Goal: Transaction & Acquisition: Purchase product/service

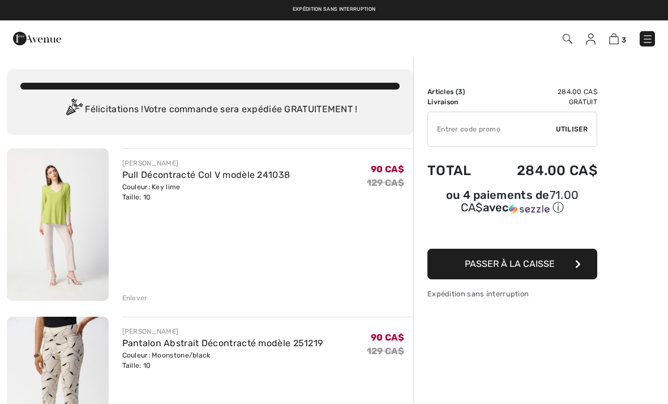
click at [648, 40] on img at bounding box center [647, 38] width 11 height 11
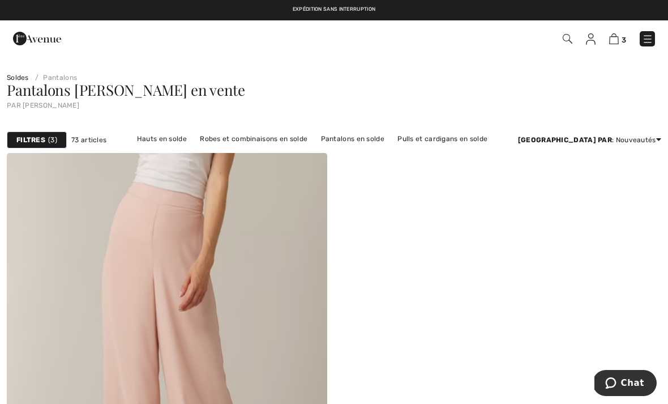
click at [593, 41] on img at bounding box center [591, 38] width 10 height 11
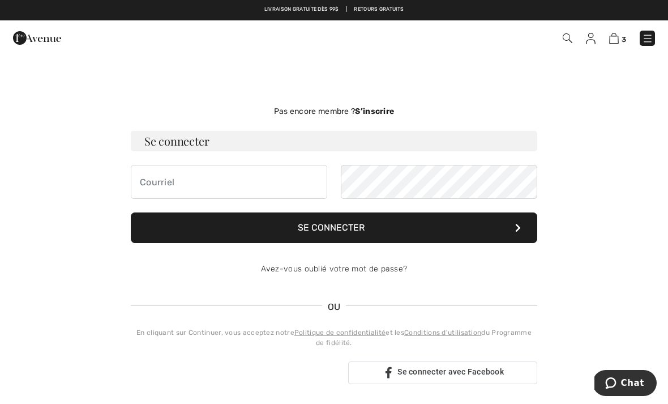
click at [646, 41] on img at bounding box center [647, 38] width 11 height 11
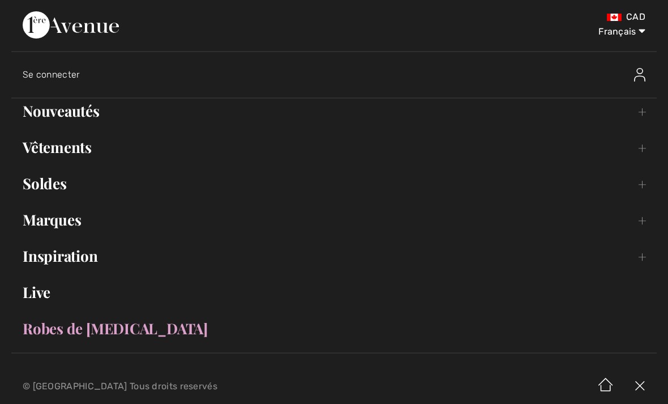
click at [67, 114] on link "Nouveautés Toggle submenu" at bounding box center [334, 111] width 646 height 25
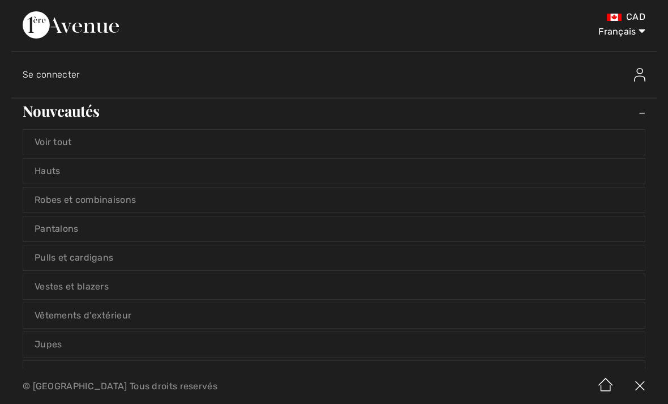
click at [57, 232] on link "Pantalons" at bounding box center [334, 228] width 622 height 25
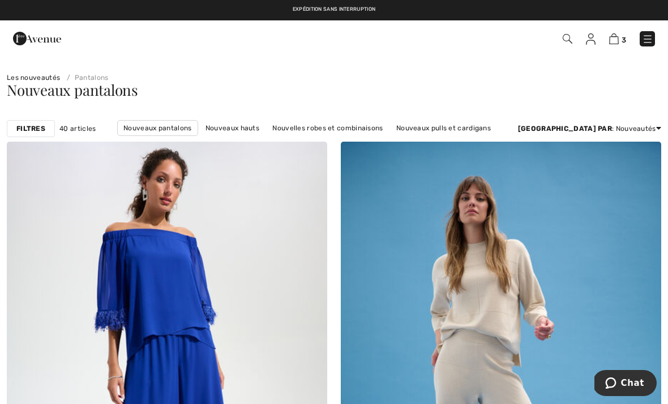
click at [31, 129] on strong "Filtres" at bounding box center [30, 128] width 29 height 10
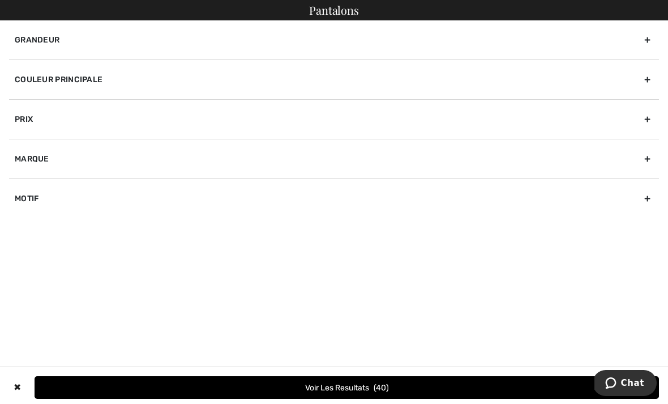
click at [651, 159] on div "Marque" at bounding box center [334, 159] width 650 height 40
click at [18, 180] on input"] "[PERSON_NAME]" at bounding box center [19, 184] width 8 height 8
checkbox input"] "true"
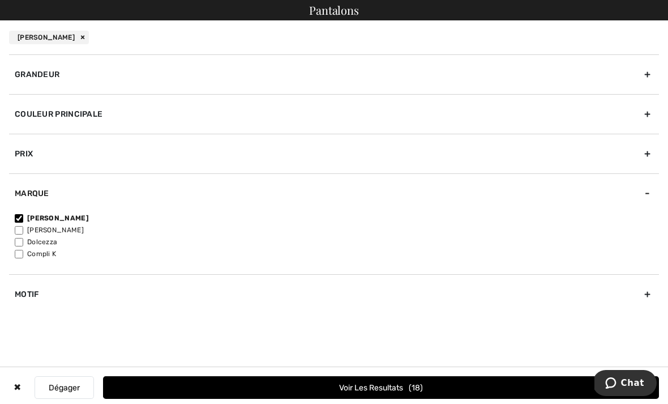
click at [409, 388] on span "18" at bounding box center [416, 388] width 14 height 10
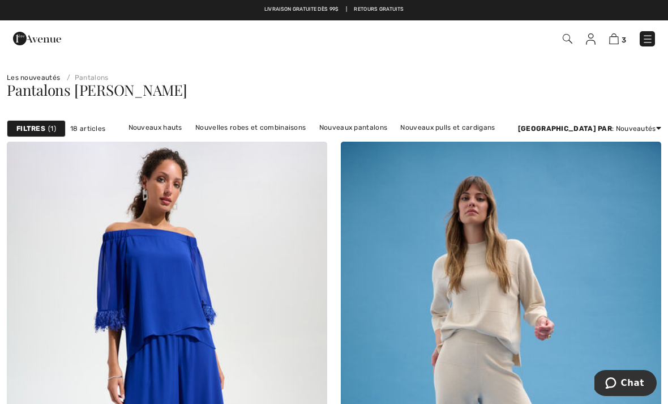
click at [616, 37] on img at bounding box center [614, 38] width 10 height 11
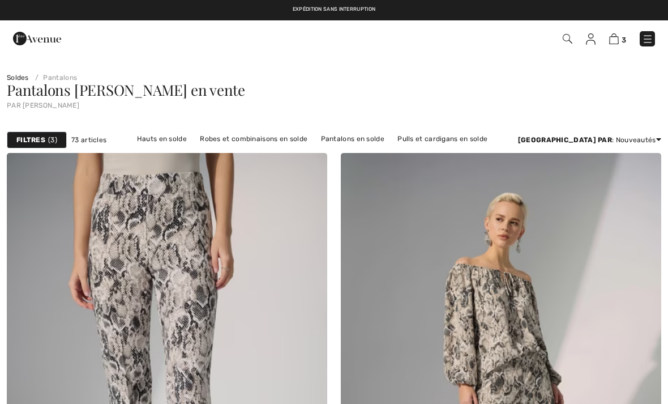
checkbox input "true"
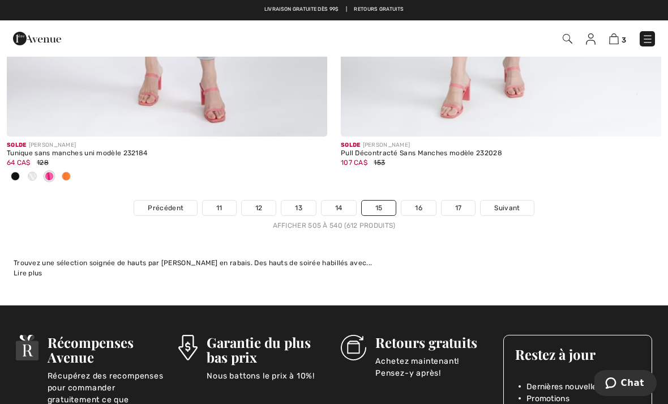
click at [618, 39] on img at bounding box center [614, 38] width 10 height 11
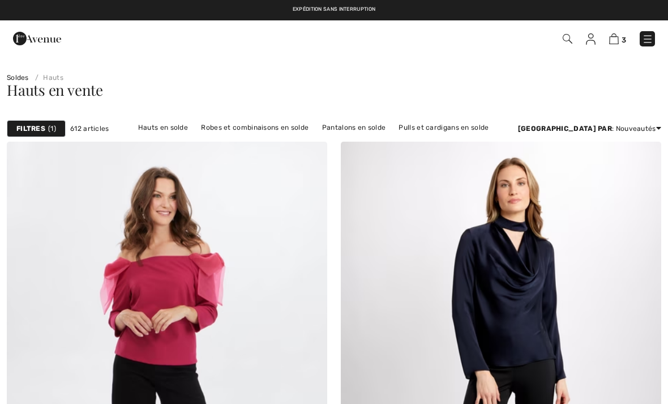
checkbox input "true"
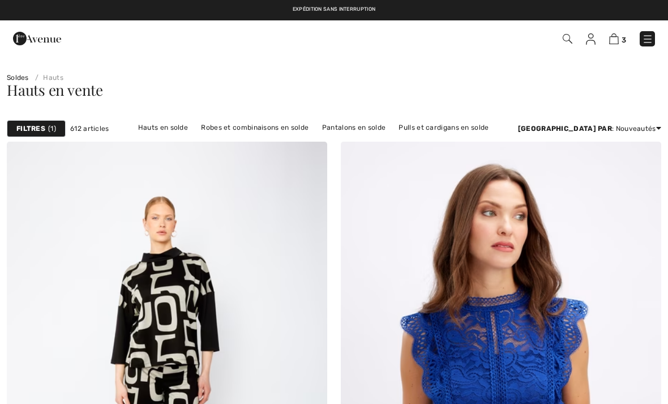
checkbox input "true"
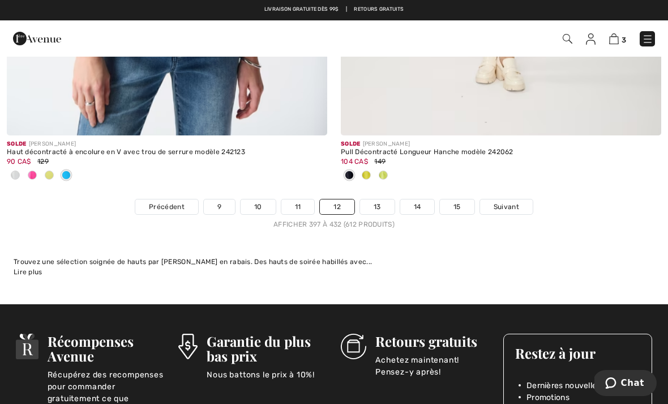
click at [170, 202] on span "Précédent" at bounding box center [167, 207] width 36 height 10
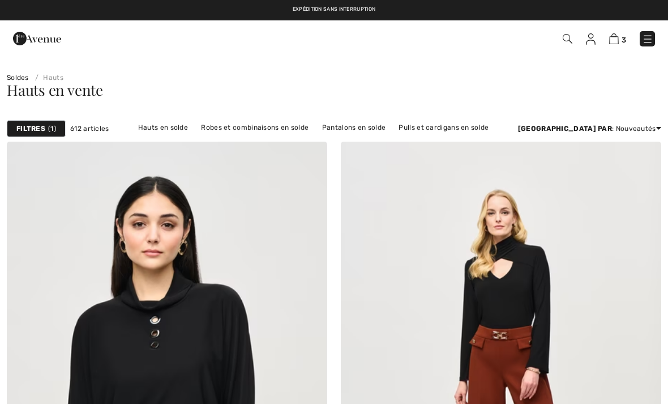
checkbox input "true"
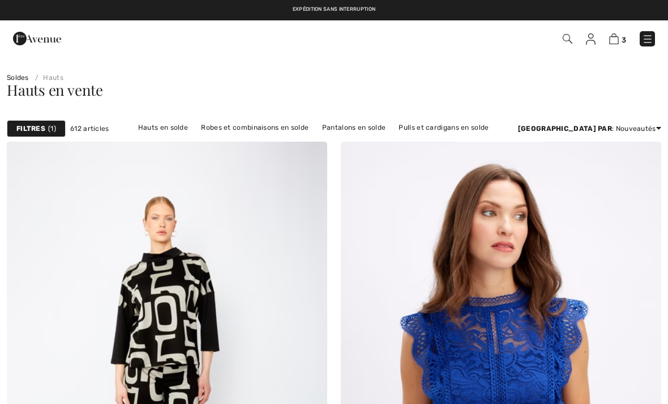
checkbox input "true"
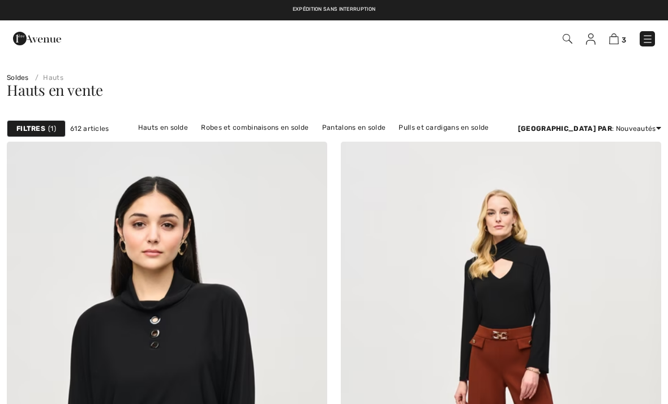
scroll to position [9889, 0]
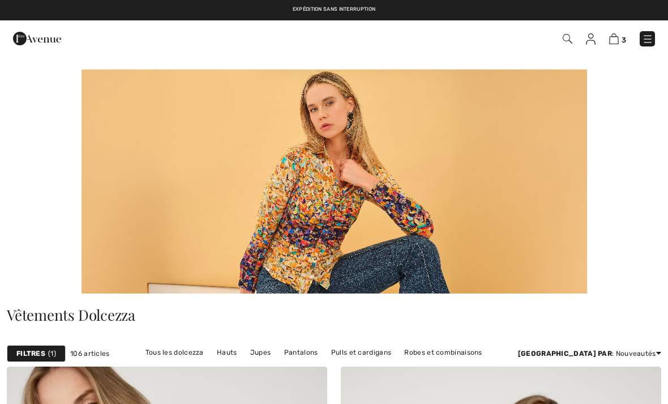
checkbox input "true"
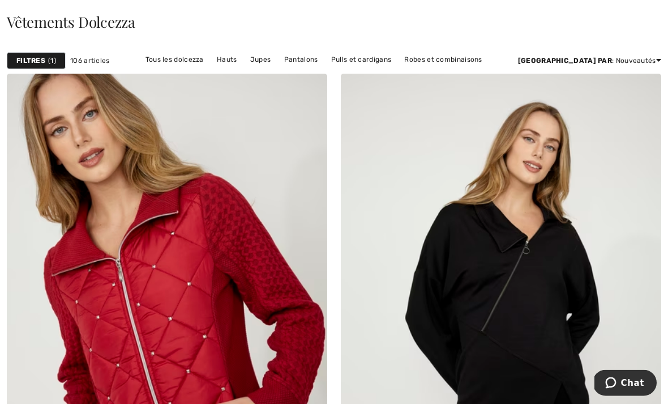
scroll to position [293, 0]
click at [222, 55] on link "Hauts" at bounding box center [227, 59] width 32 height 15
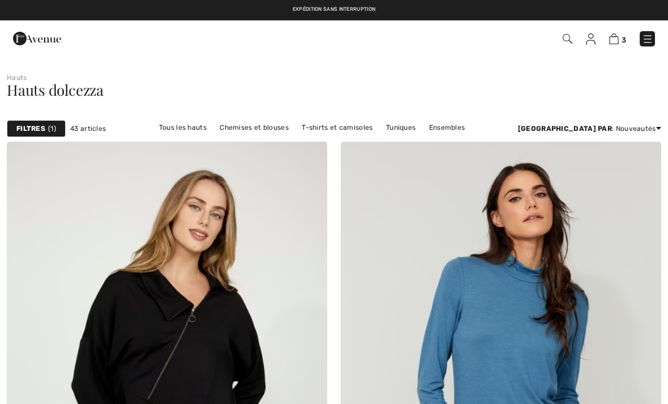
checkbox input "true"
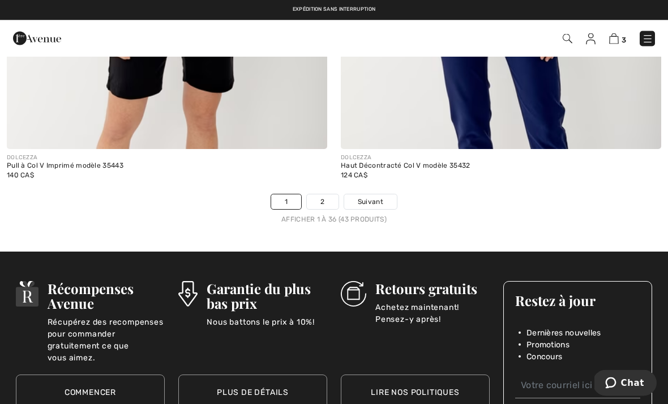
scroll to position [9680, 0]
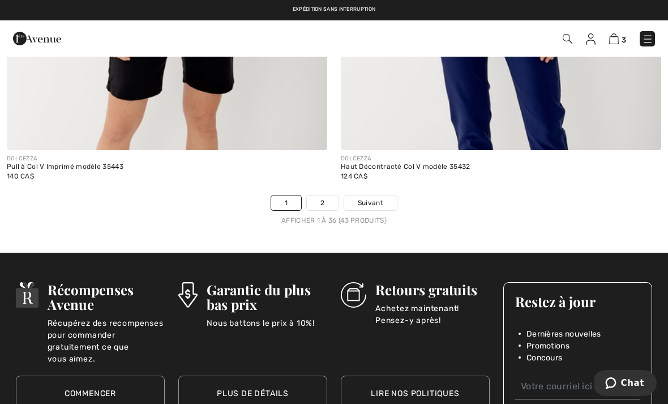
click at [379, 198] on span "Suivant" at bounding box center [370, 203] width 25 height 10
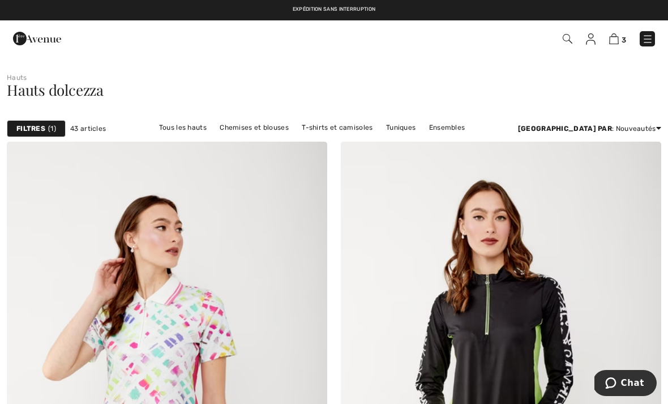
click at [646, 42] on img at bounding box center [647, 38] width 11 height 11
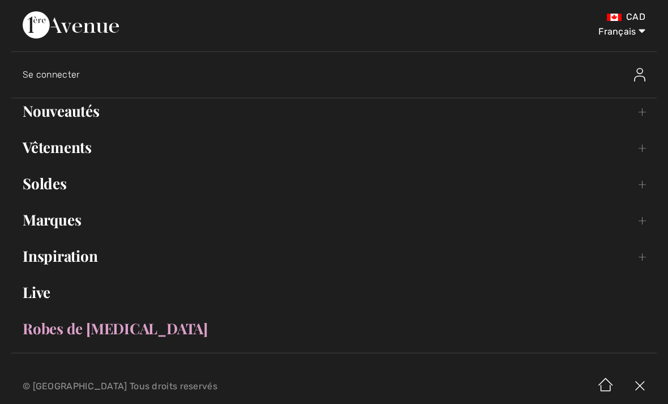
click at [52, 183] on link "Soldes Toggle submenu" at bounding box center [334, 183] width 646 height 25
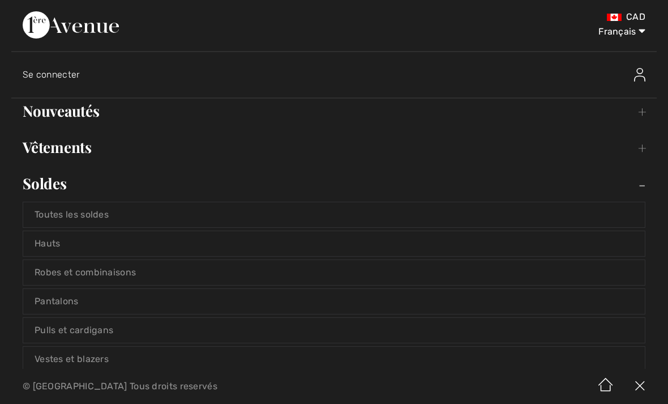
click at [54, 240] on link "Hauts" at bounding box center [334, 243] width 622 height 25
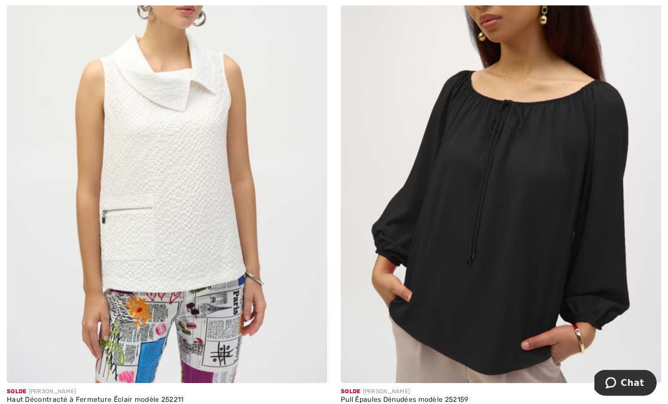
scroll to position [4041, 0]
click at [177, 242] on img at bounding box center [167, 142] width 321 height 481
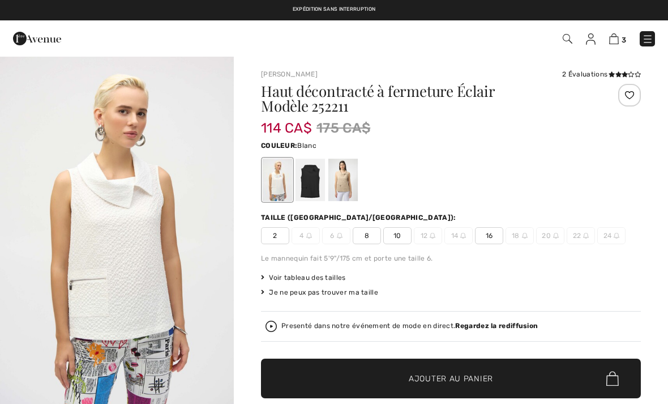
checkbox input "true"
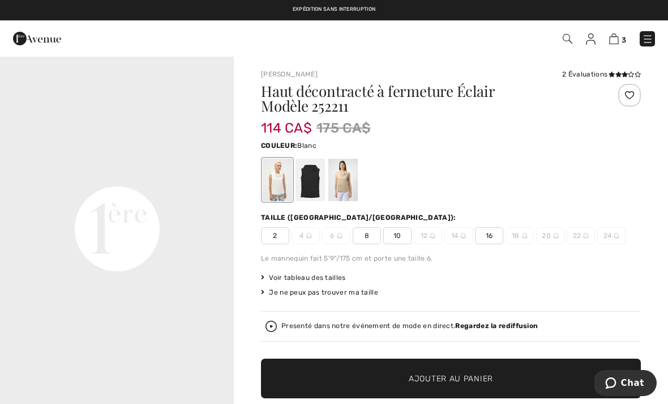
scroll to position [756, 0]
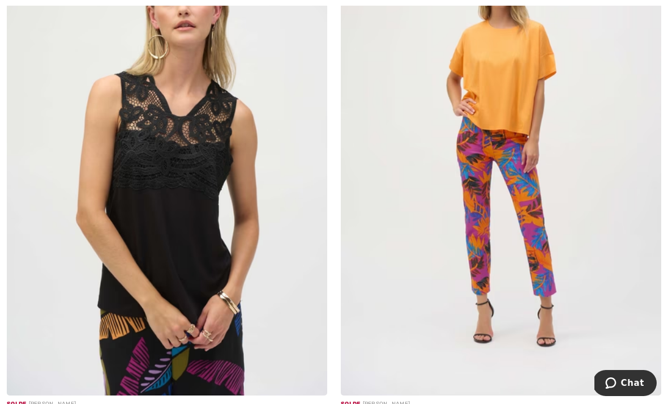
scroll to position [7410, 0]
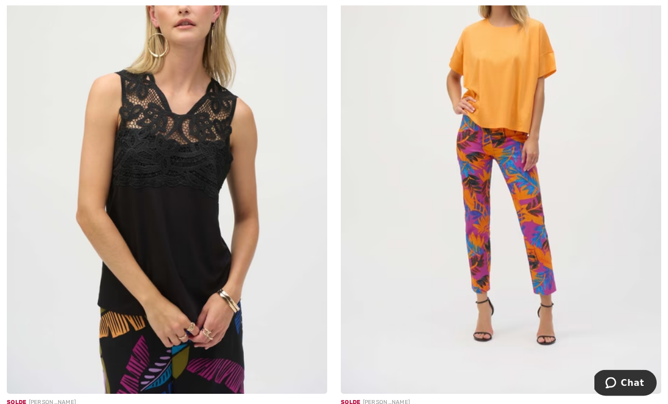
click at [502, 101] on img at bounding box center [501, 153] width 321 height 481
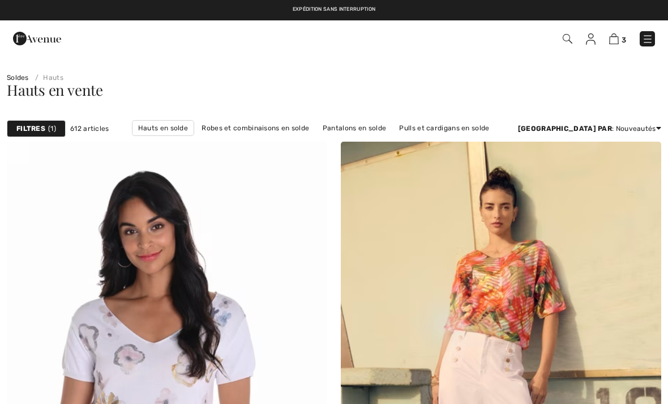
scroll to position [7446, 0]
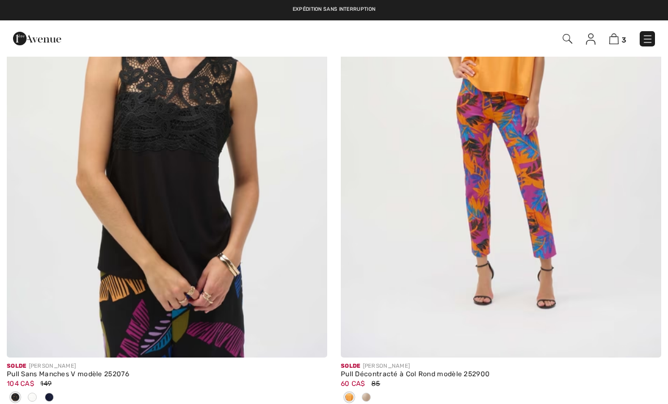
checkbox input "true"
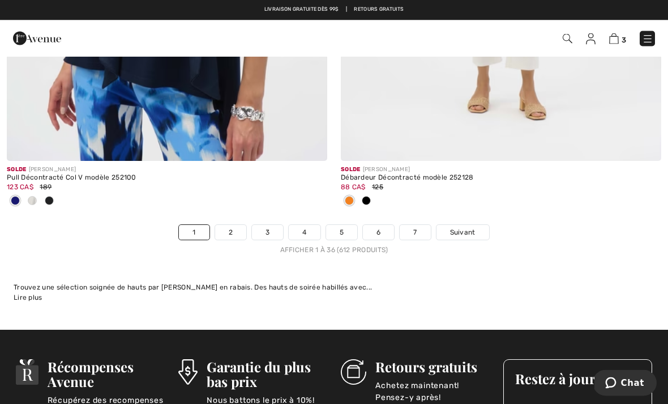
scroll to position [9819, 0]
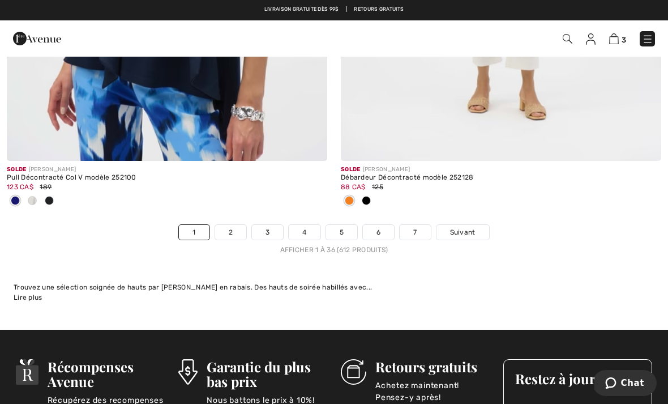
click at [232, 225] on link "2" at bounding box center [230, 232] width 31 height 15
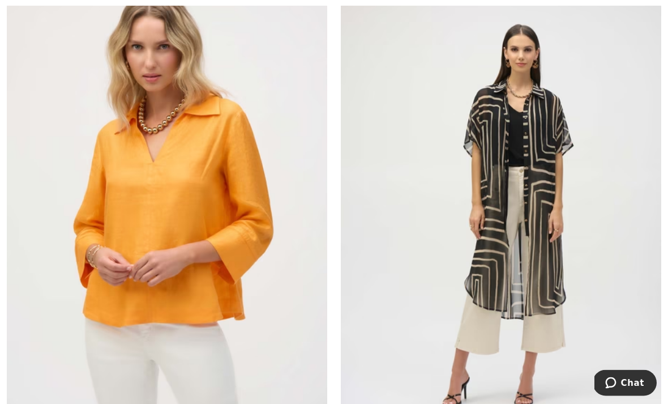
scroll to position [6826, 0]
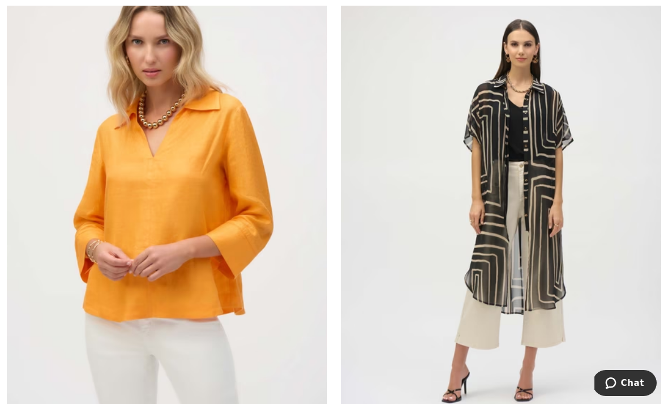
click at [150, 289] on img at bounding box center [167, 211] width 321 height 481
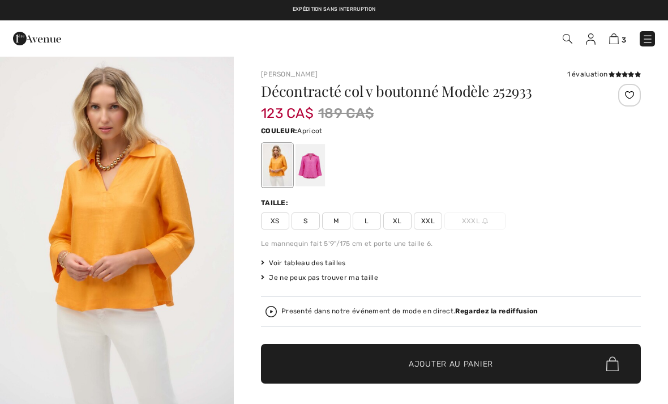
checkbox input "true"
click at [314, 164] on div at bounding box center [310, 165] width 29 height 42
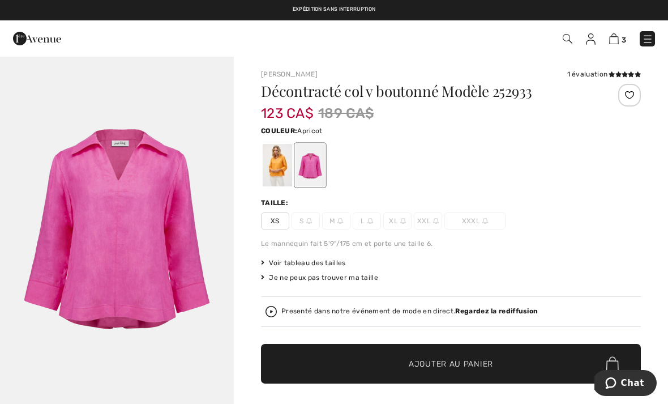
click at [280, 165] on div at bounding box center [277, 165] width 29 height 42
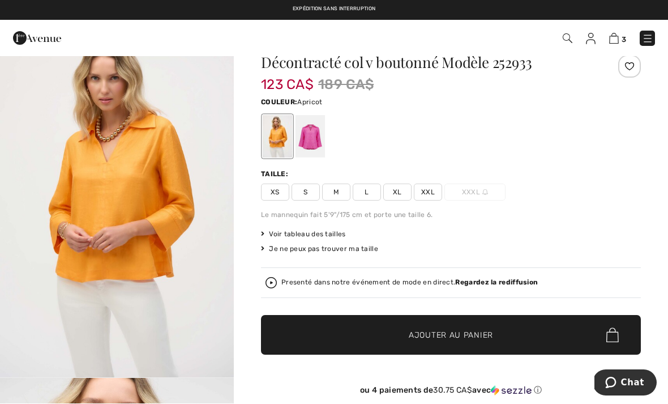
scroll to position [29, 0]
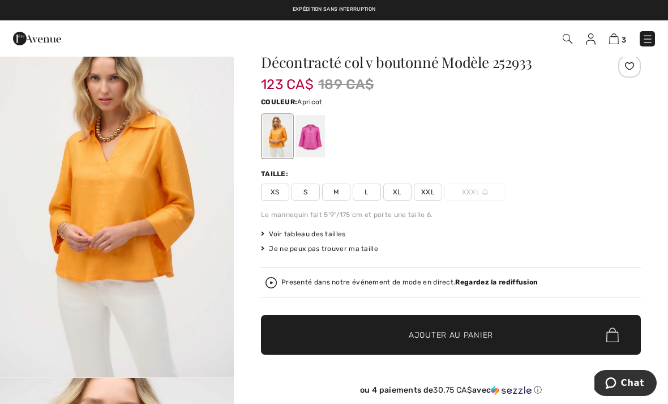
click at [324, 234] on span "Voir tableau des tailles" at bounding box center [303, 234] width 85 height 10
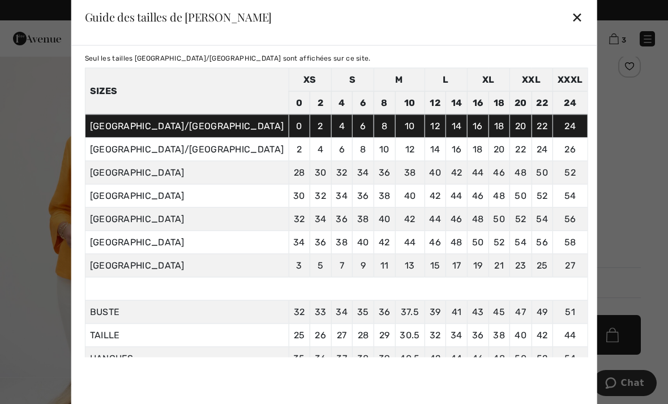
scroll to position [31, 0]
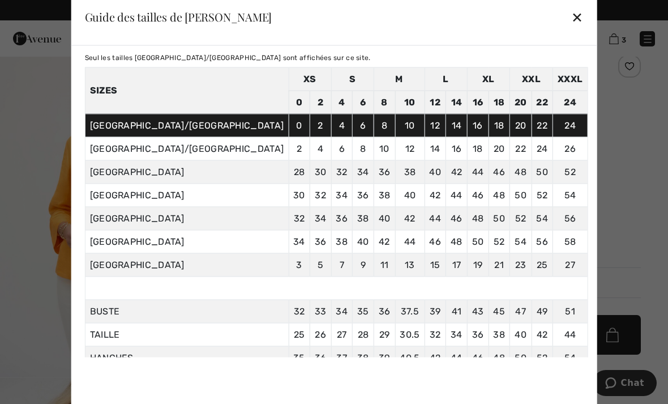
click at [571, 17] on div "✕" at bounding box center [577, 17] width 12 height 24
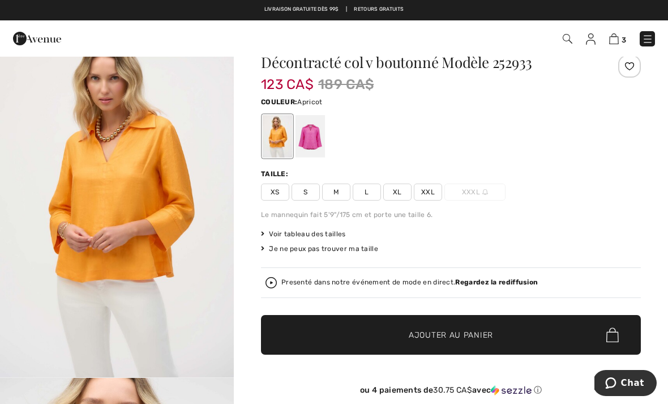
click at [328, 235] on span "Voir tableau des tailles" at bounding box center [303, 234] width 85 height 10
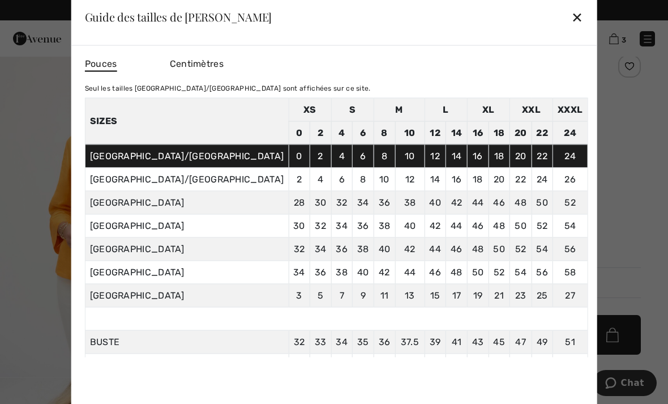
click at [395, 191] on td "12" at bounding box center [409, 179] width 29 height 23
click at [571, 19] on div "✕" at bounding box center [577, 17] width 12 height 24
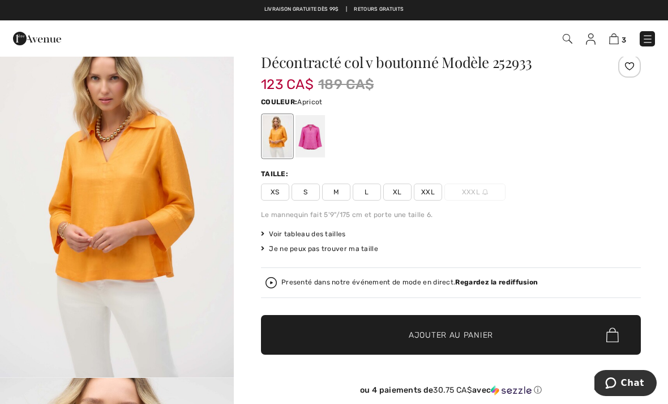
click at [338, 191] on span "M" at bounding box center [336, 191] width 28 height 17
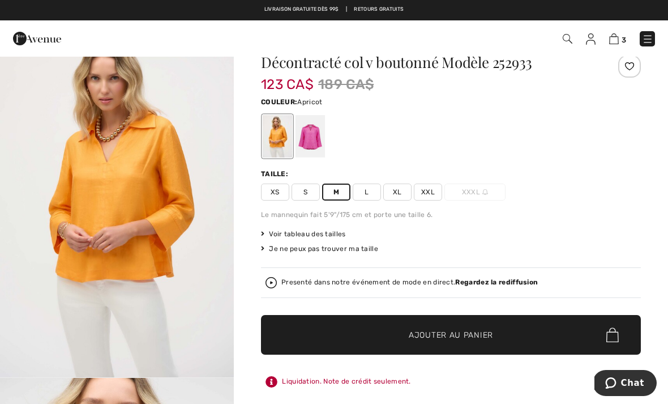
click at [454, 334] on span "Ajouter au panier" at bounding box center [451, 335] width 84 height 12
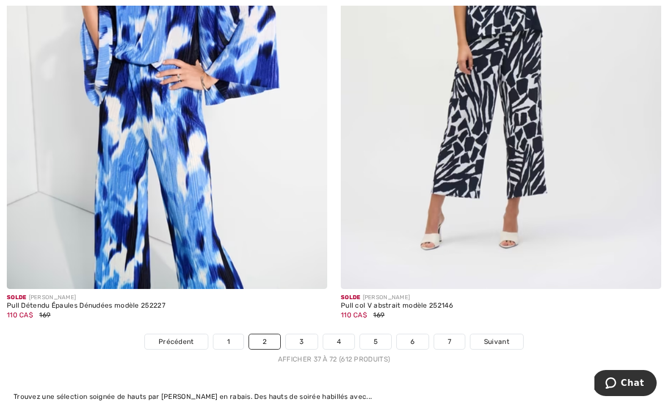
scroll to position [9692, 0]
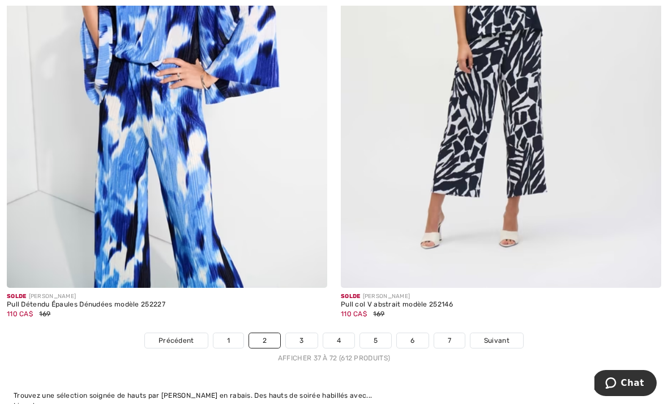
click at [306, 333] on link "3" at bounding box center [301, 340] width 31 height 15
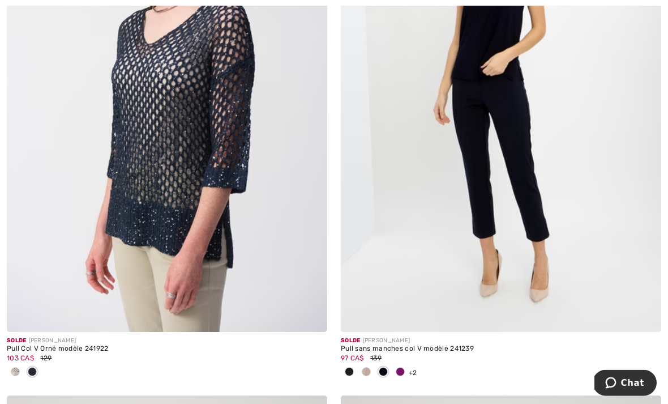
scroll to position [1885, 0]
click at [479, 174] on img at bounding box center [501, 91] width 321 height 481
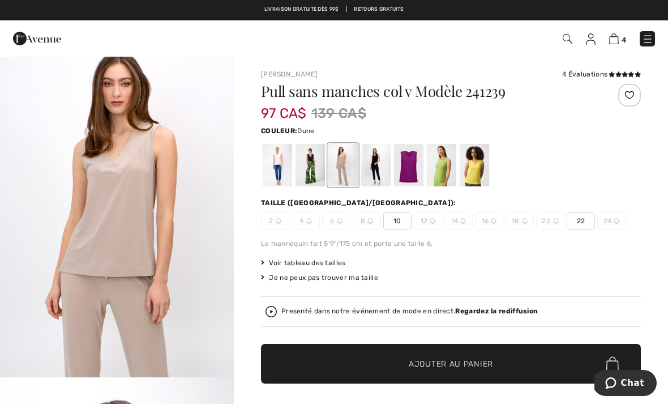
click at [278, 160] on div at bounding box center [277, 165] width 29 height 42
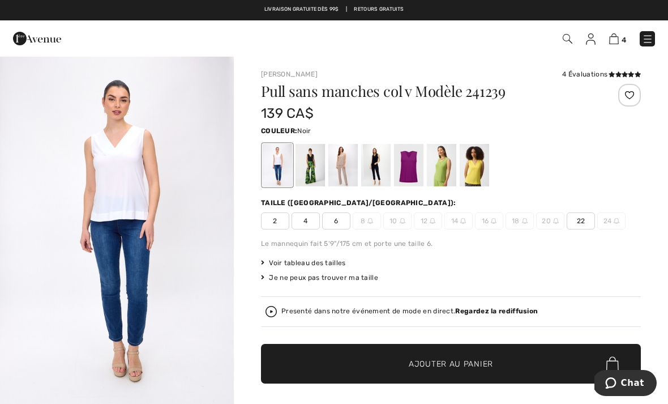
click at [306, 170] on div at bounding box center [310, 165] width 29 height 42
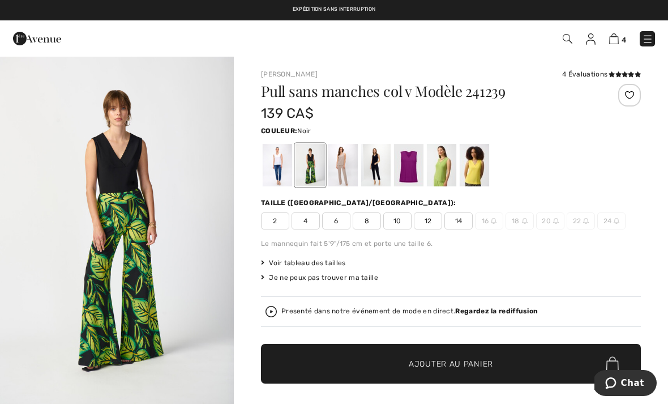
click at [342, 172] on div at bounding box center [342, 165] width 29 height 42
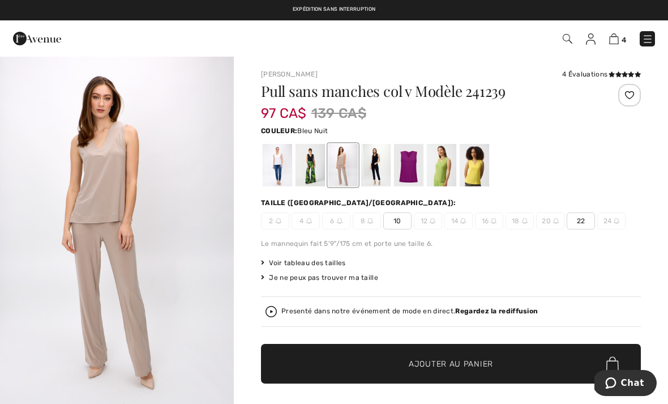
click at [378, 172] on div at bounding box center [375, 165] width 29 height 42
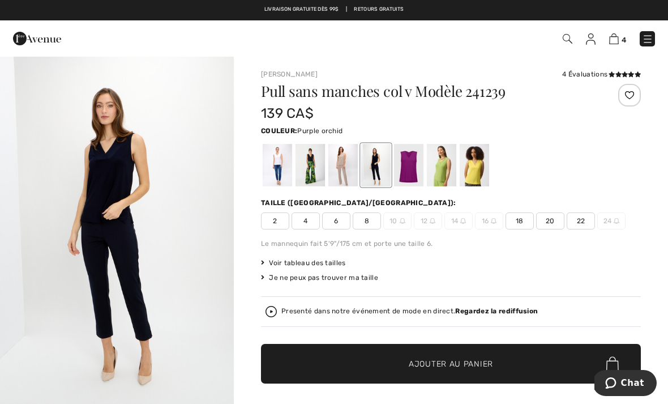
click at [413, 169] on div at bounding box center [408, 165] width 29 height 42
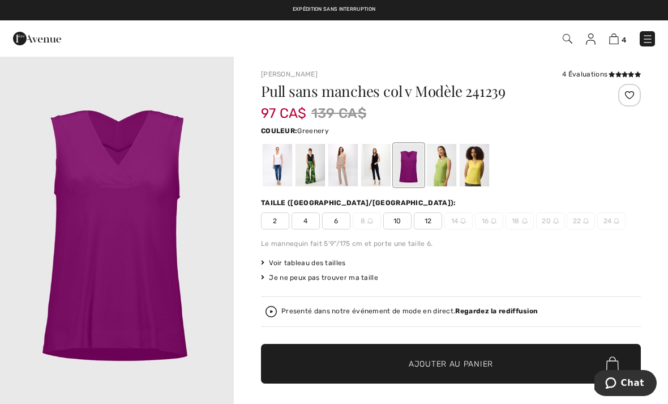
click at [446, 171] on div at bounding box center [441, 165] width 29 height 42
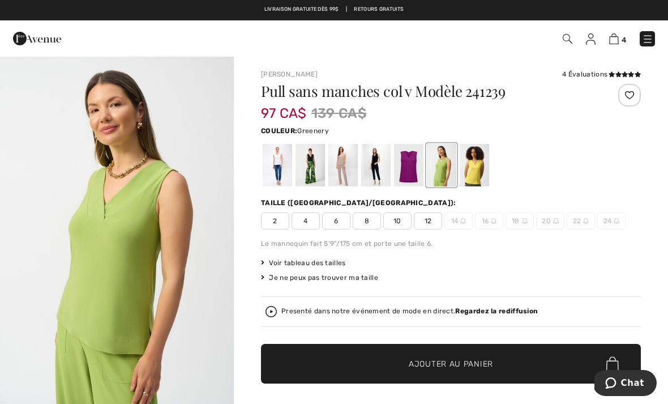
click at [482, 172] on div at bounding box center [474, 165] width 29 height 42
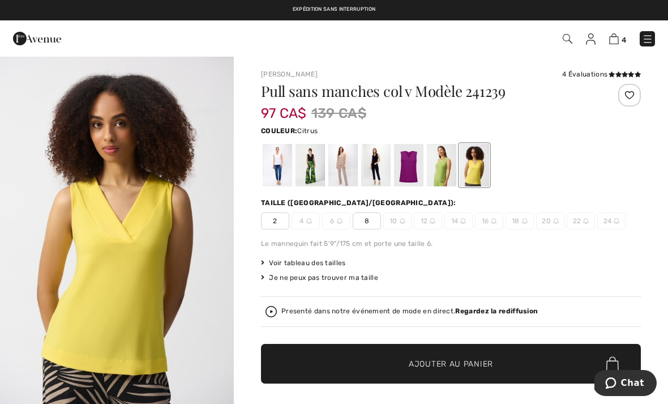
click at [445, 167] on div at bounding box center [441, 165] width 29 height 42
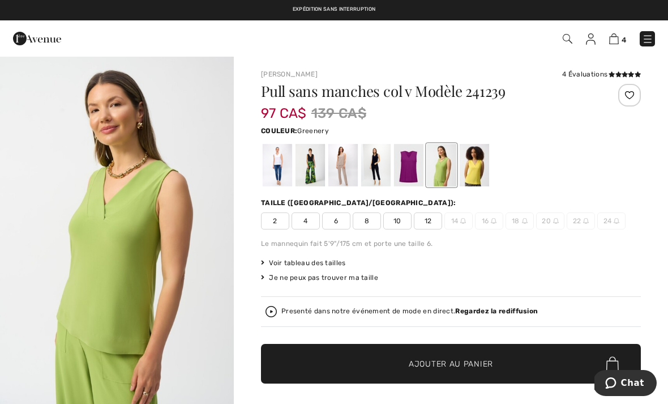
click at [397, 219] on span "10" at bounding box center [397, 220] width 28 height 17
click at [447, 360] on span "Ajouter au panier" at bounding box center [451, 364] width 84 height 12
click at [344, 165] on div at bounding box center [342, 165] width 29 height 42
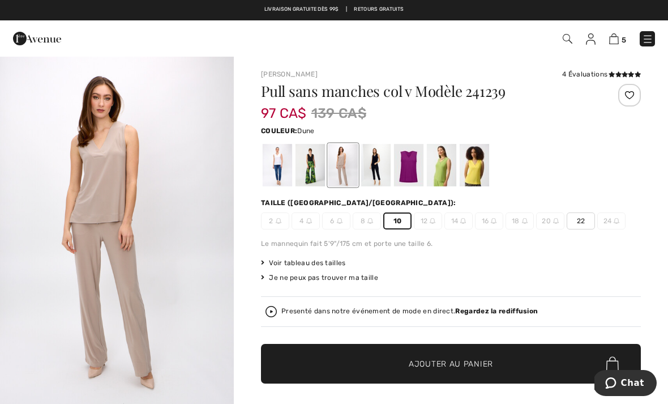
click at [446, 361] on span "Ajouter au panier" at bounding box center [451, 364] width 84 height 12
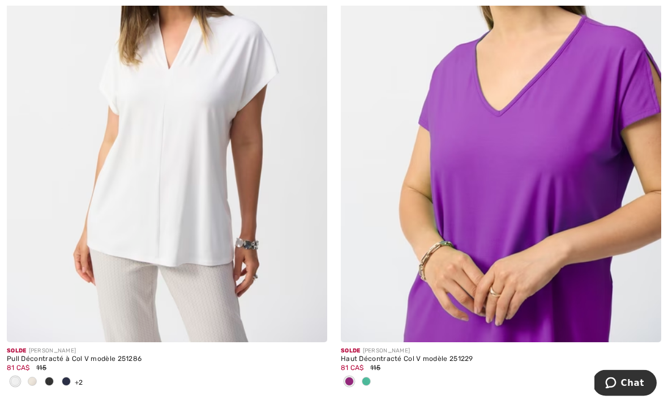
scroll to position [8043, 0]
click at [165, 206] on img at bounding box center [167, 101] width 321 height 481
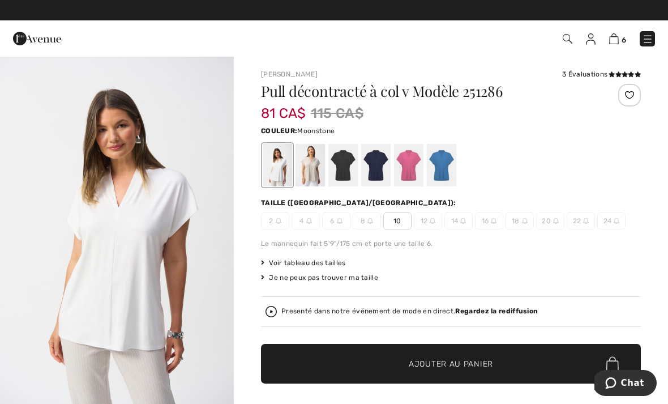
click at [311, 167] on div at bounding box center [310, 165] width 29 height 42
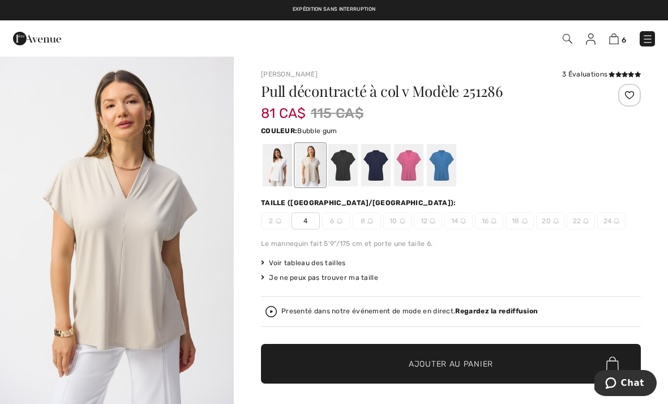
click at [414, 166] on div at bounding box center [408, 165] width 29 height 42
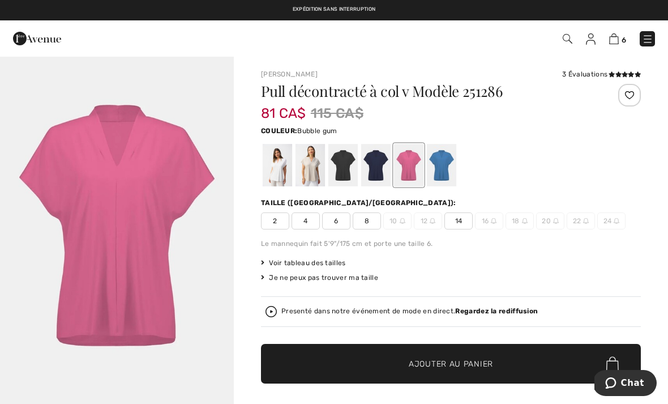
click at [375, 171] on div at bounding box center [375, 165] width 29 height 42
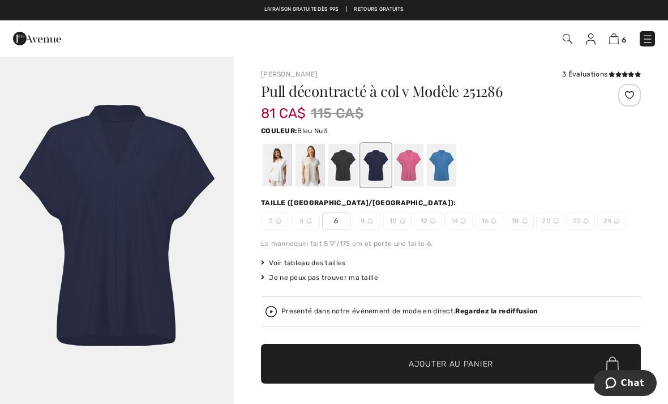
click at [314, 171] on div at bounding box center [310, 165] width 29 height 42
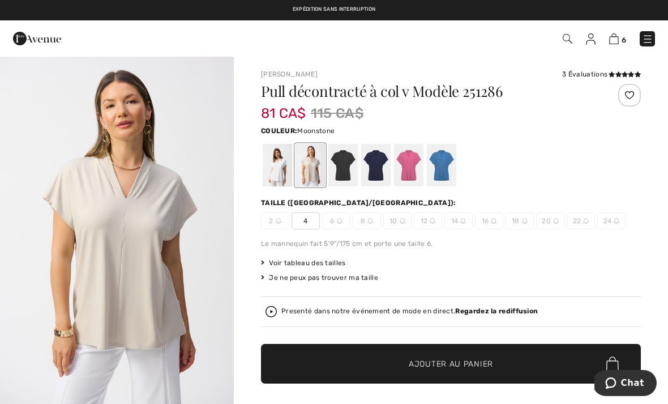
click at [1, 344] on img "1 / 5" at bounding box center [117, 230] width 234 height 351
click at [279, 166] on div at bounding box center [277, 165] width 29 height 42
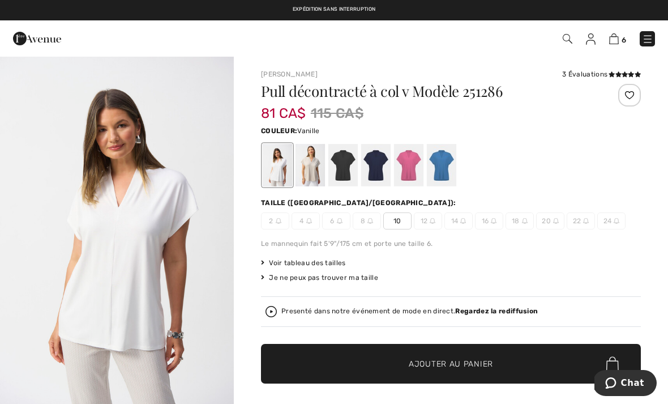
click at [400, 223] on span "10" at bounding box center [397, 220] width 28 height 17
click at [441, 364] on span "Ajouter au panier" at bounding box center [451, 364] width 84 height 12
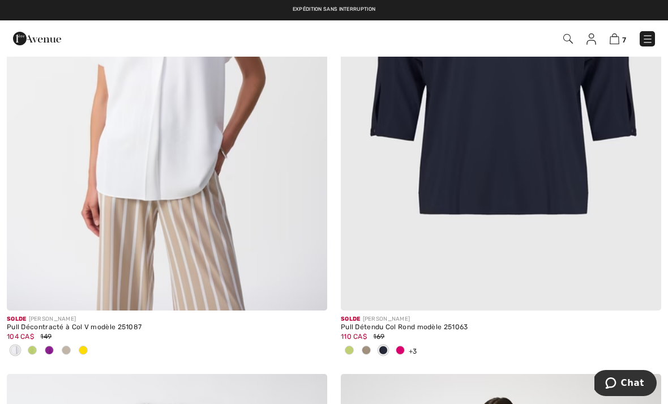
scroll to position [8602, 0]
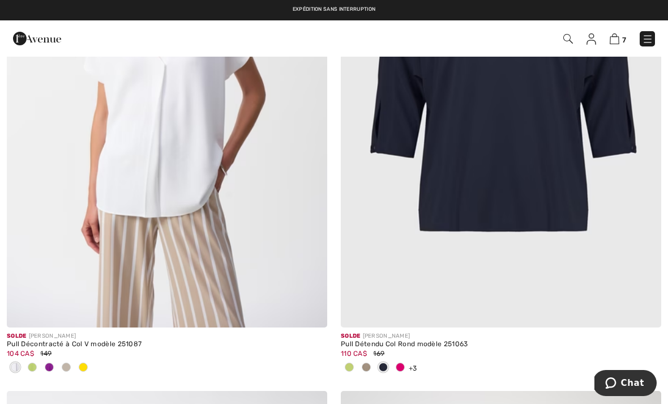
click at [152, 160] on img at bounding box center [167, 87] width 321 height 481
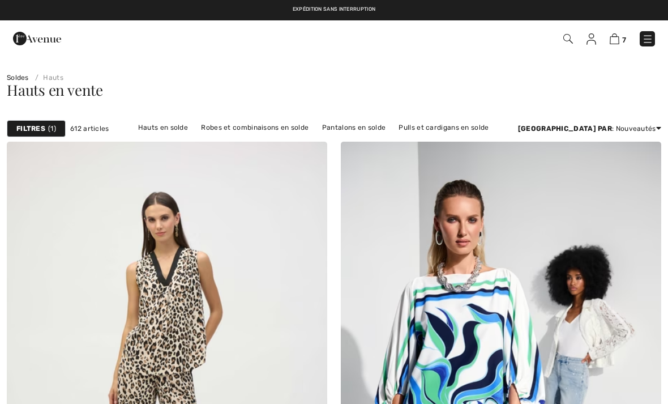
scroll to position [8638, 0]
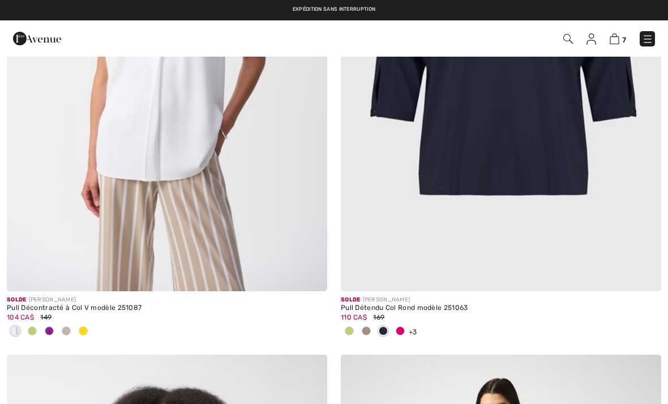
checkbox input "true"
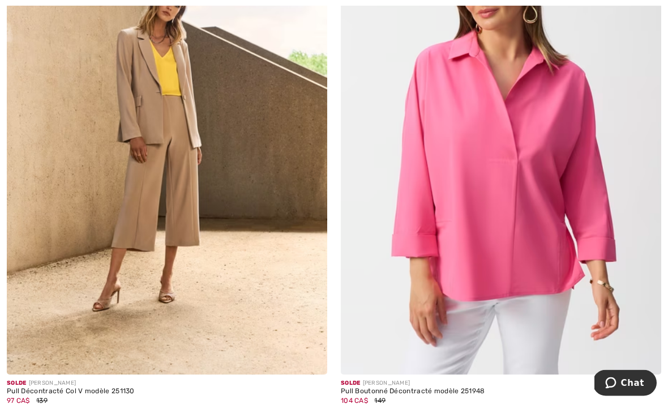
scroll to position [9644, 0]
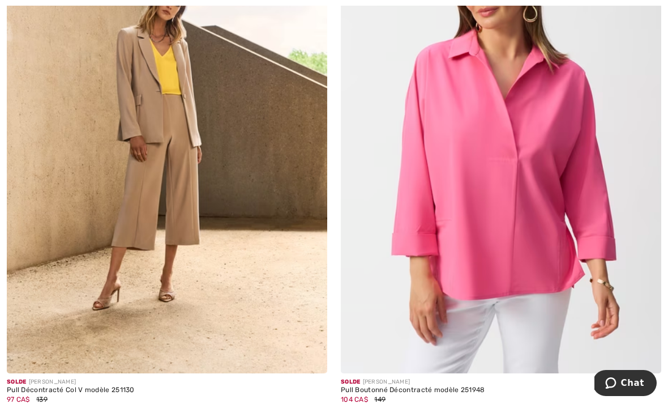
click at [165, 106] on img at bounding box center [167, 132] width 321 height 481
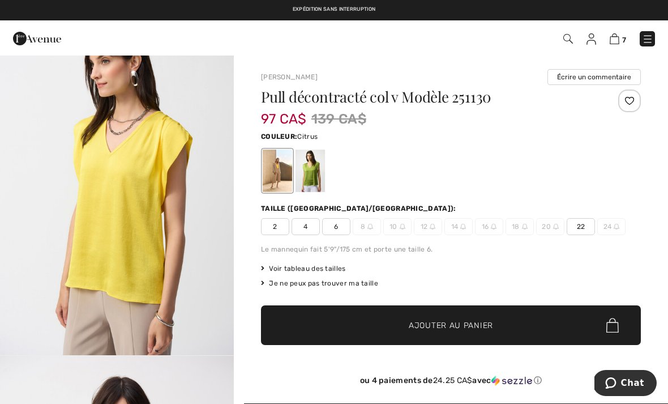
click at [312, 166] on div at bounding box center [310, 171] width 29 height 42
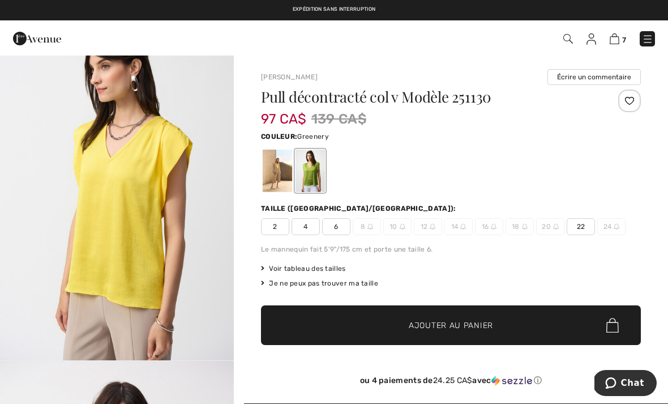
click at [312, 172] on div at bounding box center [310, 171] width 29 height 42
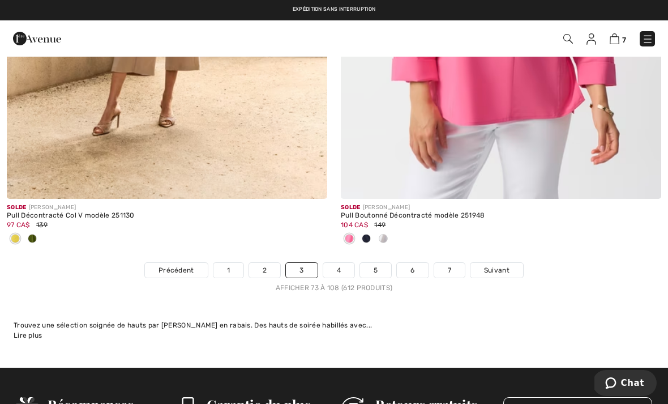
scroll to position [9818, 0]
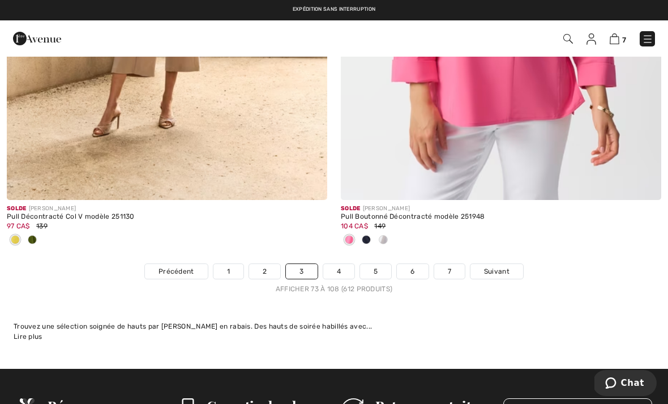
click at [336, 264] on link "4" at bounding box center [338, 271] width 31 height 15
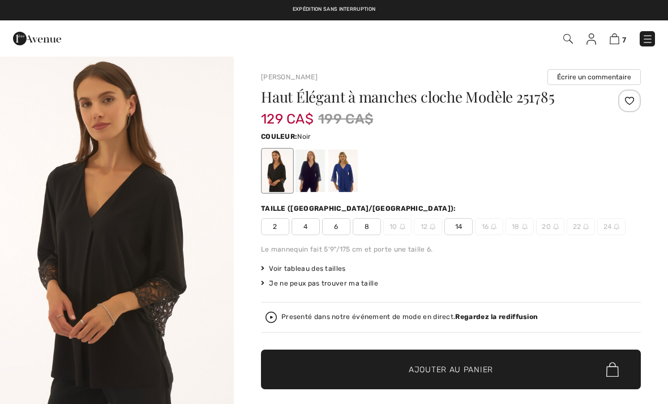
checkbox input "true"
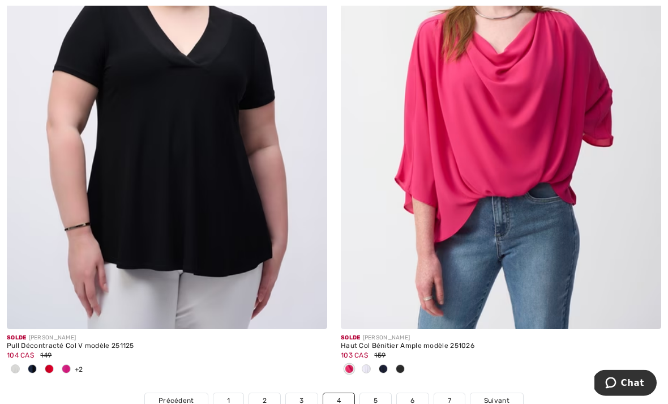
scroll to position [9651, 0]
click at [163, 180] on img at bounding box center [167, 88] width 321 height 481
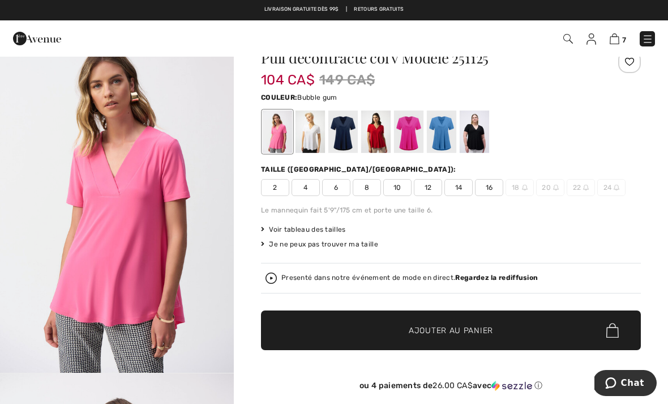
scroll to position [36, 0]
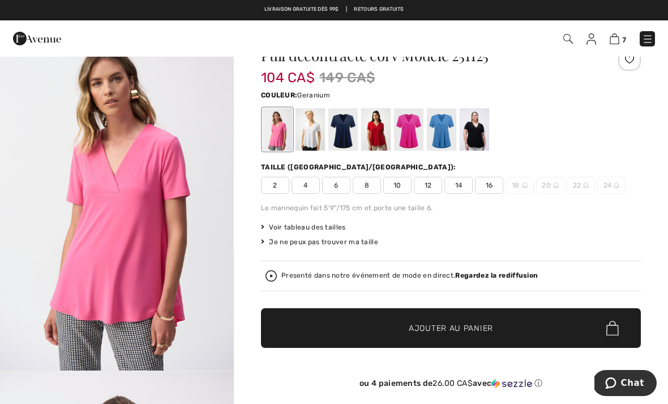
click at [413, 136] on div at bounding box center [408, 129] width 29 height 42
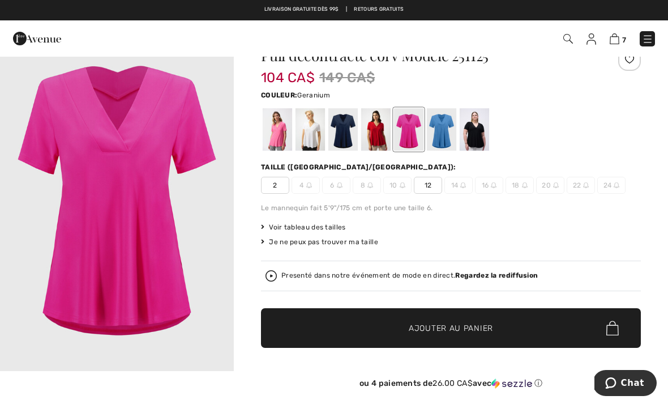
click at [429, 186] on span "12" at bounding box center [428, 185] width 28 height 17
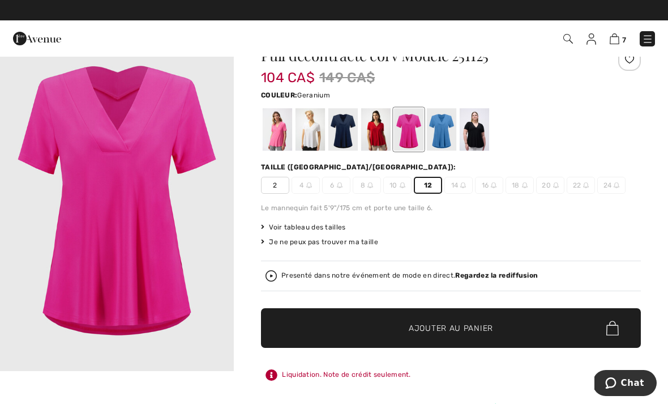
click at [446, 326] on span "Ajouter au panier" at bounding box center [451, 328] width 84 height 12
click at [312, 129] on div at bounding box center [310, 129] width 29 height 42
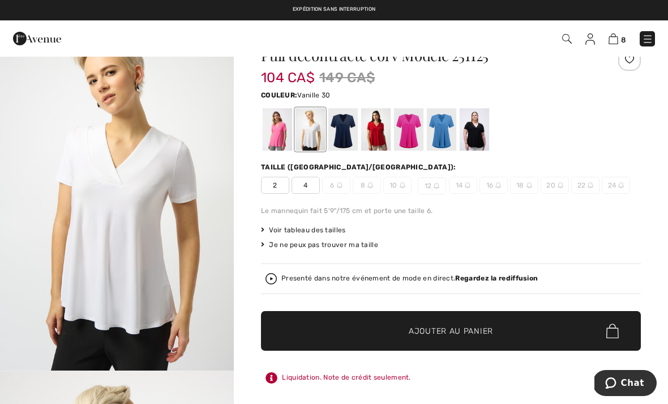
click at [348, 134] on div at bounding box center [342, 129] width 29 height 42
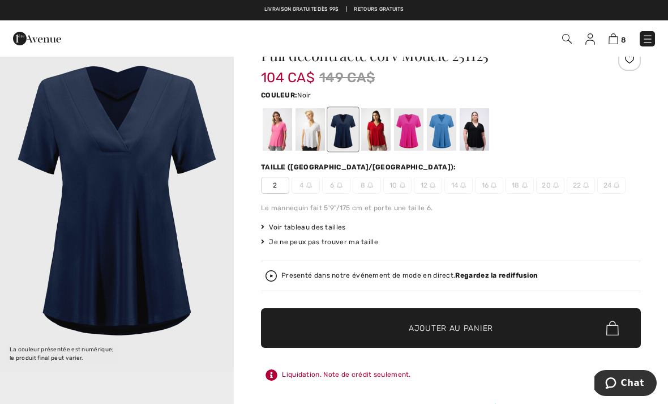
click at [478, 132] on div at bounding box center [474, 129] width 29 height 42
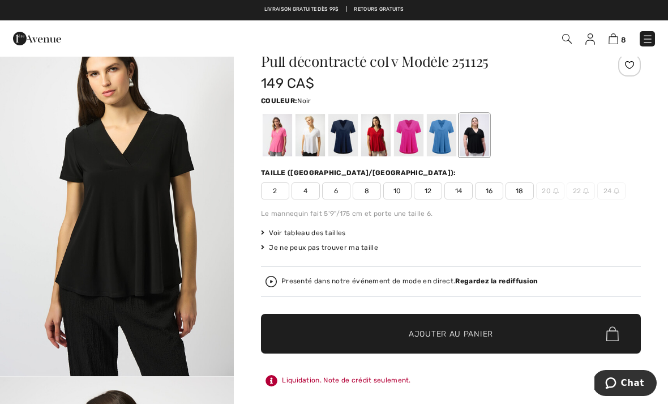
scroll to position [0, 0]
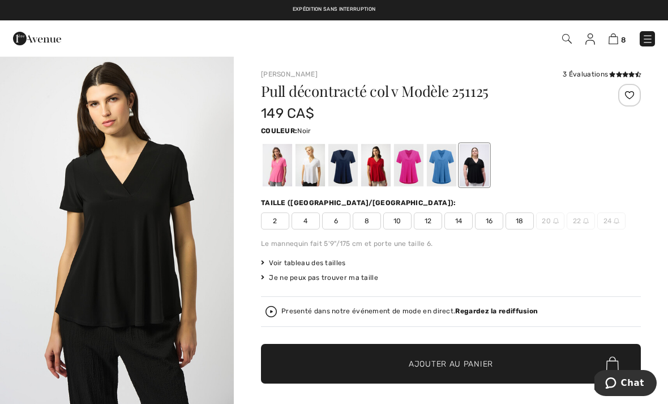
click at [396, 220] on span "10" at bounding box center [397, 220] width 28 height 17
click at [453, 360] on span "Ajouter au panier" at bounding box center [451, 364] width 84 height 12
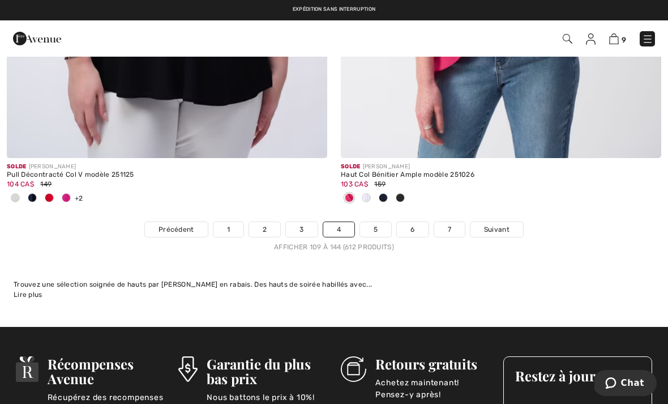
scroll to position [9820, 0]
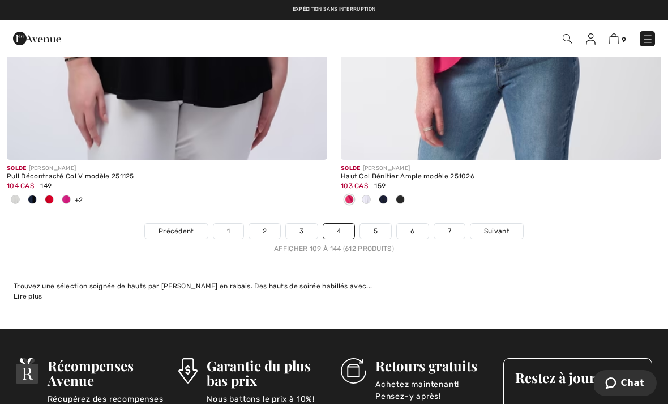
click at [373, 224] on link "5" at bounding box center [375, 231] width 31 height 15
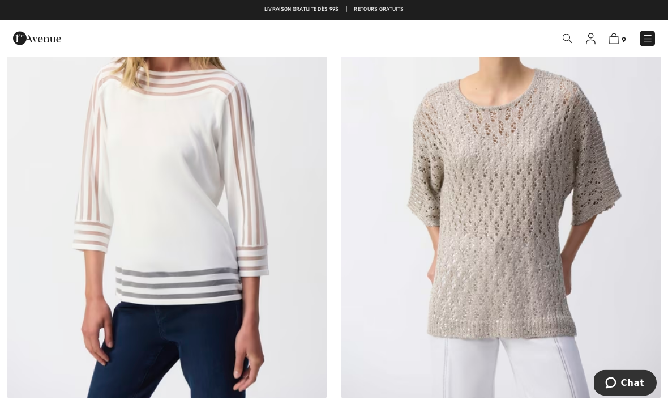
scroll to position [5713, 0]
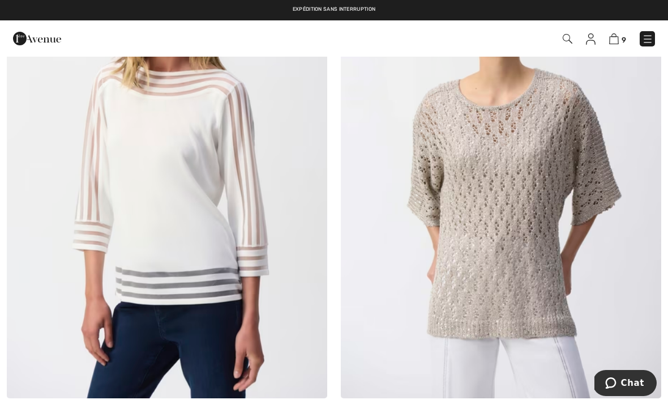
click at [509, 202] on img at bounding box center [501, 157] width 321 height 481
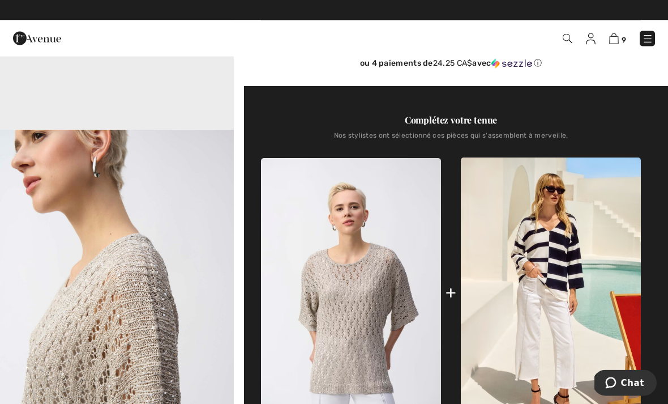
scroll to position [317, 0]
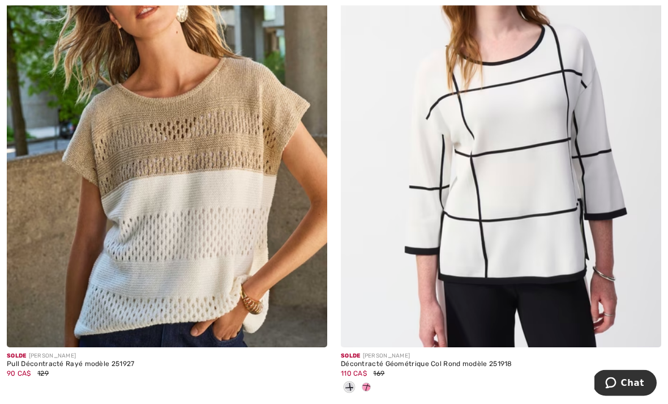
scroll to position [6309, 0]
click at [160, 229] on img at bounding box center [167, 106] width 321 height 481
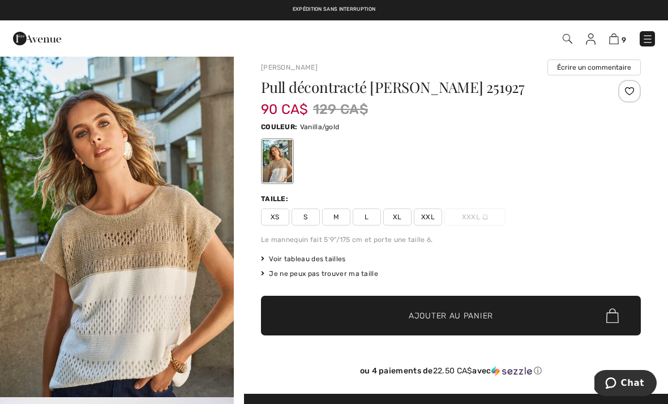
scroll to position [9, 0]
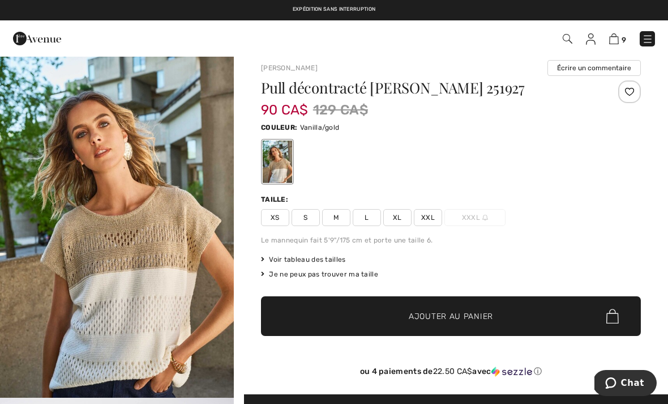
click at [322, 260] on span "Voir tableau des tailles" at bounding box center [303, 259] width 85 height 10
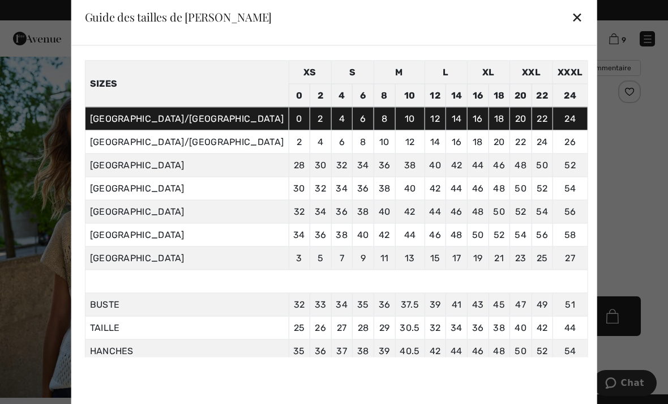
scroll to position [38, 0]
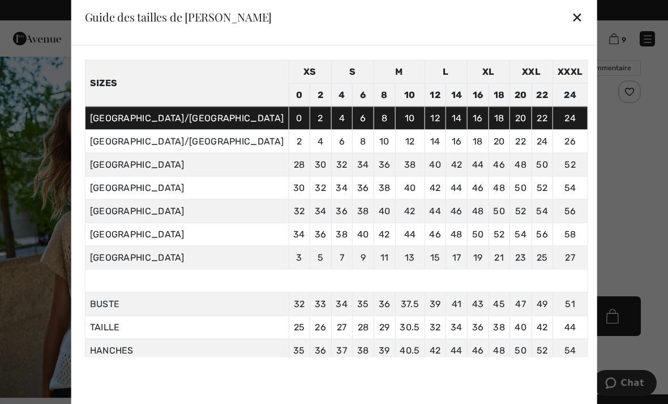
click at [571, 19] on div "✕" at bounding box center [577, 17] width 12 height 24
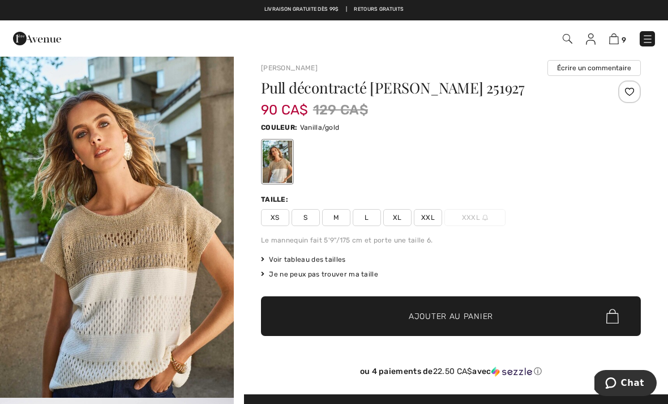
click at [338, 223] on span "M" at bounding box center [336, 217] width 28 height 17
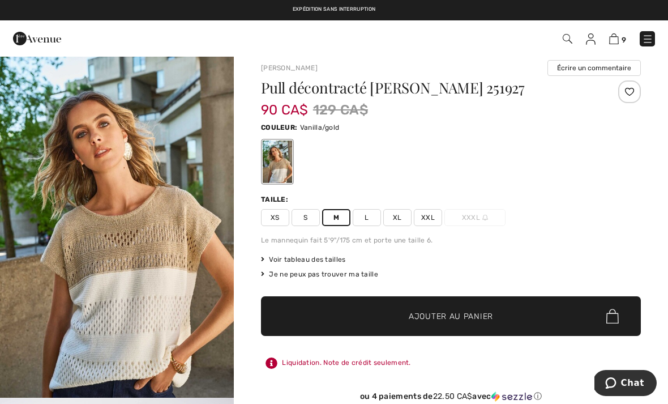
click at [490, 322] on span "Ajouter au panier" at bounding box center [451, 316] width 84 height 12
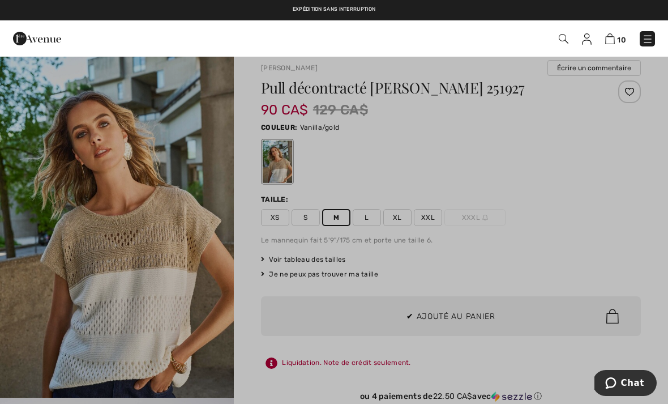
click at [463, 313] on div at bounding box center [334, 202] width 668 height 404
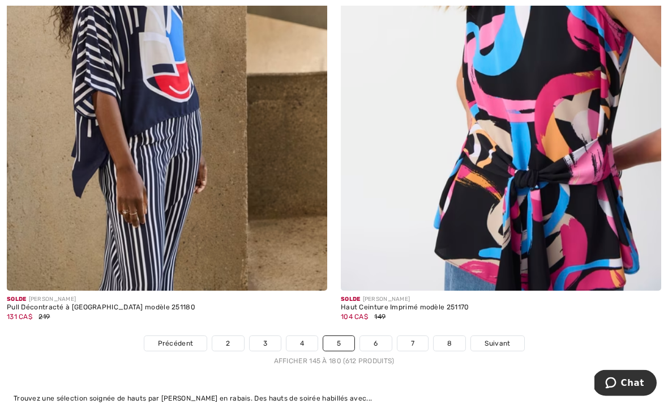
scroll to position [9671, 0]
click at [374, 336] on link "6" at bounding box center [375, 343] width 31 height 15
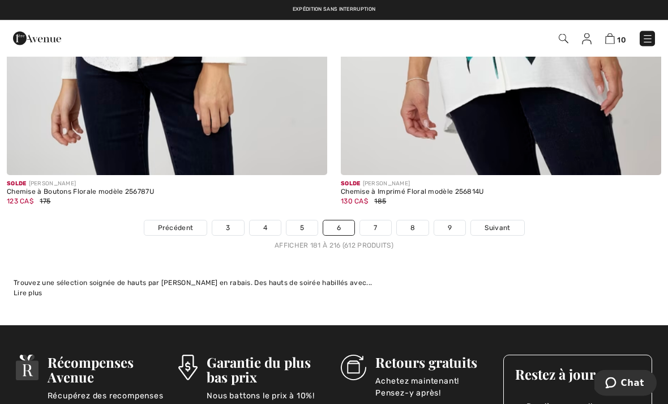
scroll to position [9693, 0]
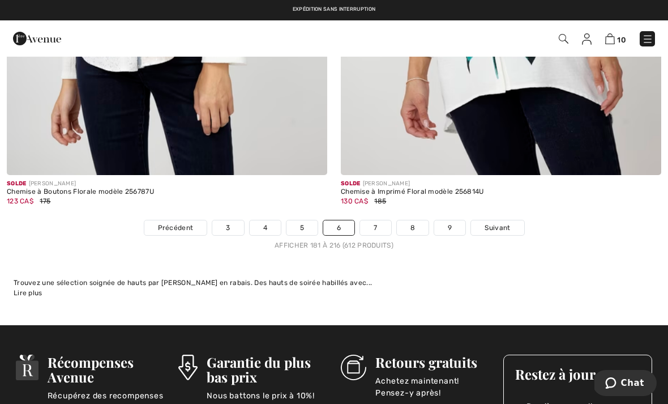
click at [374, 220] on link "7" at bounding box center [375, 227] width 31 height 15
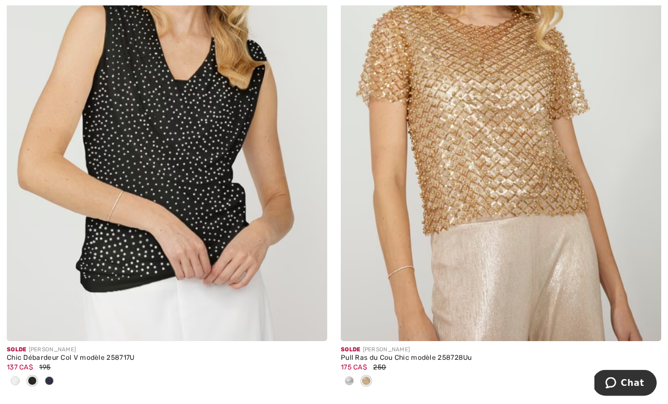
scroll to position [2947, 0]
click at [179, 168] on img at bounding box center [167, 100] width 321 height 481
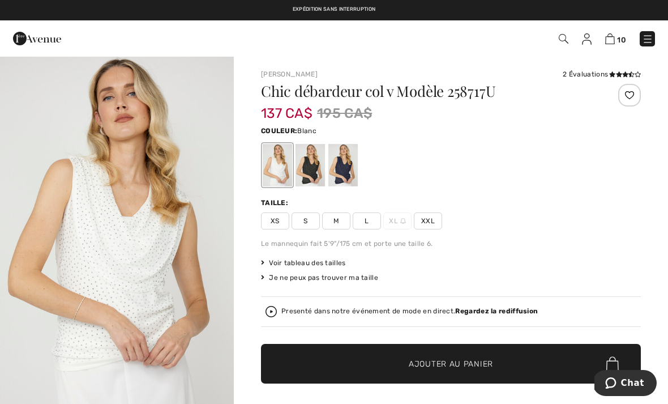
click at [317, 166] on div at bounding box center [310, 165] width 29 height 42
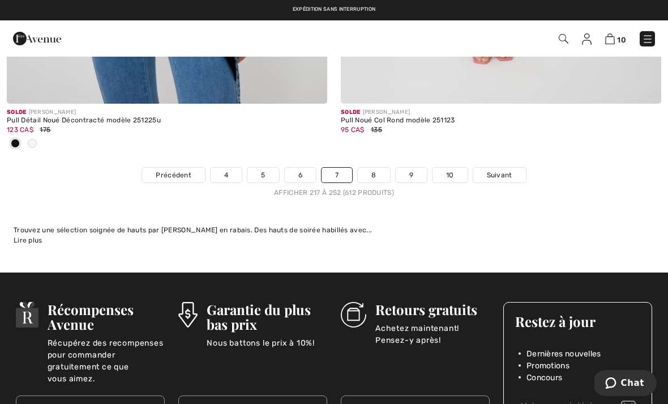
scroll to position [9796, 0]
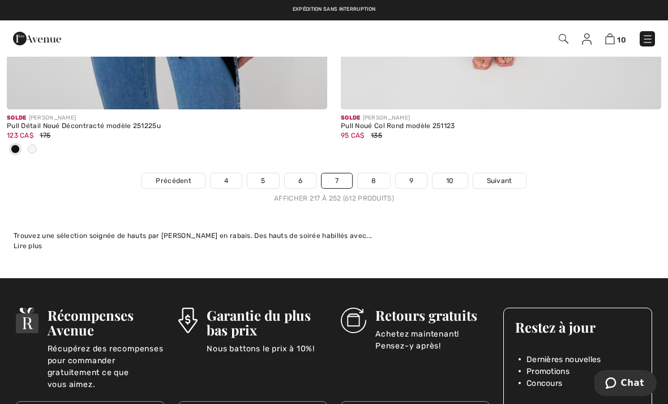
click at [380, 174] on link "8" at bounding box center [374, 180] width 32 height 15
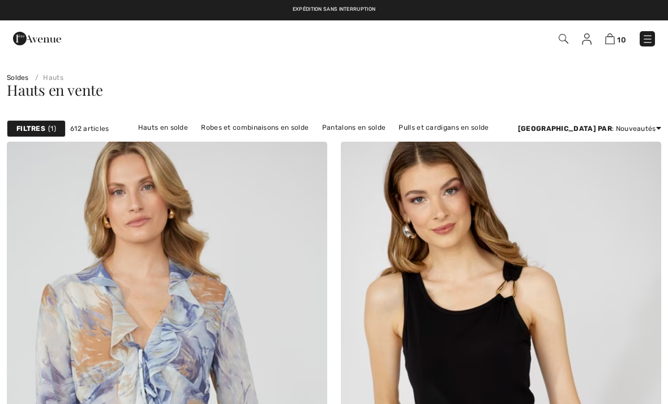
checkbox input "true"
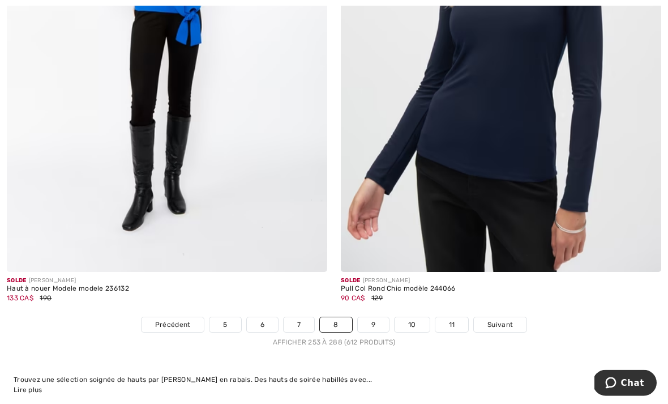
scroll to position [9577, 0]
click at [375, 317] on link "9" at bounding box center [373, 324] width 31 height 15
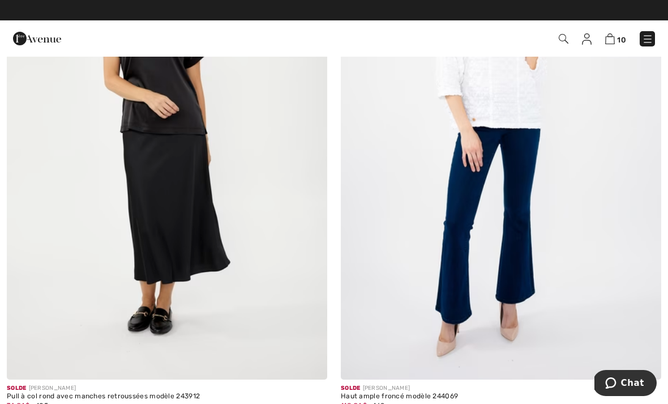
scroll to position [4080, 0]
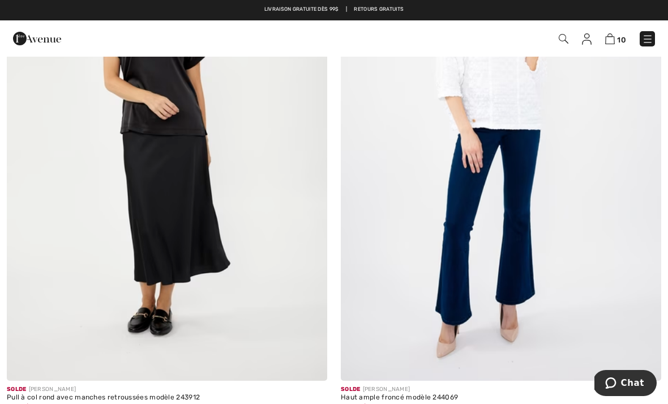
click at [507, 116] on img at bounding box center [501, 140] width 321 height 481
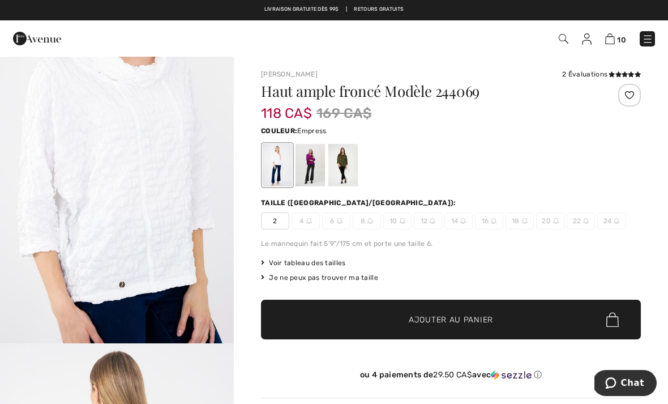
click at [313, 166] on div at bounding box center [310, 165] width 29 height 42
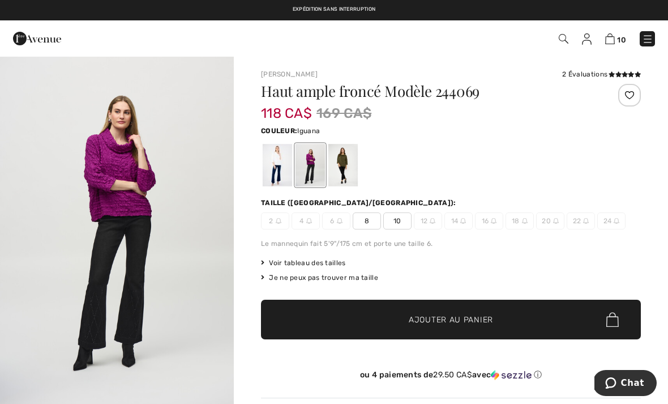
click at [346, 167] on div at bounding box center [342, 165] width 29 height 42
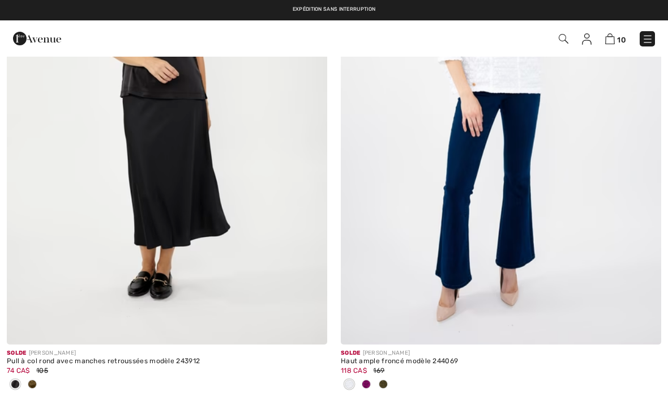
checkbox input "true"
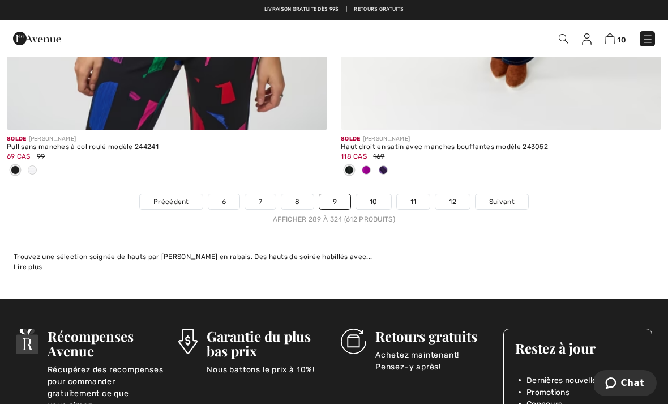
scroll to position [9865, 0]
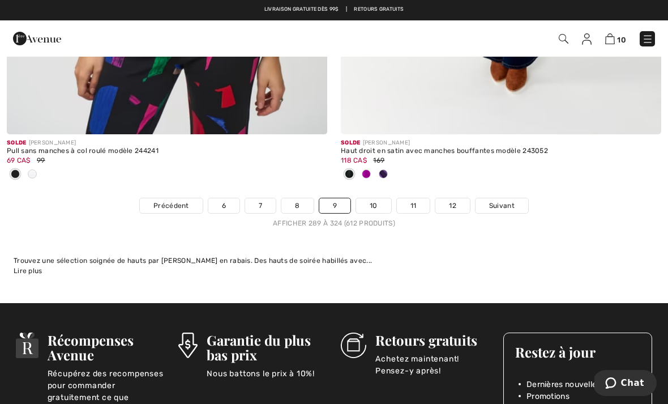
click at [378, 198] on link "10" at bounding box center [373, 205] width 35 height 15
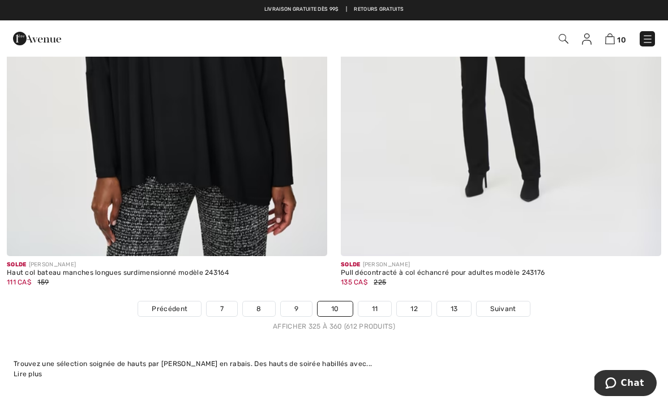
scroll to position [9643, 0]
click at [373, 302] on link "11" at bounding box center [374, 309] width 33 height 15
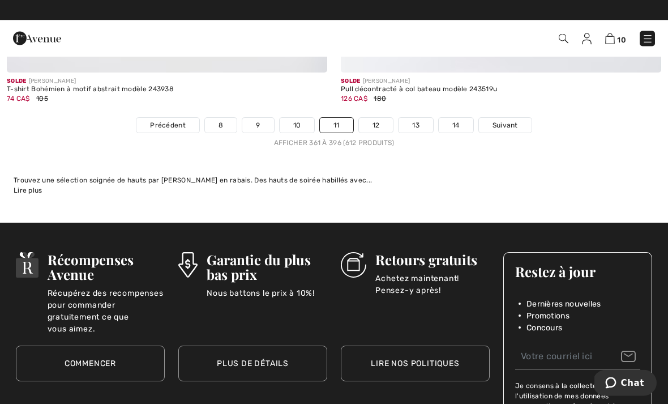
scroll to position [9870, 0]
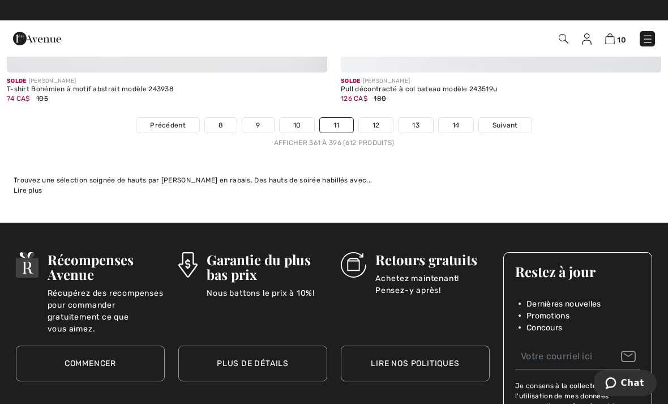
click at [373, 118] on link "12" at bounding box center [376, 125] width 35 height 15
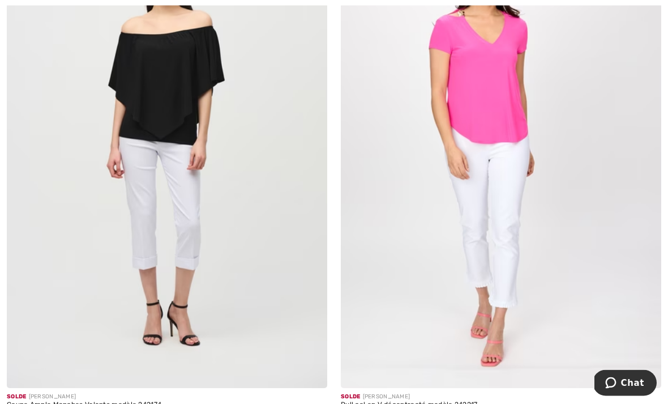
scroll to position [8429, 0]
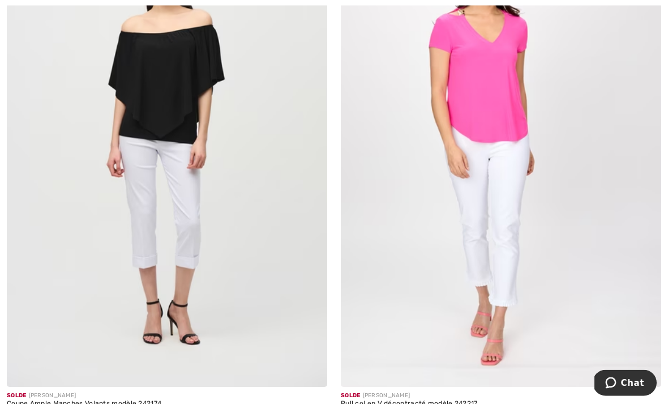
click at [493, 109] on img at bounding box center [501, 147] width 321 height 481
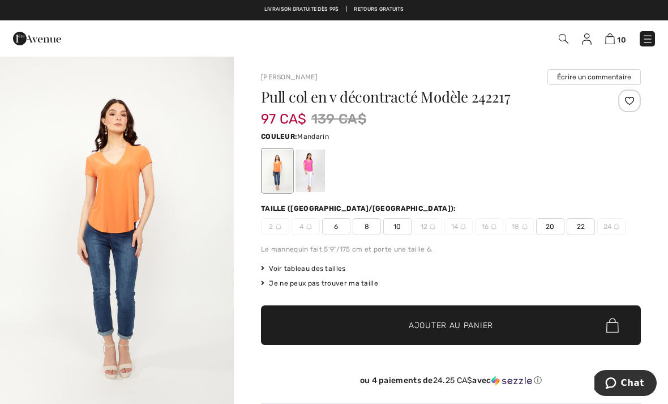
click at [311, 164] on div at bounding box center [310, 171] width 29 height 42
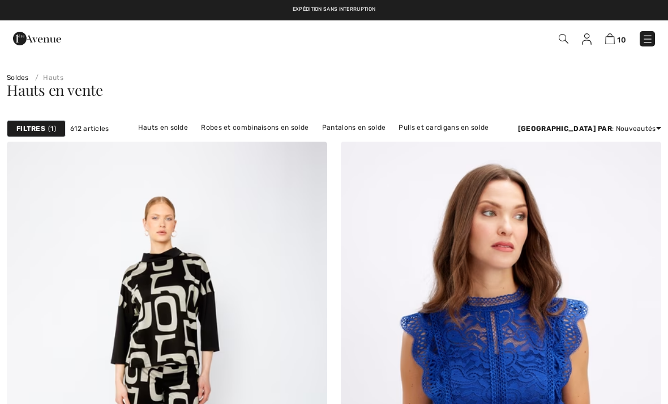
scroll to position [8466, 0]
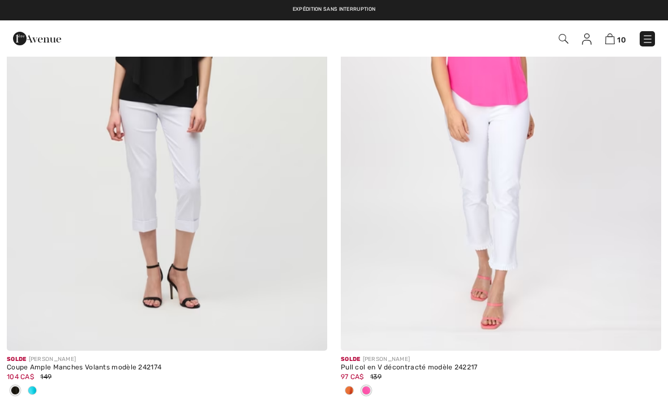
checkbox input "true"
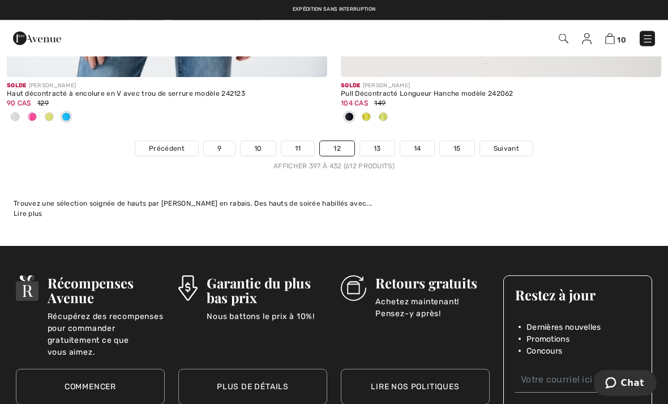
scroll to position [9824, 0]
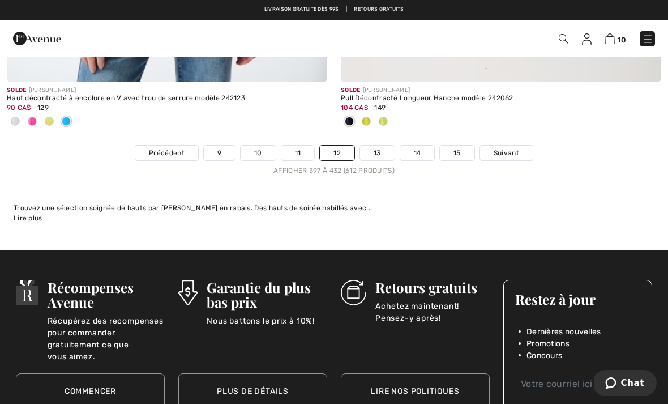
click at [377, 146] on link "13" at bounding box center [377, 153] width 35 height 15
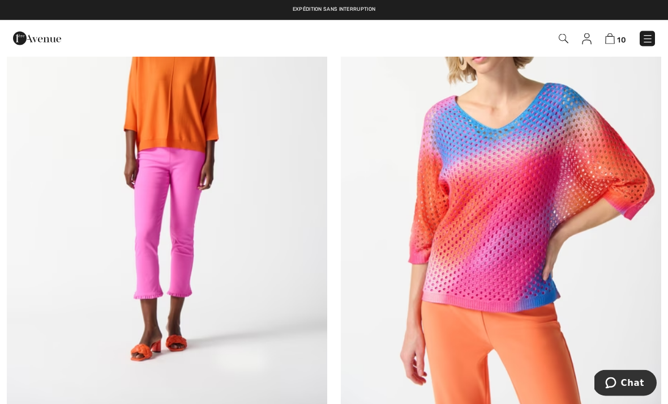
scroll to position [4598, 0]
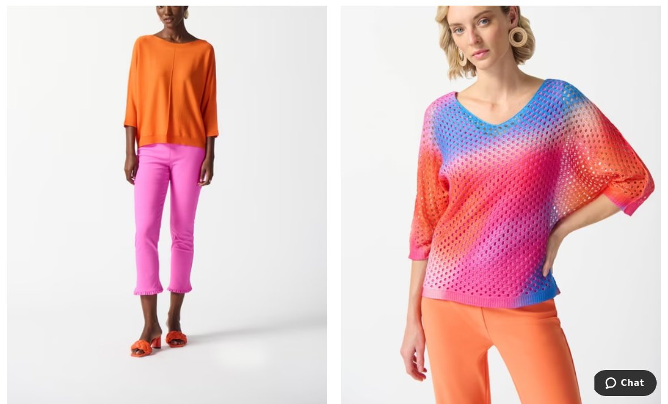
click at [168, 122] on img at bounding box center [167, 166] width 321 height 481
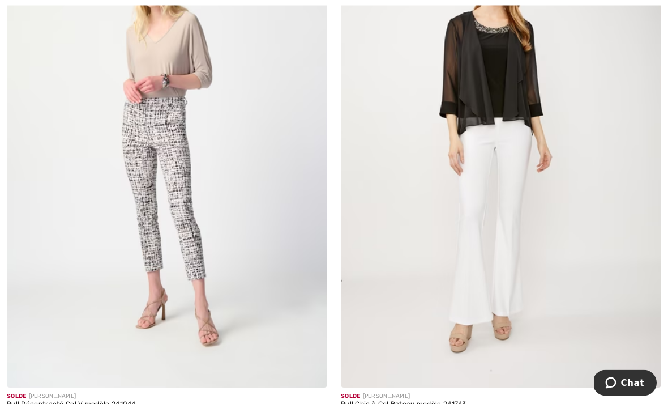
scroll to position [6212, 0]
click at [158, 87] on img at bounding box center [167, 147] width 321 height 481
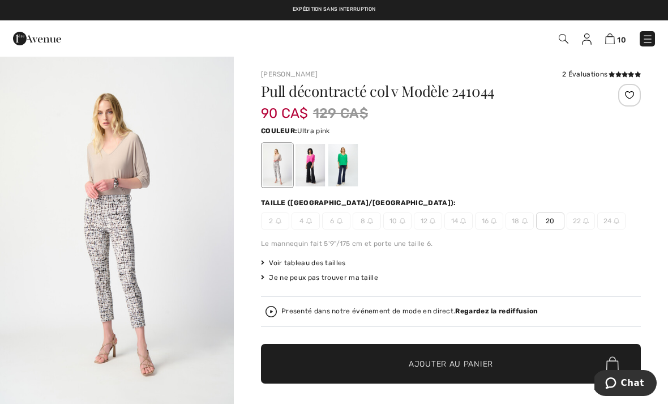
click at [311, 168] on div at bounding box center [310, 165] width 29 height 42
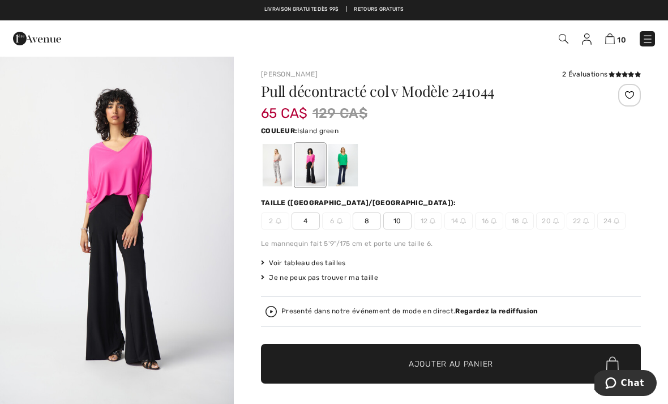
click at [345, 165] on div at bounding box center [342, 165] width 29 height 42
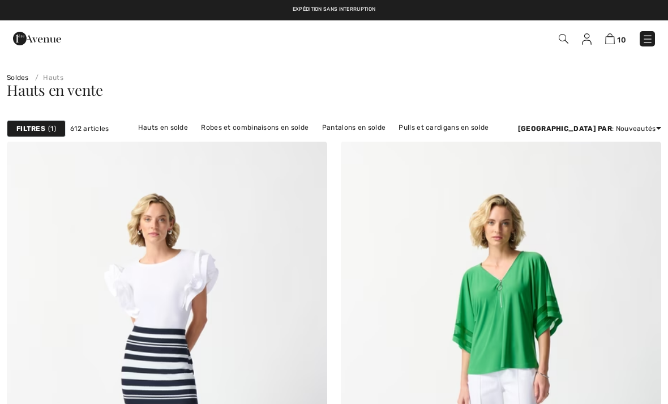
checkbox input "true"
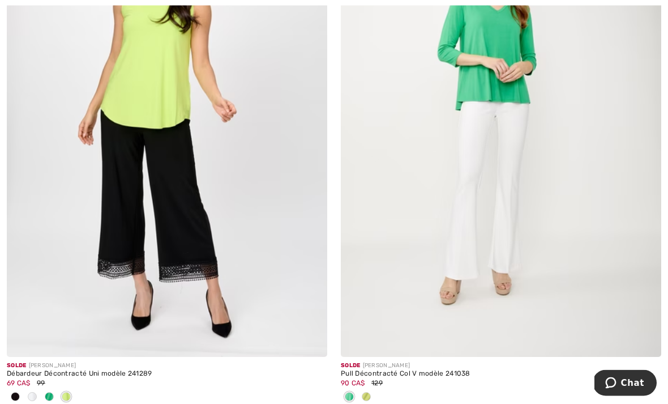
scroll to position [6922, 0]
click at [502, 87] on img at bounding box center [501, 115] width 321 height 481
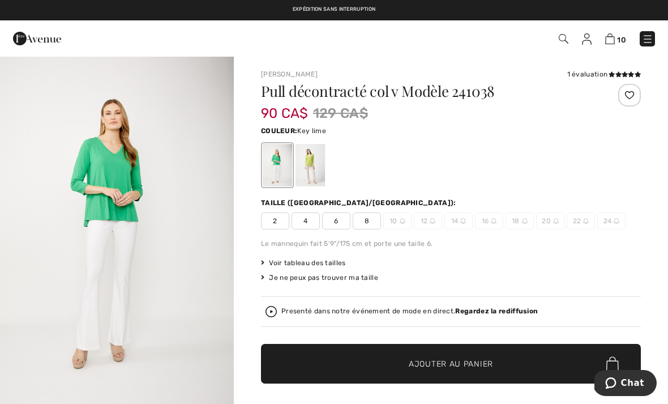
click at [314, 168] on div at bounding box center [310, 165] width 29 height 42
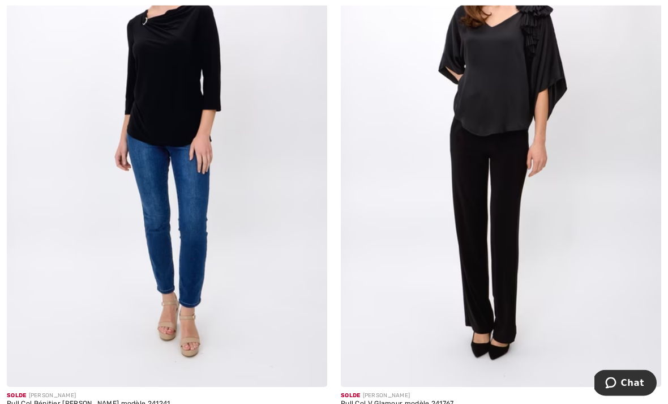
scroll to position [7980, 0]
click at [166, 109] on img at bounding box center [167, 146] width 321 height 481
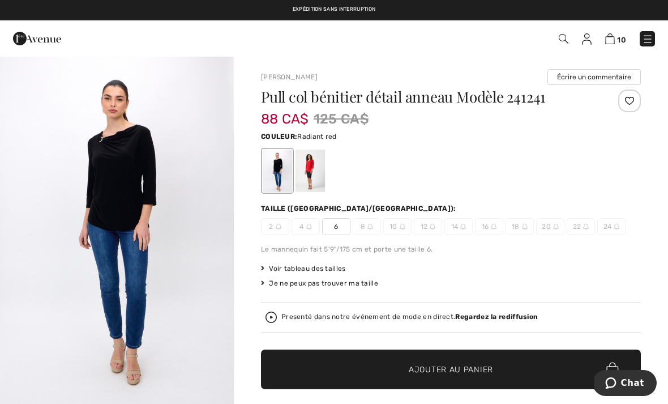
click at [314, 165] on div at bounding box center [310, 171] width 29 height 42
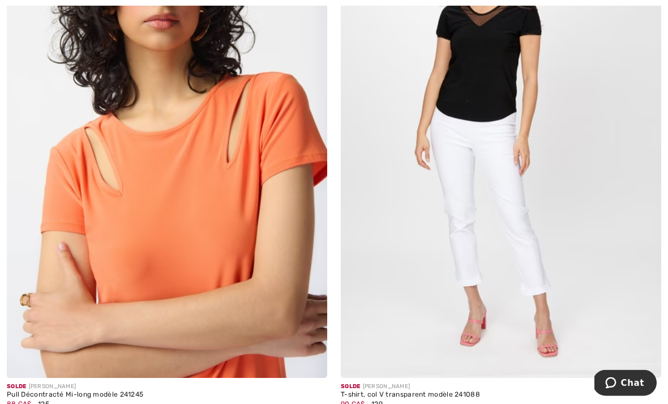
scroll to position [9078, 0]
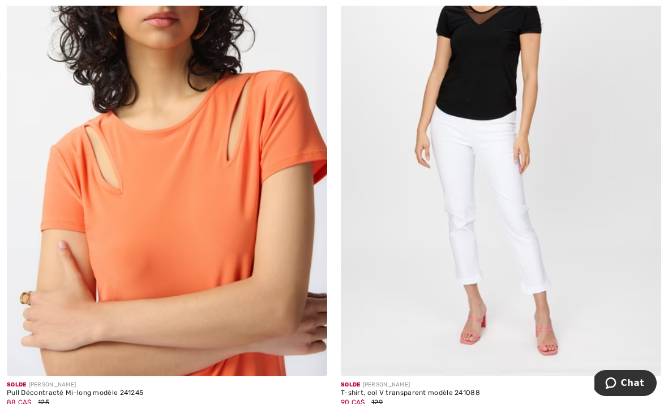
click at [500, 136] on img at bounding box center [501, 135] width 321 height 481
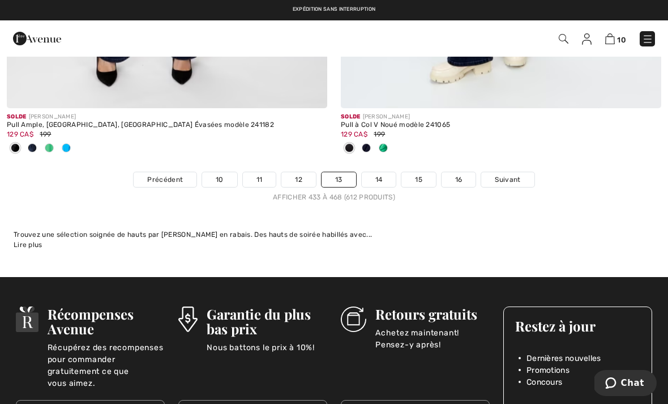
scroll to position [9871, 0]
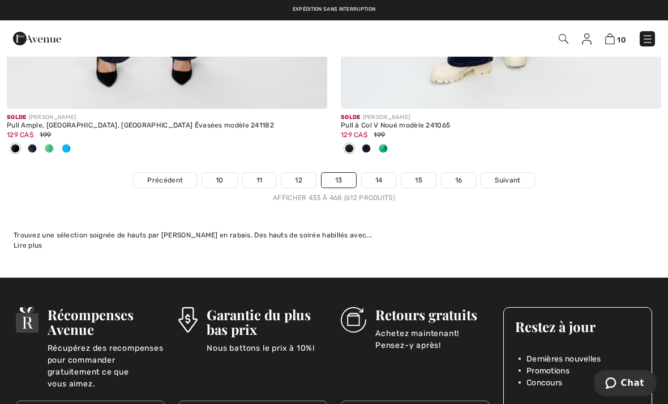
click at [382, 173] on link "14" at bounding box center [379, 180] width 35 height 15
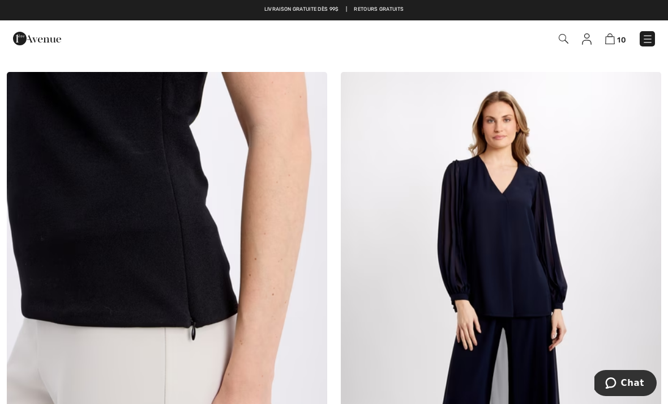
scroll to position [3400, 0]
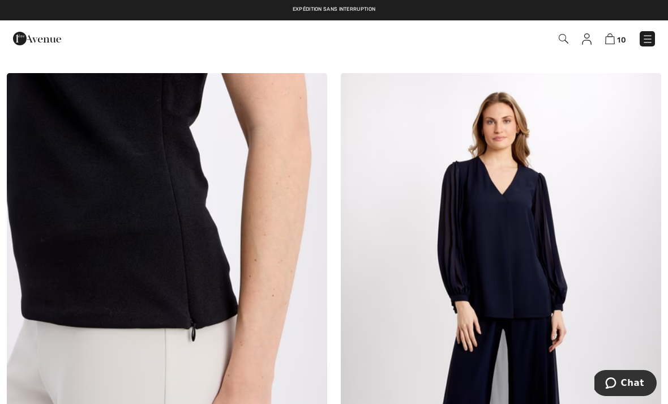
click at [127, 247] on img at bounding box center [167, 313] width 321 height 481
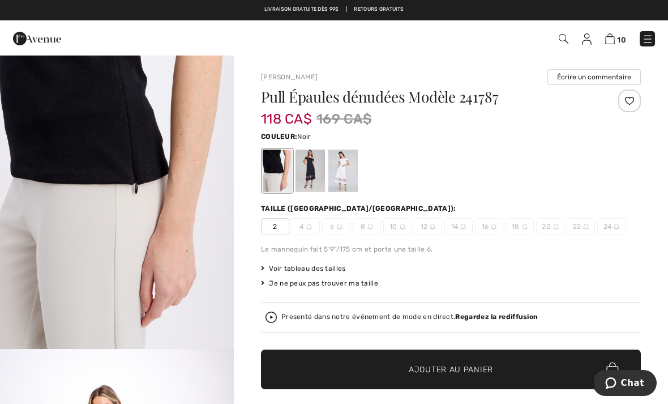
scroll to position [52, 0]
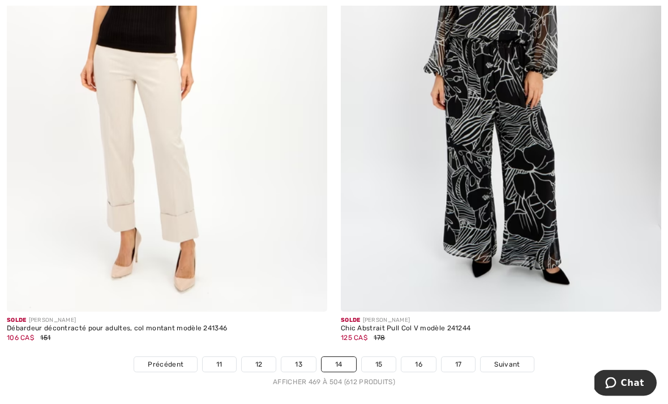
scroll to position [9650, 0]
click at [379, 358] on link "15" at bounding box center [379, 364] width 35 height 15
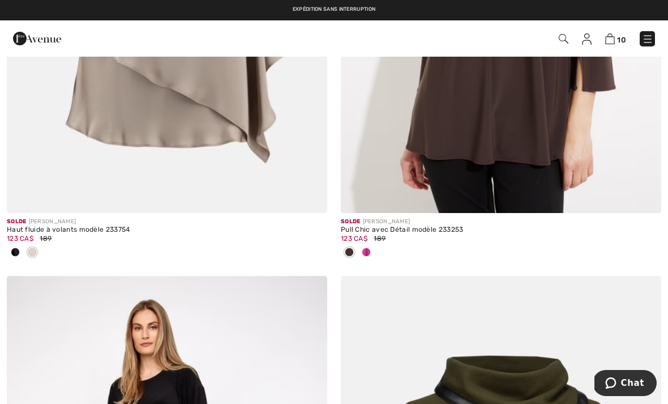
scroll to position [4754, 0]
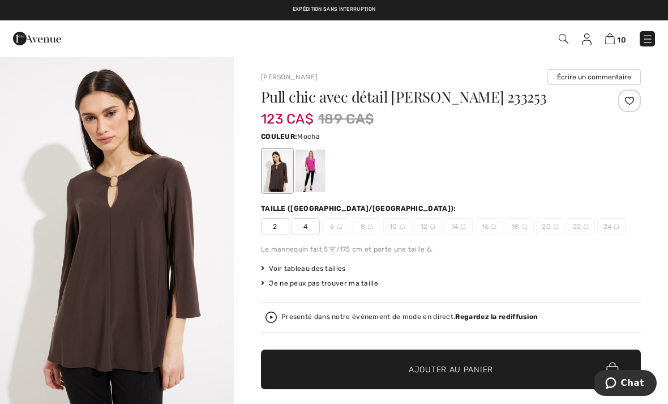
click at [315, 171] on div at bounding box center [310, 171] width 29 height 42
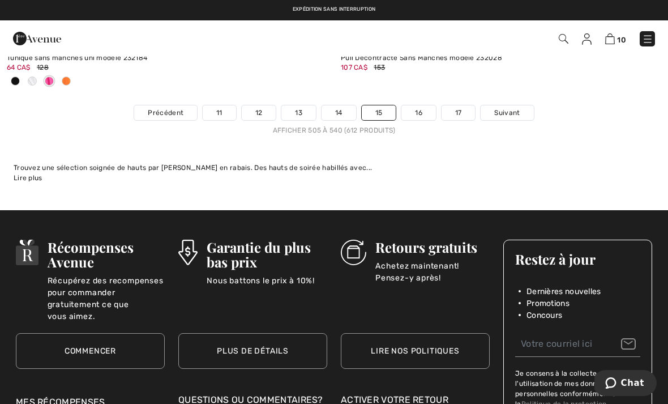
scroll to position [9883, 0]
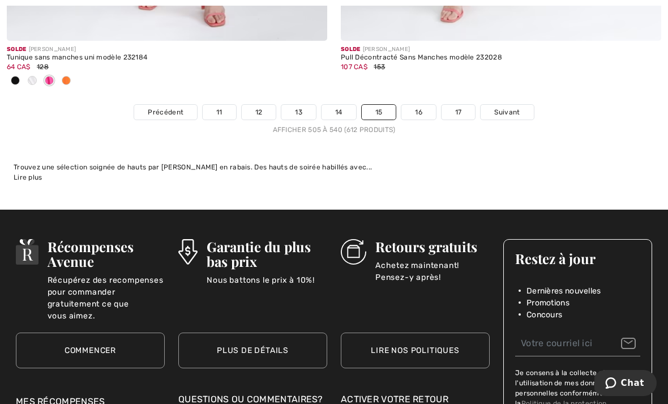
click at [413, 105] on link "16" at bounding box center [419, 112] width 35 height 15
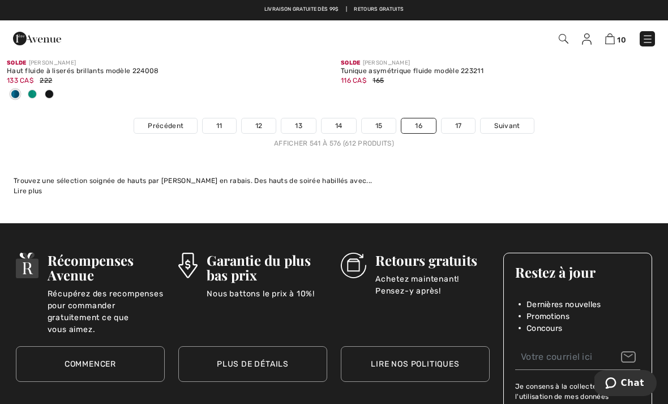
scroll to position [9832, 0]
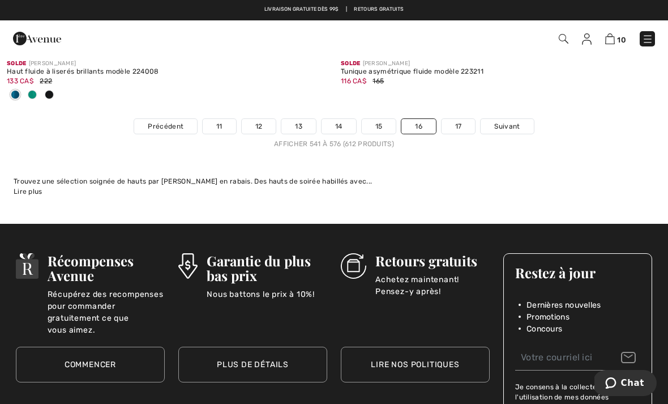
click at [458, 119] on link "17" at bounding box center [459, 126] width 34 height 15
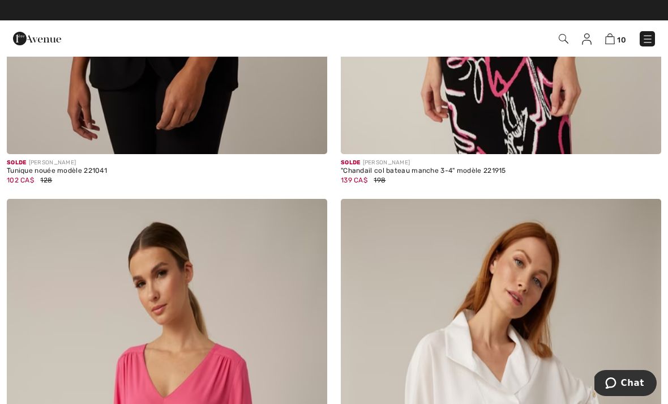
scroll to position [5825, 0]
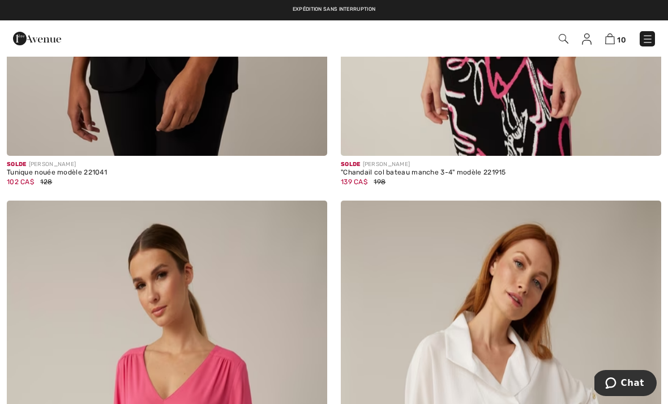
click at [646, 40] on img at bounding box center [647, 38] width 11 height 11
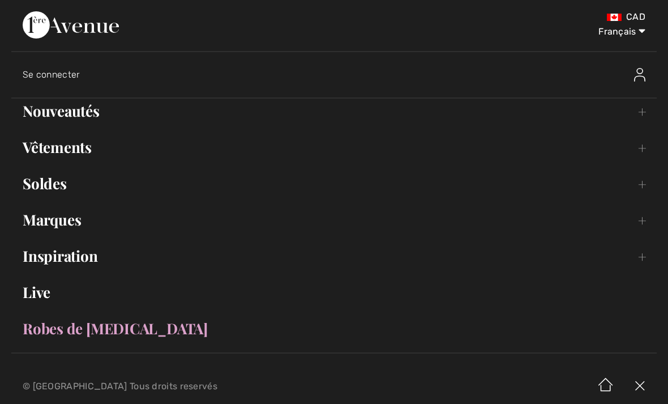
click at [72, 112] on link "Nouveautés Toggle submenu" at bounding box center [334, 111] width 646 height 25
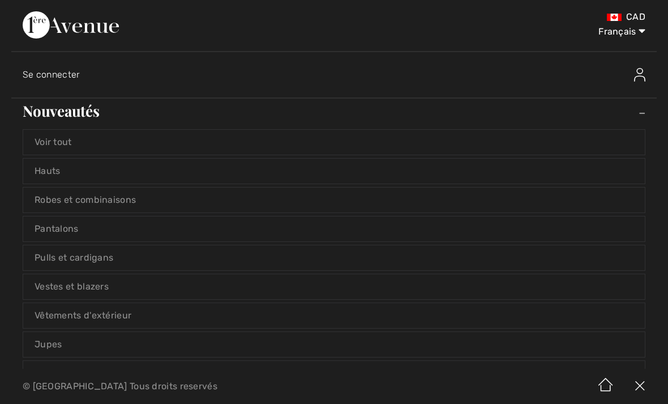
click at [62, 140] on link "Voir tout" at bounding box center [334, 142] width 622 height 25
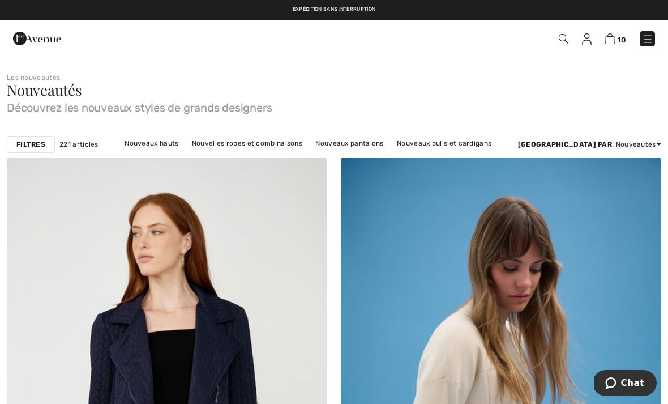
click at [35, 143] on strong "Filtres" at bounding box center [30, 144] width 29 height 10
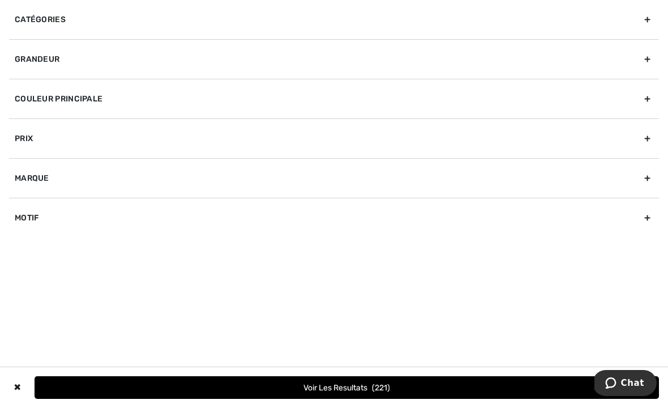
click at [651, 177] on div "Marque" at bounding box center [334, 178] width 650 height 40
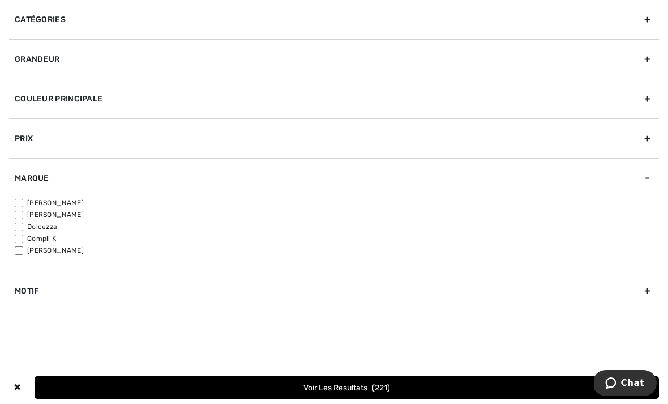
click at [23, 203] on input"] "[PERSON_NAME]" at bounding box center [19, 203] width 8 height 8
checkbox input"] "true"
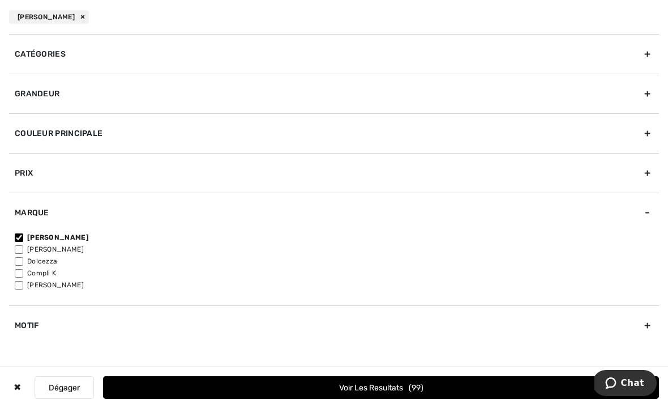
click at [354, 390] on button "Voir les resultats 99" at bounding box center [381, 387] width 556 height 23
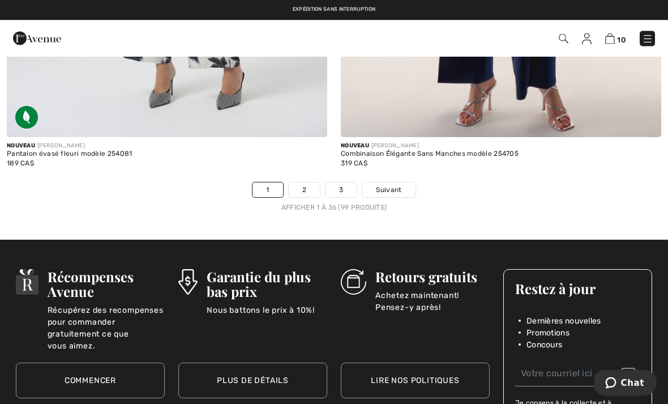
scroll to position [9859, 0]
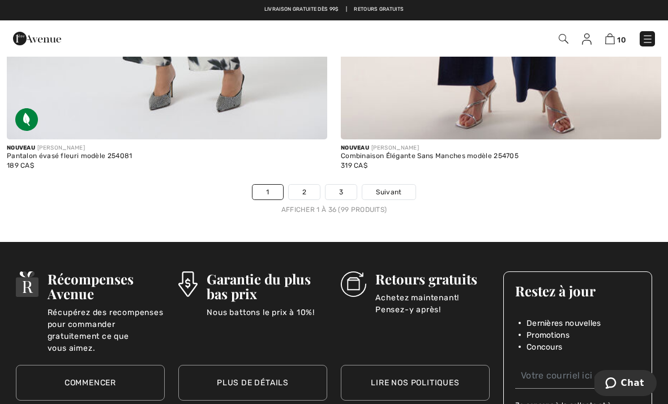
click at [305, 185] on link "2" at bounding box center [304, 192] width 31 height 15
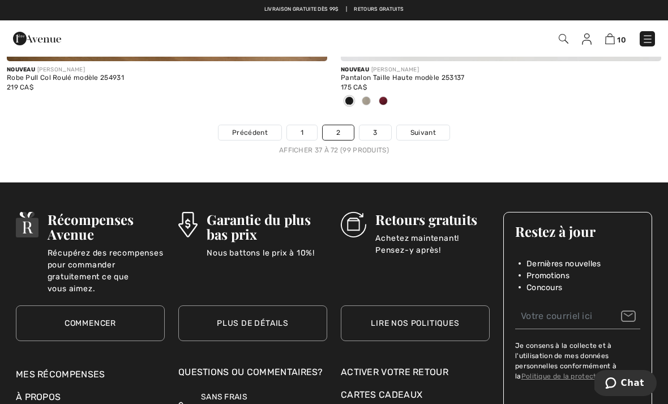
scroll to position [9949, 0]
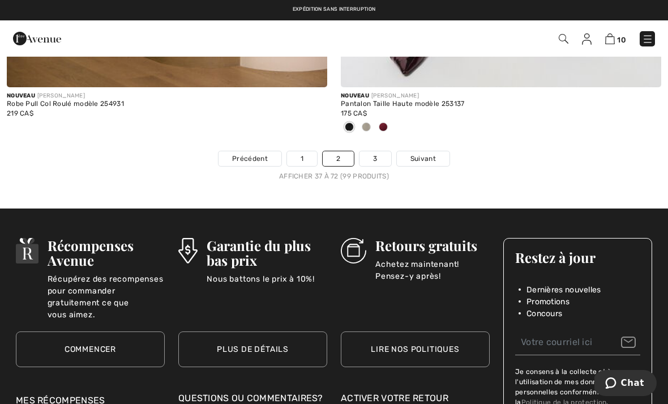
click at [379, 151] on link "3" at bounding box center [375, 158] width 31 height 15
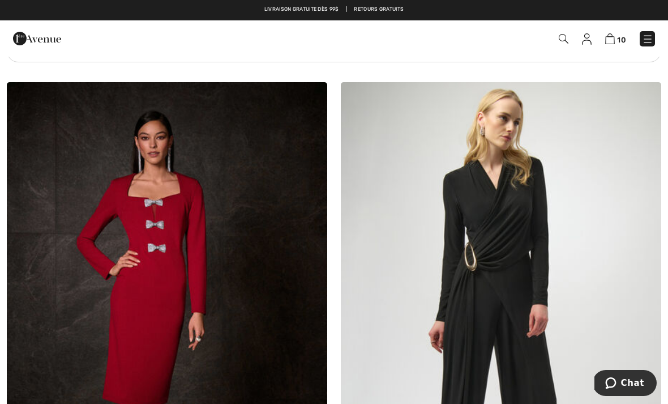
scroll to position [6715, 0]
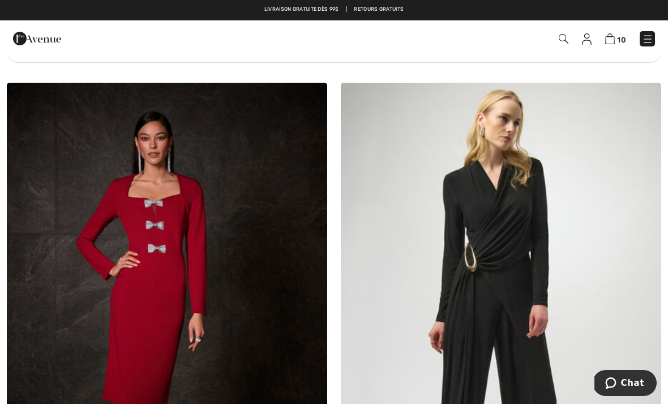
click at [650, 37] on img at bounding box center [647, 38] width 11 height 11
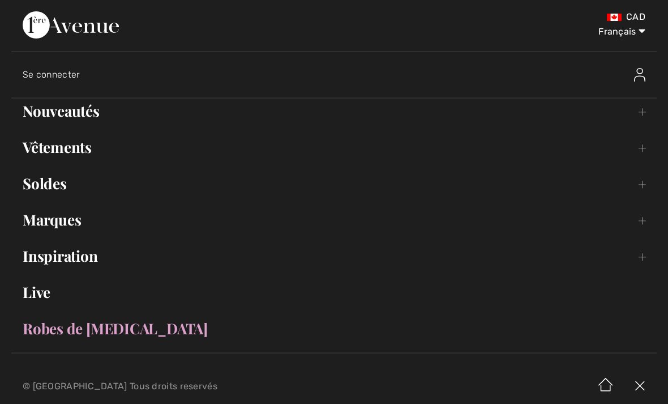
click at [54, 112] on link "Nouveautés Toggle submenu" at bounding box center [334, 111] width 646 height 25
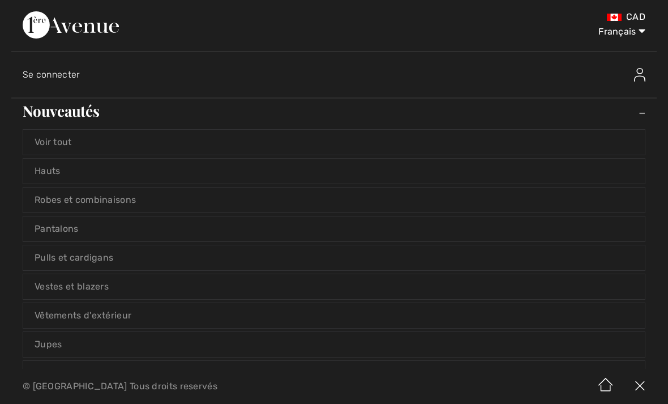
click at [50, 139] on link "Voir tout" at bounding box center [334, 142] width 622 height 25
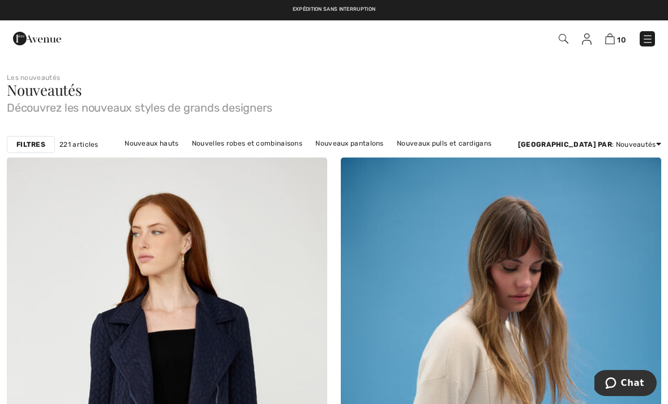
click at [29, 143] on strong "Filtres" at bounding box center [30, 144] width 29 height 10
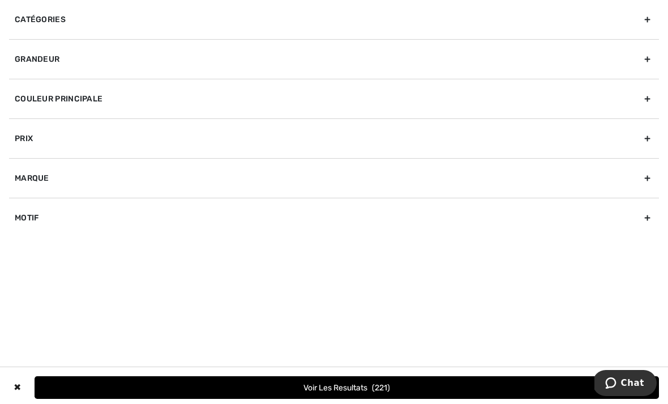
click at [651, 177] on div "Marque" at bounding box center [334, 178] width 650 height 40
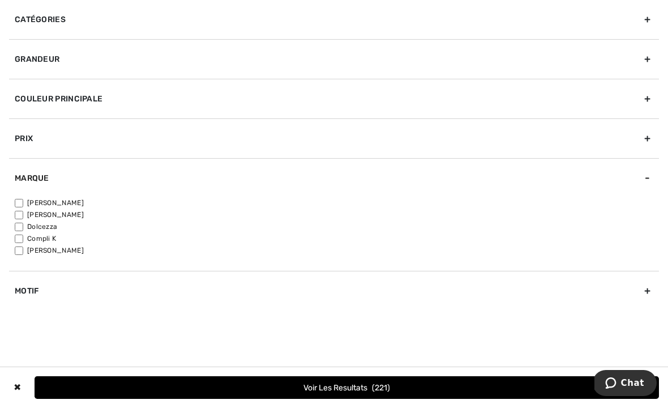
click at [20, 218] on input"] "[PERSON_NAME]" at bounding box center [19, 215] width 8 height 8
checkbox input"] "true"
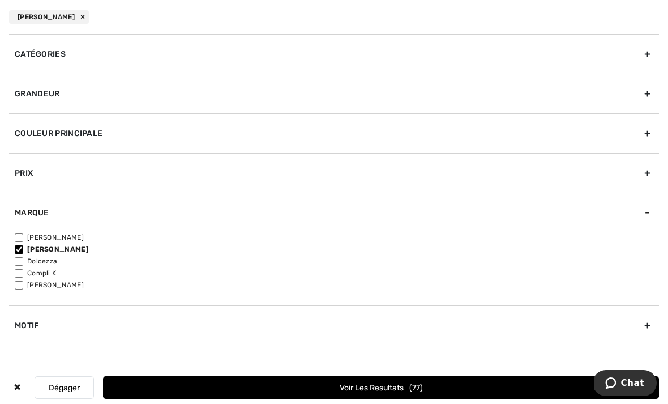
click at [347, 387] on button "Voir les resultats 77" at bounding box center [381, 387] width 556 height 23
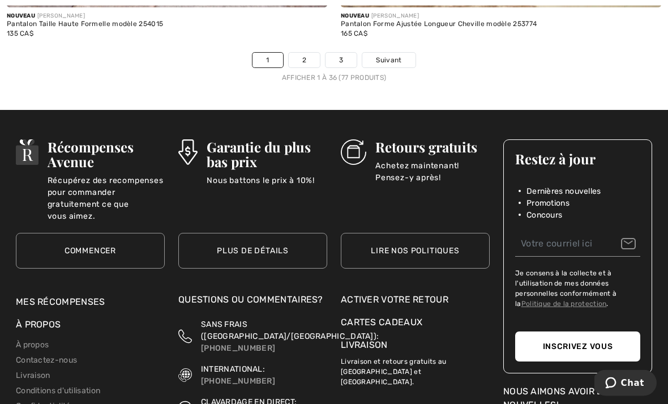
scroll to position [9899, 0]
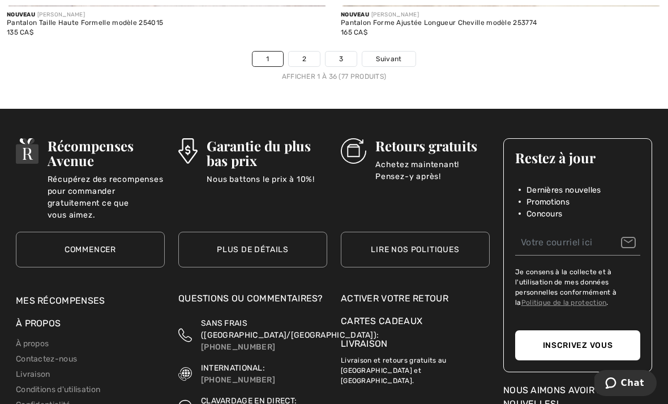
click at [302, 52] on link "2" at bounding box center [304, 59] width 31 height 15
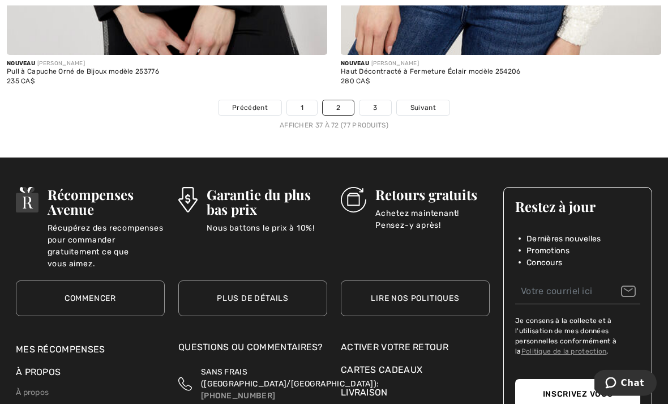
scroll to position [9795, 0]
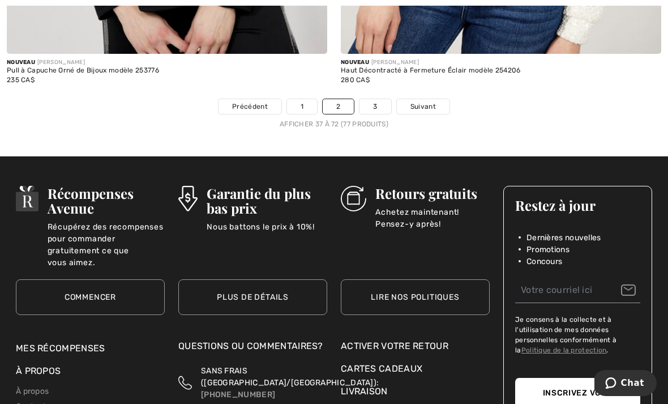
click at [373, 100] on link "3" at bounding box center [375, 106] width 31 height 15
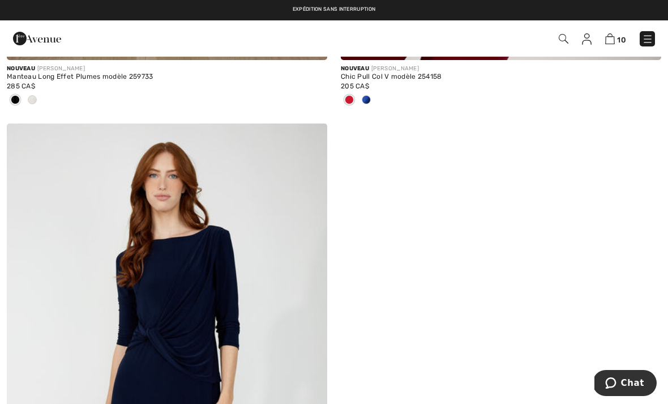
scroll to position [1105, 0]
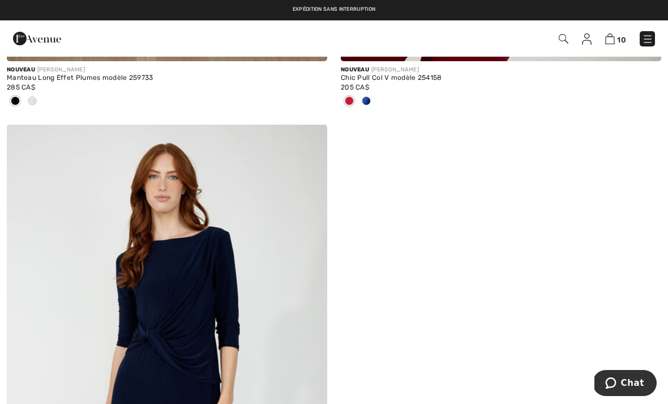
click at [312, 11] on link "Expédition sans interruption" at bounding box center [334, 9] width 83 height 6
click at [319, 12] on link "Expédition sans interruption" at bounding box center [334, 9] width 83 height 6
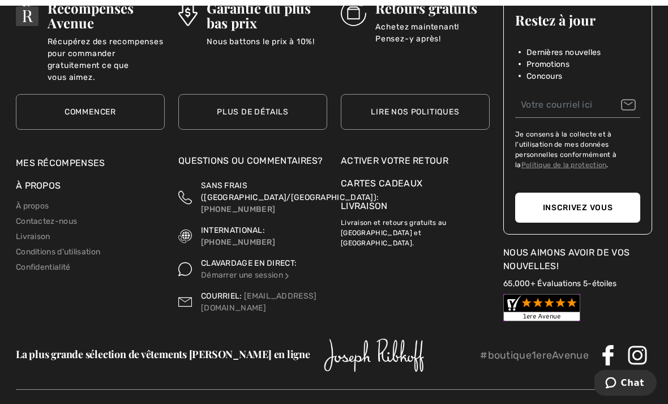
scroll to position [1842, 0]
click at [233, 270] on link "Démarrer une session" at bounding box center [246, 275] width 90 height 10
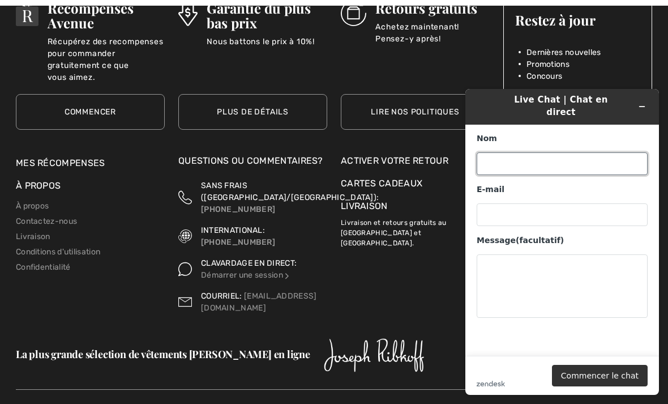
click at [489, 153] on input "Nom" at bounding box center [562, 163] width 171 height 23
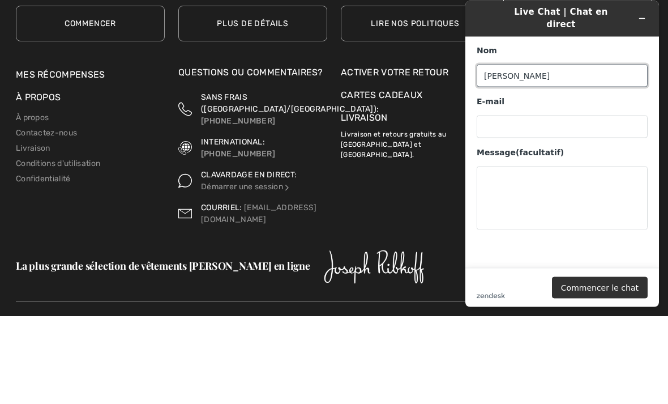
type input "[PERSON_NAME]"
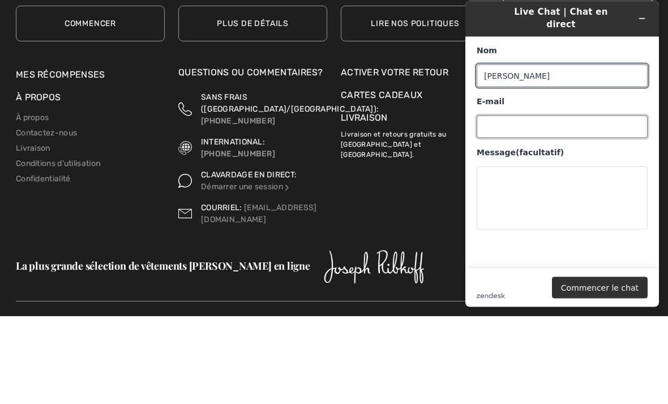
click at [484, 116] on input "E-mail" at bounding box center [562, 127] width 171 height 23
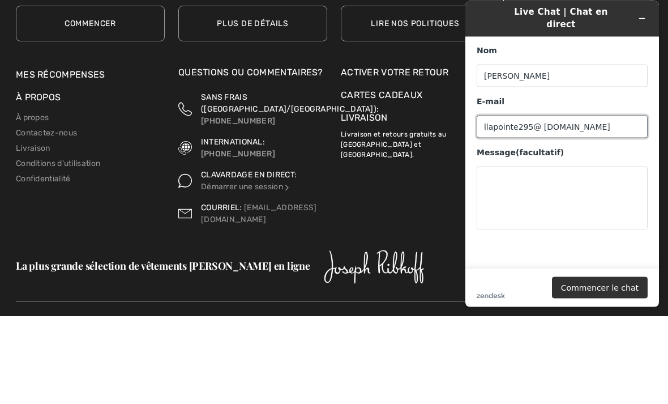
type input "llapointe295@ [DOMAIN_NAME]"
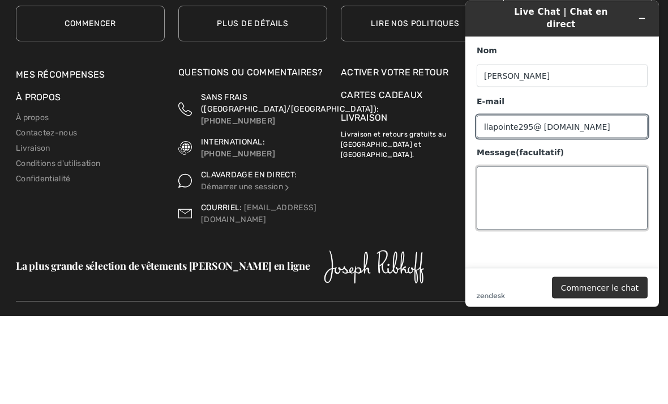
click at [492, 172] on textarea "Message (facultatif)" at bounding box center [562, 197] width 171 height 63
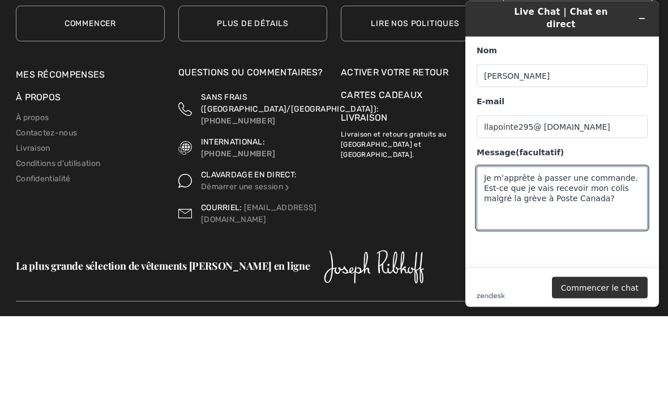
scroll to position [1864, 0]
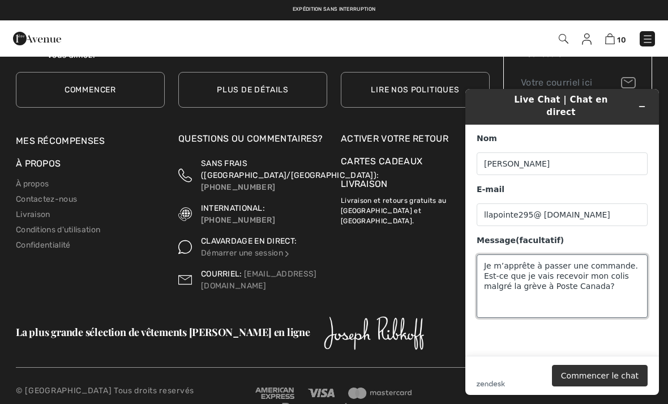
type textarea "Je m’apprête à passer une commande. Est-ce que je vais recevoir mon colis malgr…"
click at [603, 375] on button "Commencer le chat" at bounding box center [600, 376] width 96 height 22
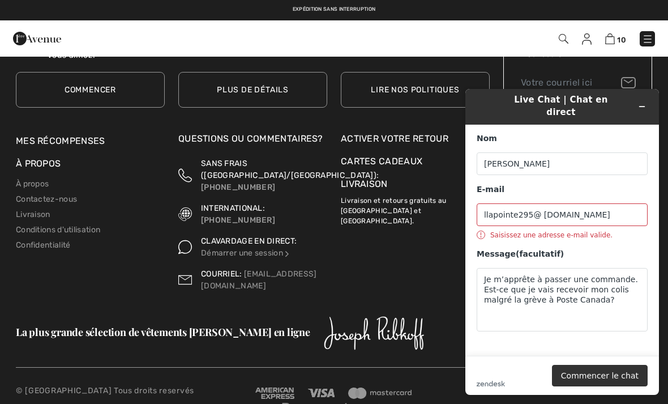
click at [603, 372] on button "Commencer le chat" at bounding box center [600, 376] width 96 height 22
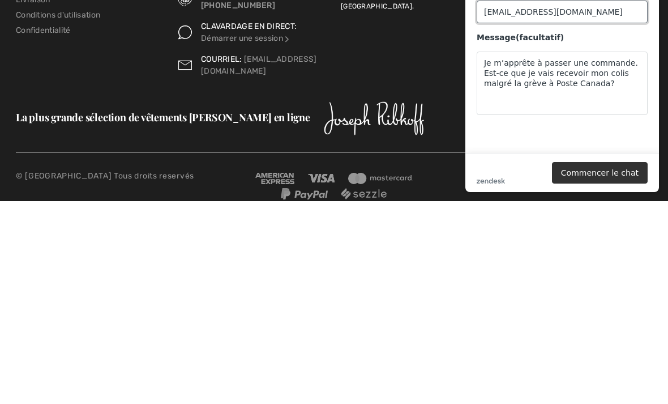
scroll to position [1877, 0]
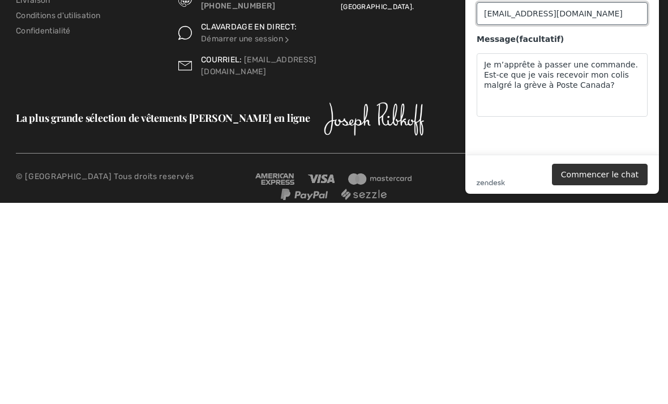
type input "[EMAIL_ADDRESS][DOMAIN_NAME]"
click at [608, 176] on button "Commencer le chat" at bounding box center [600, 175] width 96 height 22
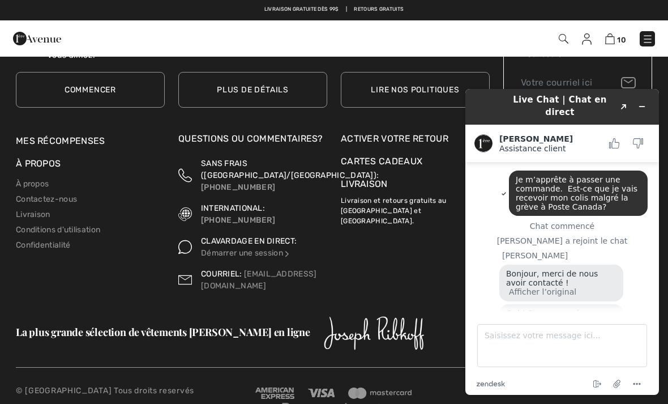
scroll to position [55, 0]
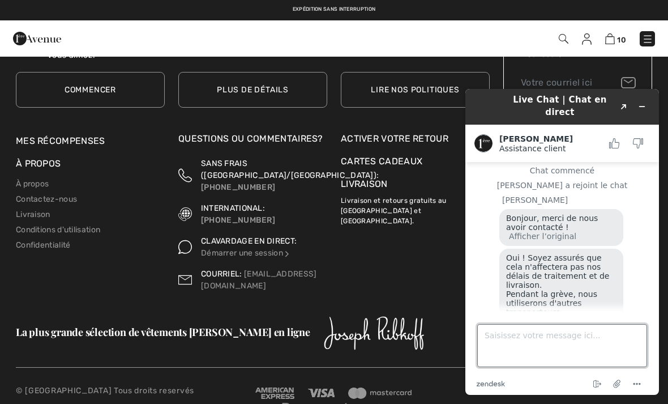
click at [489, 338] on textarea "Saisissez votre message ici..." at bounding box center [562, 345] width 170 height 43
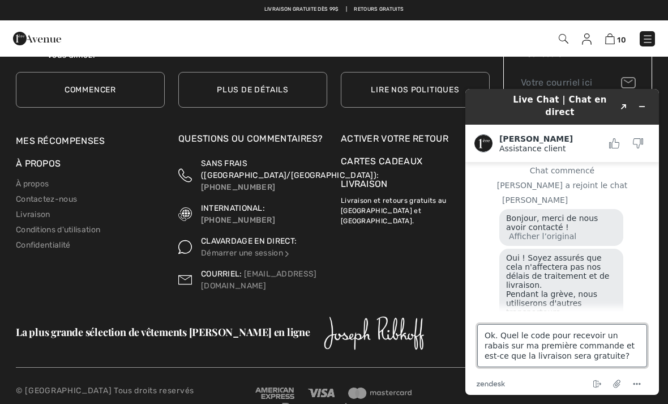
type textarea "Ok. Quel le code pour recevoir un rabais sur ma première commande et est-ce que…"
click at [597, 382] on icon "Mettre fin au chat" at bounding box center [598, 384] width 14 height 14
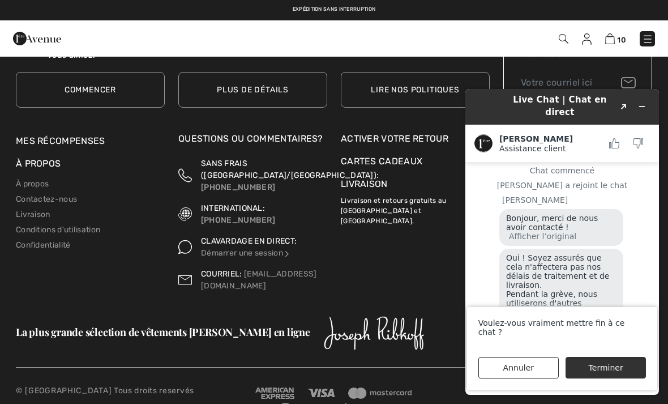
click at [515, 371] on button "Annuler" at bounding box center [519, 368] width 80 height 22
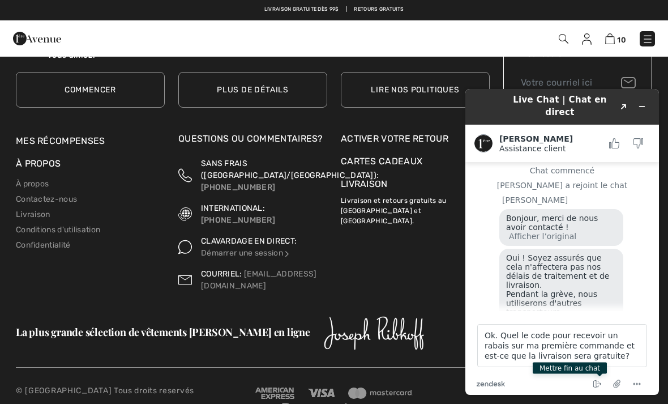
click at [642, 383] on icon "Menu" at bounding box center [637, 384] width 14 height 14
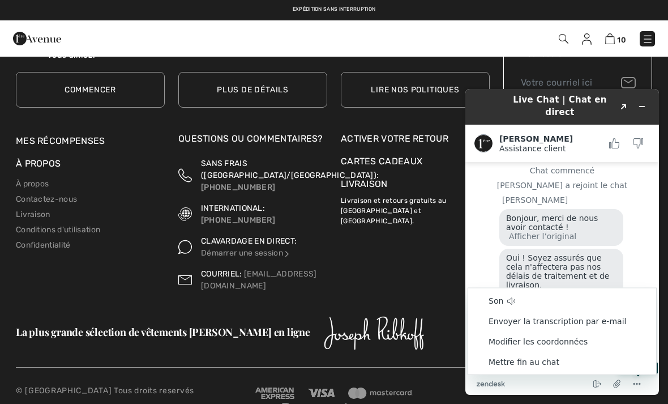
click at [643, 251] on div "Oui ! Soyez assurés que cela n'affectera pas nos délais de traitement et de liv…" at bounding box center [573, 291] width 148 height 85
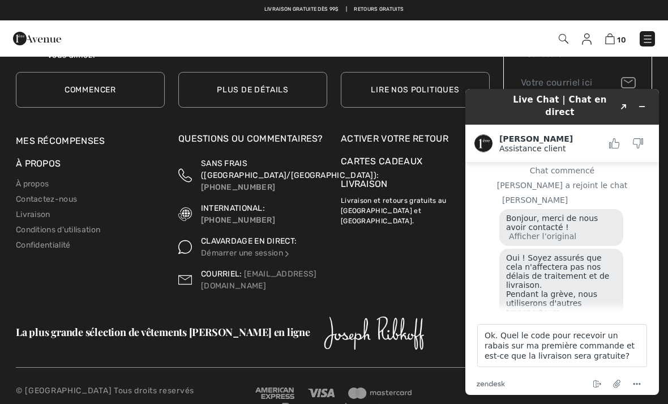
scroll to position [86, 0]
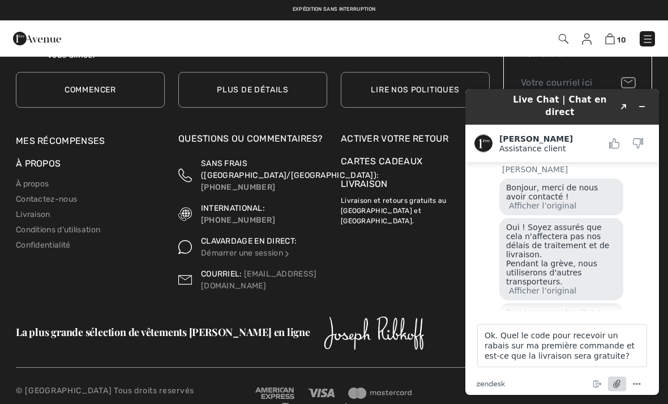
click at [622, 380] on icon "Joindre un fichier" at bounding box center [617, 383] width 21 height 21
click at [644, 382] on button "Menu" at bounding box center [637, 384] width 18 height 14
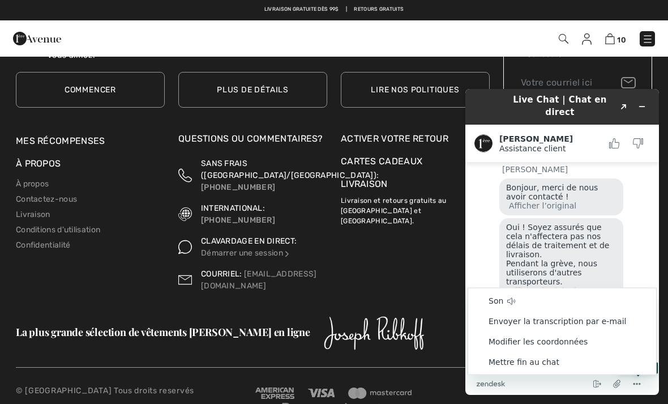
click at [650, 240] on main "Je m’apprête à passer une commande. Est-ce que je vais recevoir mon colis malgr…" at bounding box center [563, 236] width 185 height 149
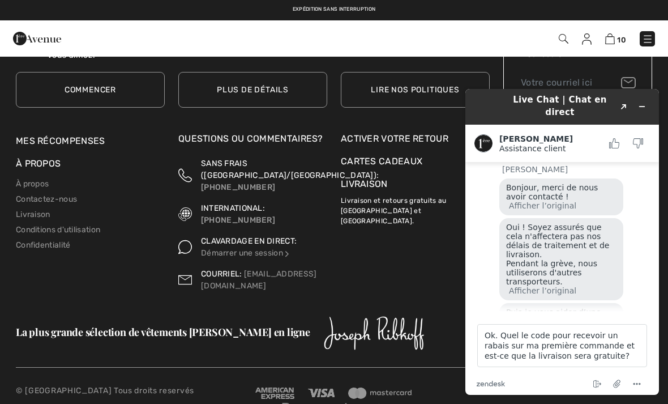
click at [494, 382] on icon "zendesk .cls-1{fill:#03363d;}" at bounding box center [491, 384] width 28 height 6
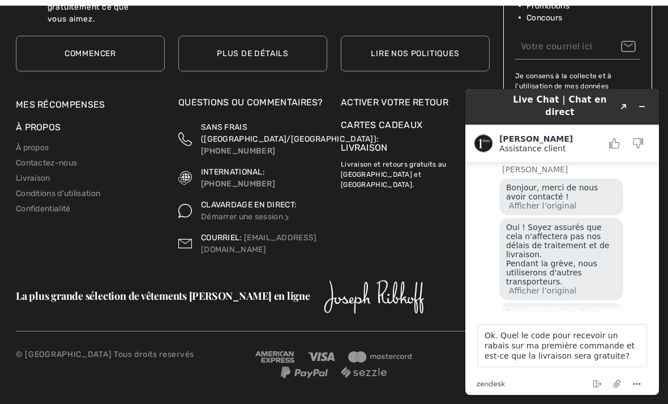
click at [624, 104] on icon "Popout" at bounding box center [624, 107] width 6 height 6
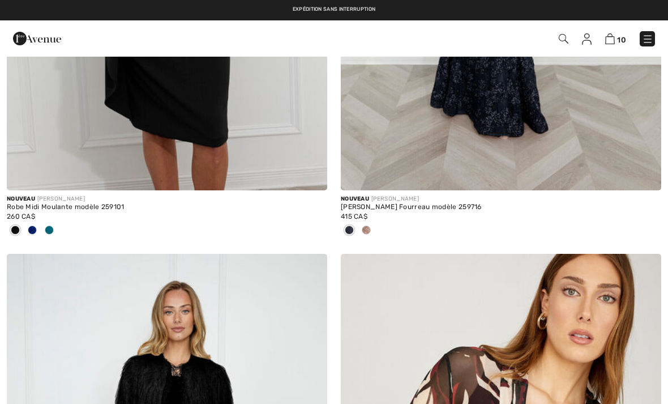
scroll to position [431, 0]
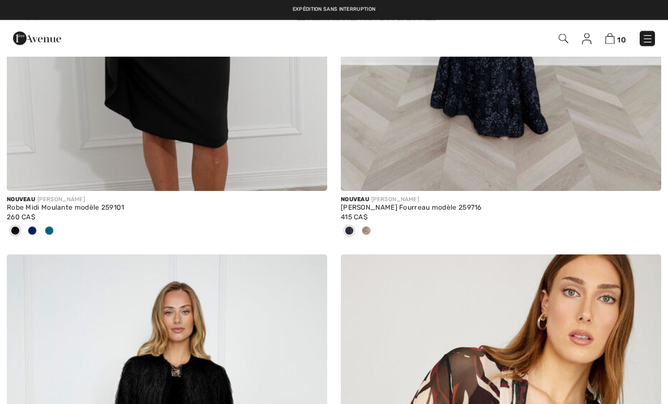
click at [32, 42] on img at bounding box center [37, 38] width 48 height 23
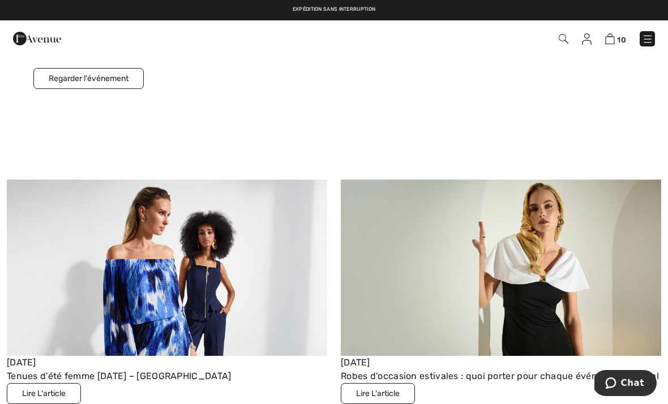
scroll to position [3057, 0]
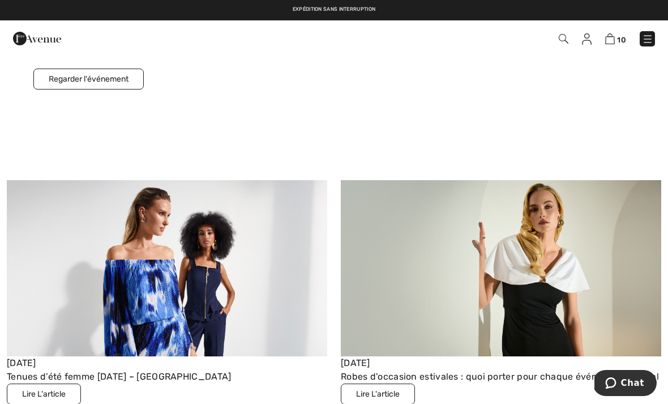
click at [614, 40] on img at bounding box center [610, 38] width 10 height 11
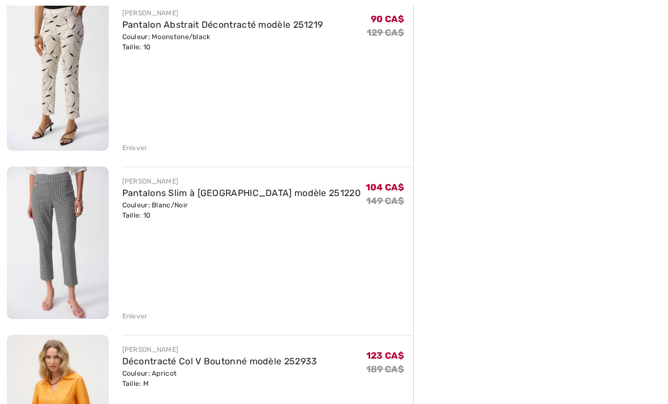
scroll to position [318, 0]
click at [136, 143] on div "Enlever" at bounding box center [134, 148] width 25 height 10
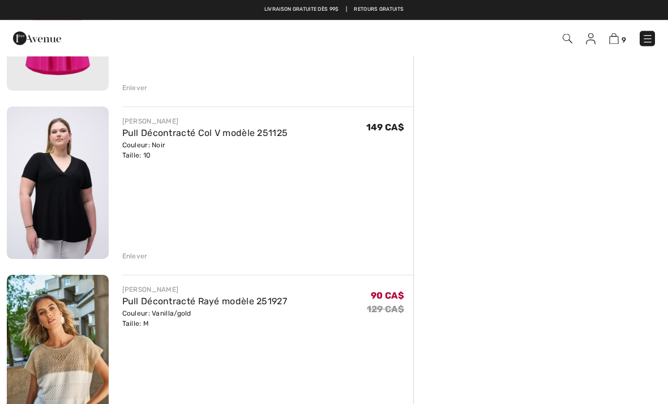
scroll to position [1209, 0]
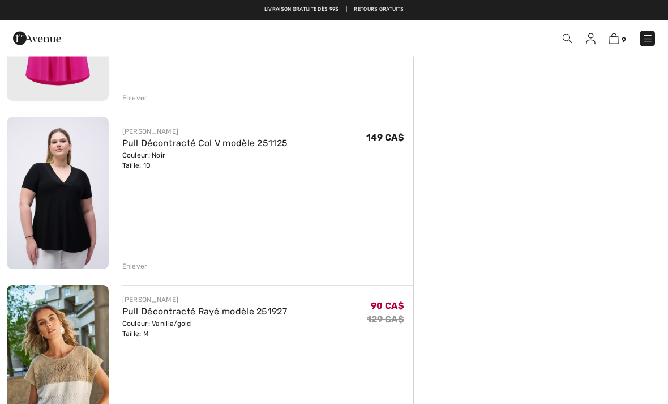
click at [140, 266] on div "Enlever" at bounding box center [134, 267] width 25 height 10
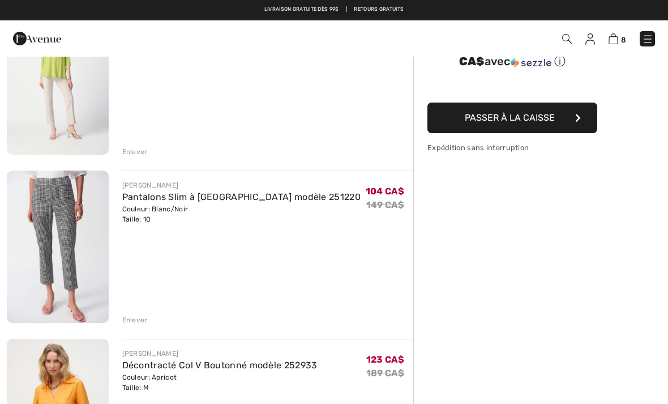
scroll to position [146, 0]
click at [136, 317] on div "Enlever" at bounding box center [134, 320] width 25 height 10
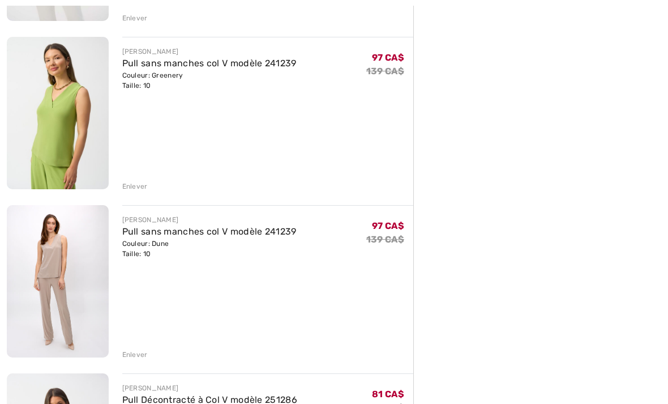
scroll to position [452, 0]
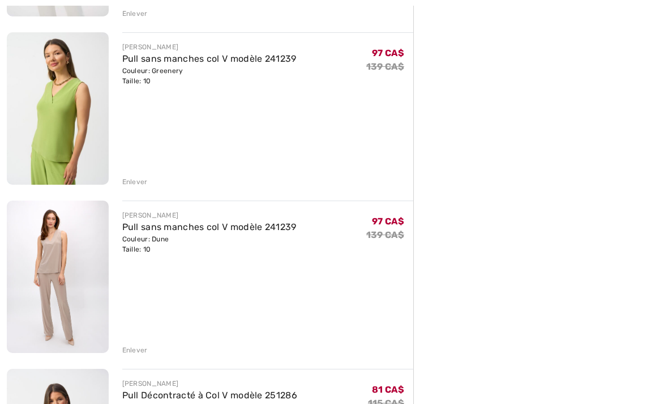
click at [134, 348] on div "Enlever" at bounding box center [134, 350] width 25 height 10
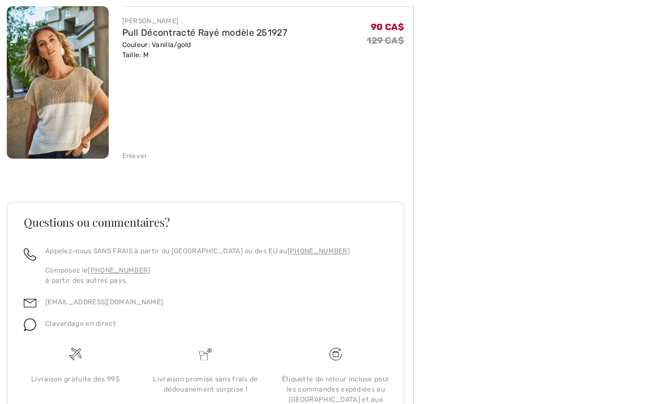
scroll to position [1004, 0]
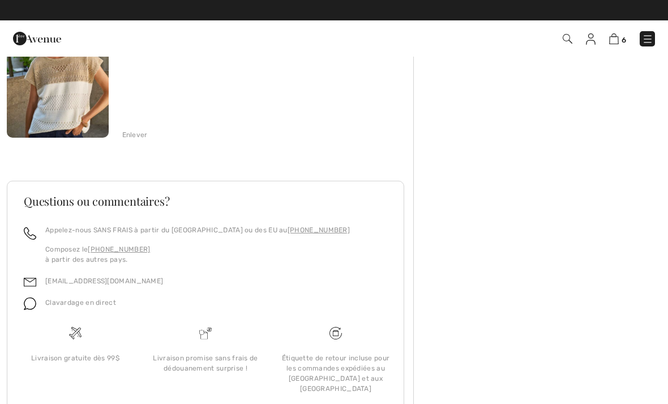
click at [36, 299] on img at bounding box center [30, 303] width 12 height 12
click at [31, 307] on img at bounding box center [30, 303] width 12 height 12
click at [99, 302] on span "Clavardage en direct" at bounding box center [80, 302] width 71 height 8
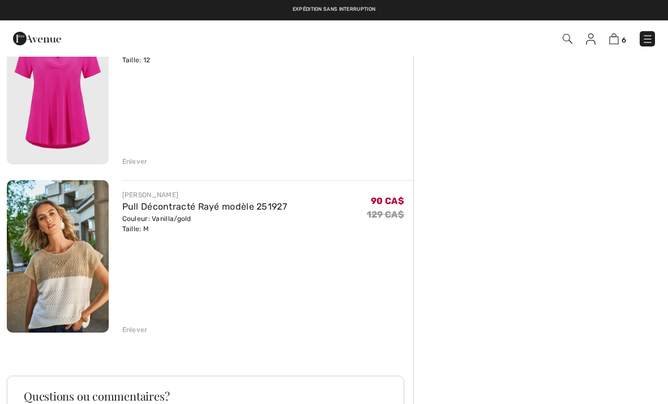
scroll to position [808, 0]
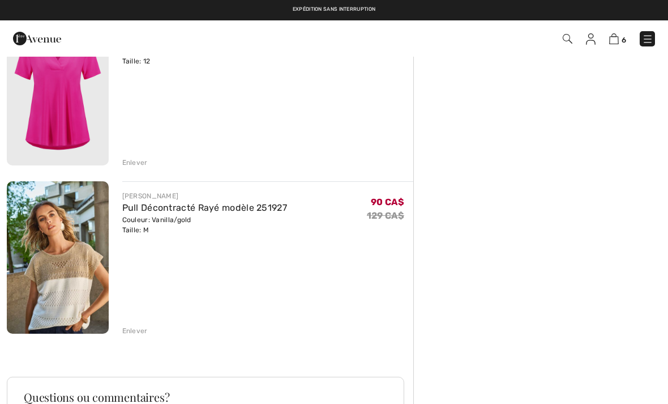
click at [593, 43] on img at bounding box center [591, 38] width 10 height 11
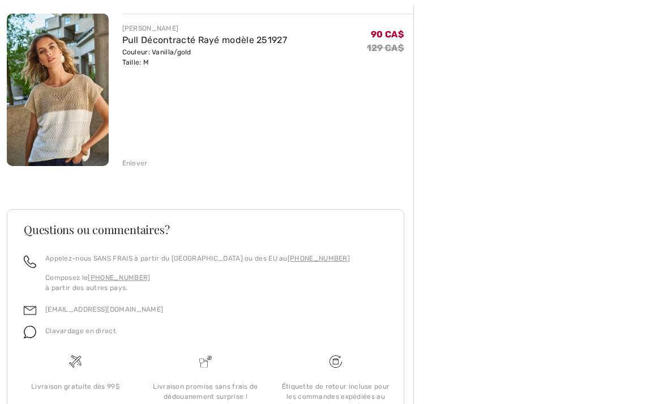
scroll to position [976, 0]
click at [33, 333] on img at bounding box center [30, 332] width 12 height 12
click at [87, 331] on span "Clavardage en direct" at bounding box center [80, 331] width 71 height 8
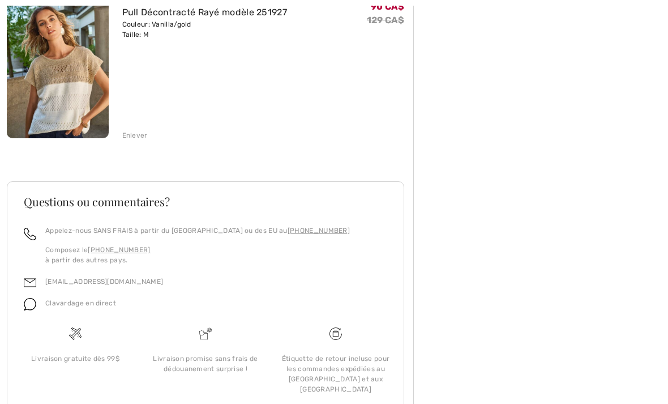
scroll to position [1004, 0]
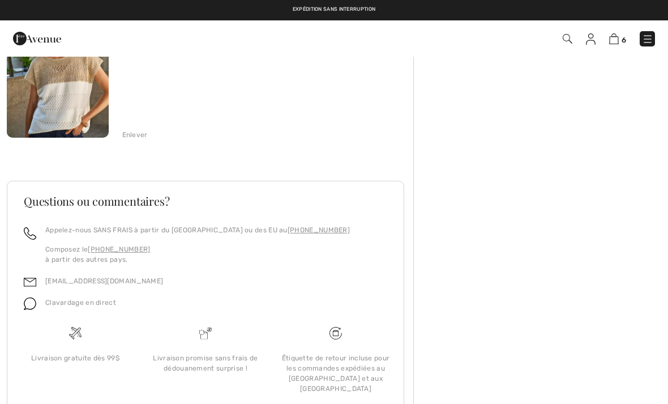
click at [29, 305] on img at bounding box center [30, 303] width 12 height 12
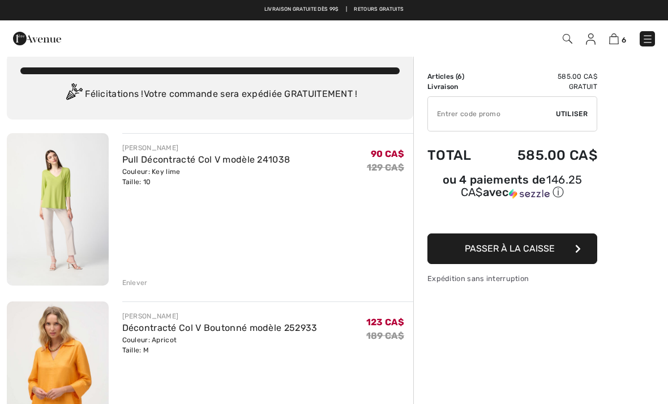
scroll to position [0, 0]
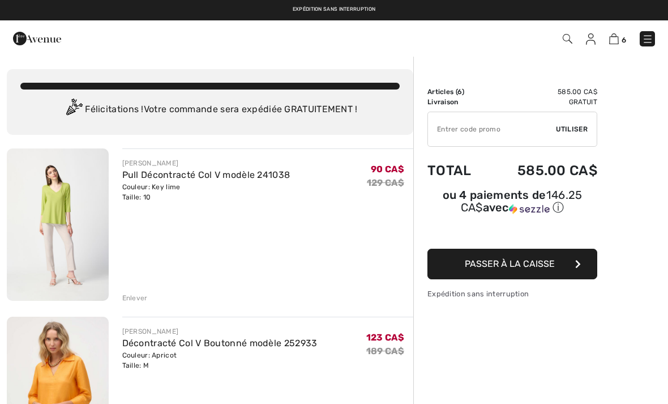
click at [37, 41] on img at bounding box center [37, 38] width 48 height 23
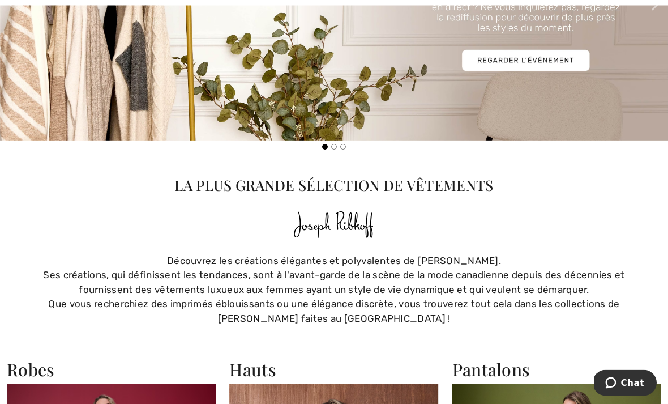
click at [615, 382] on icon "Chat" at bounding box center [610, 382] width 11 height 11
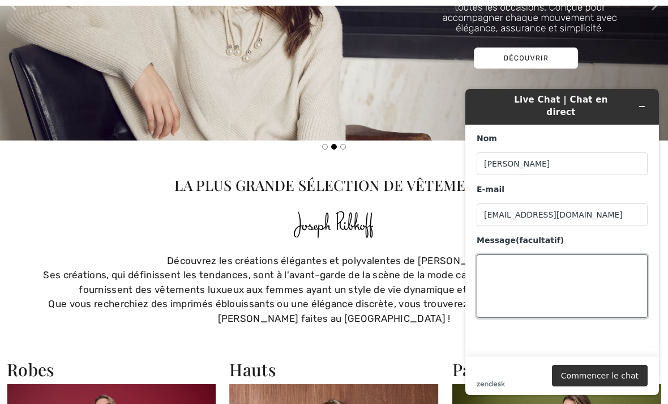
click at [489, 254] on textarea "Message (facultatif)" at bounding box center [562, 285] width 171 height 63
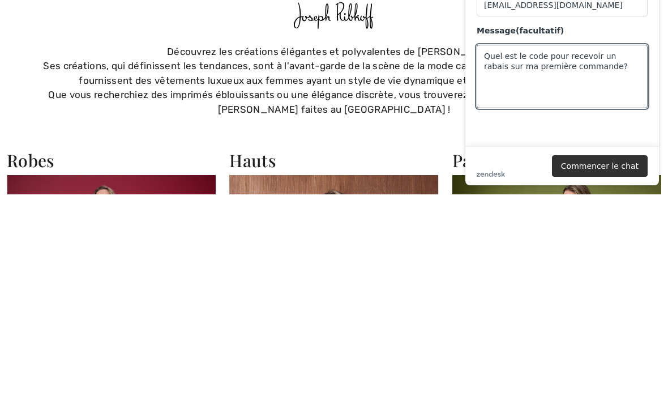
scroll to position [732, 0]
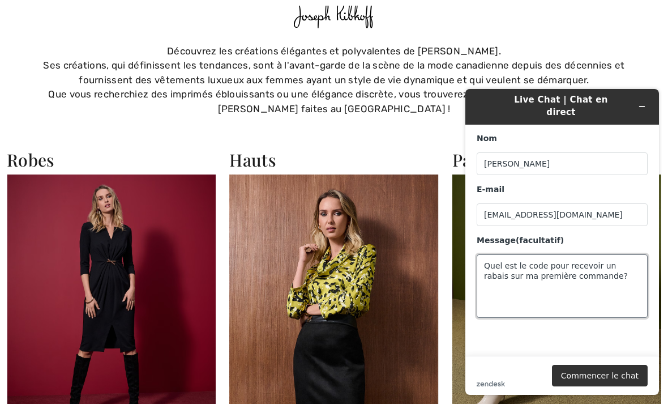
type textarea "Quel est le code pour recevoir un rabais sur ma première commande?"
click at [607, 375] on button "Commencer le chat" at bounding box center [600, 376] width 96 height 22
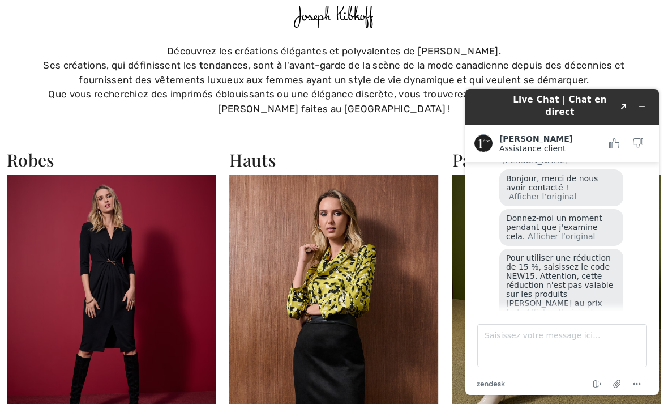
scroll to position [117, 0]
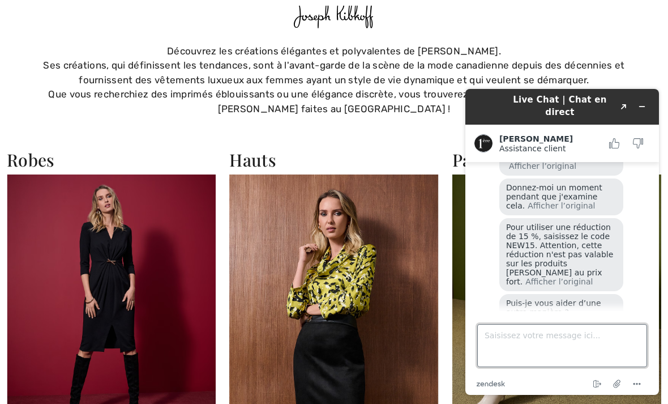
click at [494, 336] on textarea "Saisissez votre message ici..." at bounding box center [562, 345] width 170 height 43
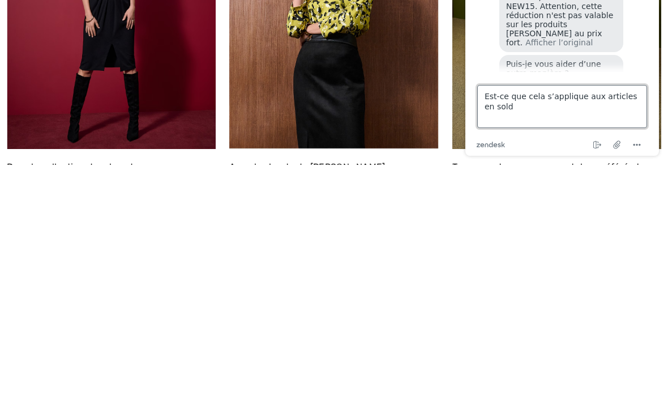
type textarea "Est-ce que cela s’applique aux articles en solde"
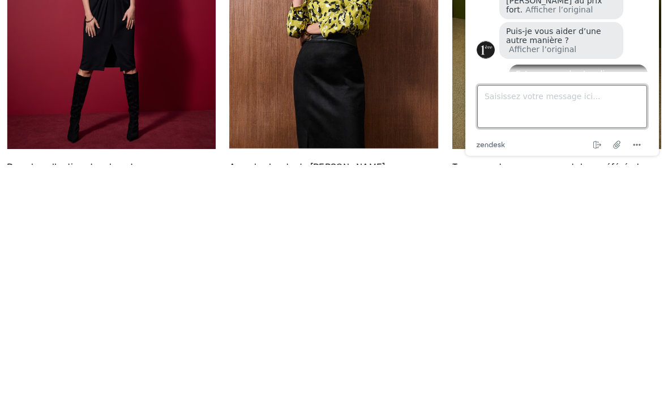
scroll to position [199, 0]
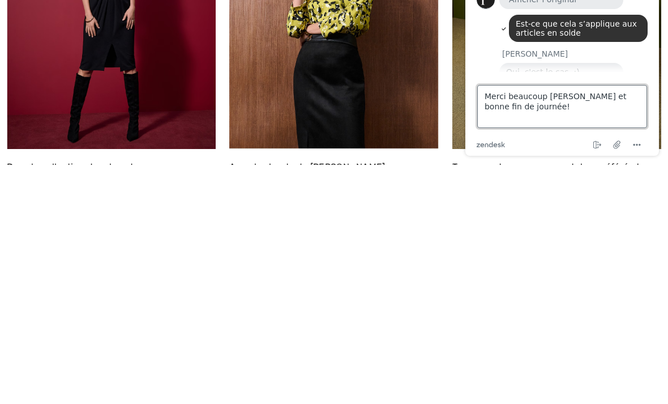
type textarea "Merci beaucoup Amanda et bonne fin de journée!"
click at [533, 102] on textarea "Merci beaucoup Amanda et bonne fin de journée!" at bounding box center [562, 106] width 170 height 43
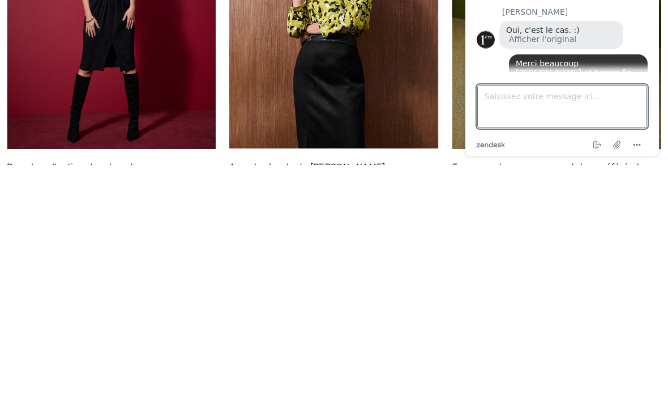
scroll to position [1013, 0]
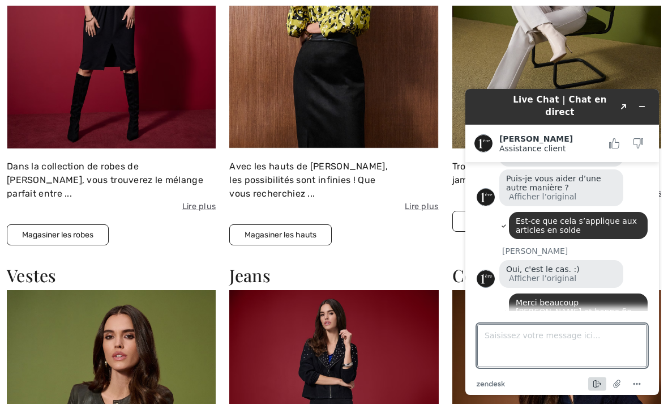
click at [596, 382] on icon "Mettre fin au chat" at bounding box center [595, 384] width 5 height 8
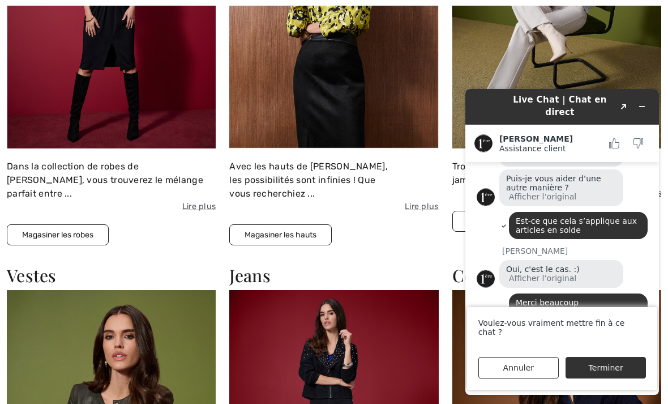
click at [609, 366] on button "Terminer" at bounding box center [606, 368] width 80 height 22
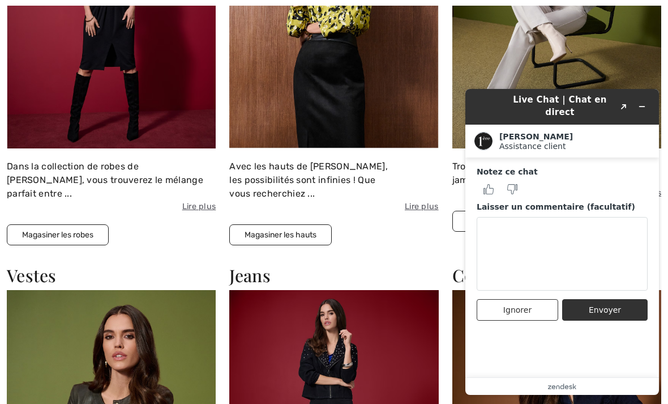
click at [644, 106] on icon "Réduire le widget" at bounding box center [642, 106] width 5 height 0
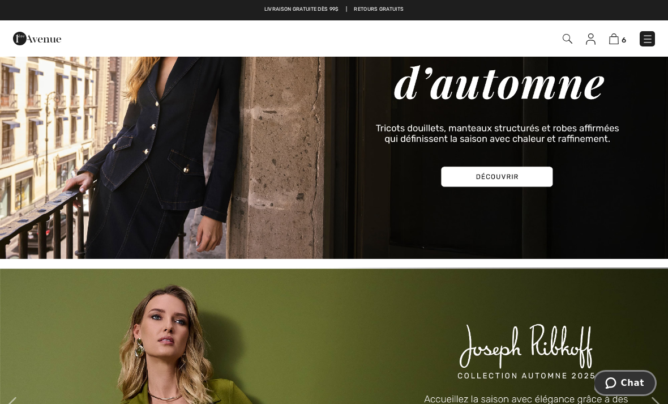
scroll to position [117, 0]
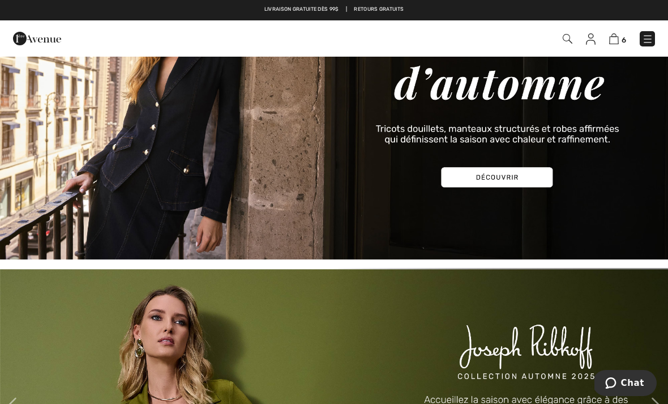
click at [618, 38] on img at bounding box center [614, 38] width 10 height 11
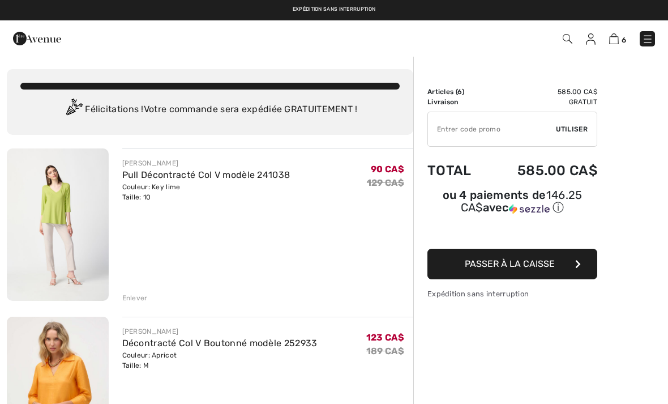
click at [443, 127] on input "TEXT" at bounding box center [492, 129] width 128 height 34
type input "NEW15"
click at [573, 127] on span "Utiliser" at bounding box center [572, 129] width 32 height 10
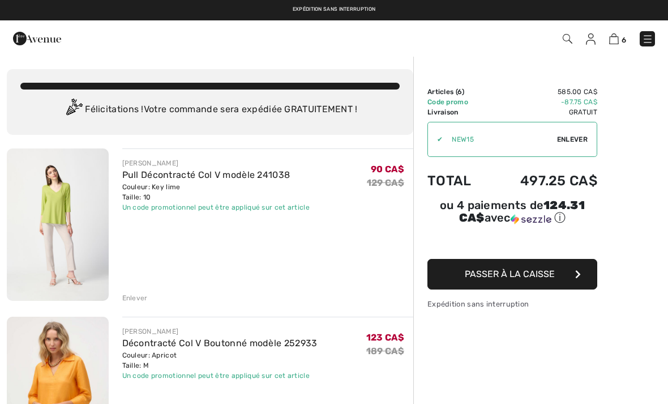
click at [546, 279] on span "Passer à la caisse" at bounding box center [510, 273] width 90 height 11
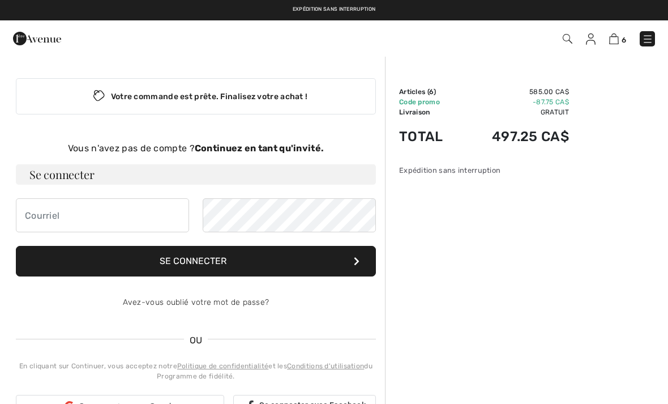
checkbox input "true"
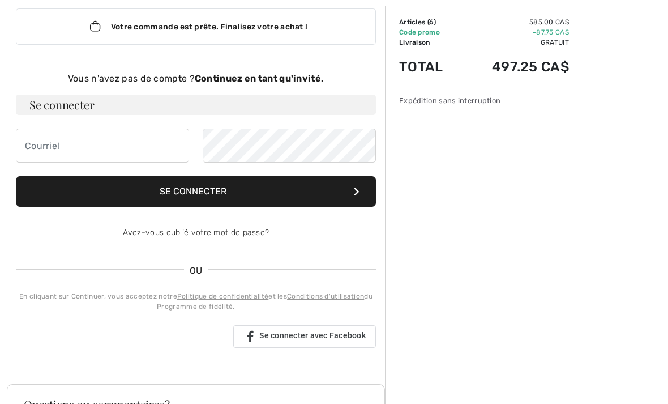
scroll to position [71, 0]
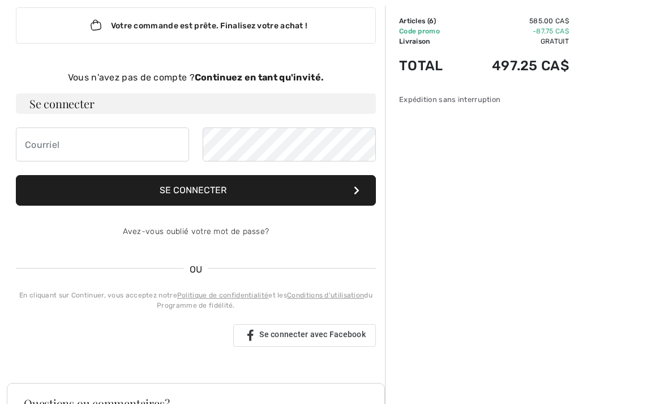
click at [266, 75] on strong "Continuez en tant qu'invité." at bounding box center [259, 77] width 129 height 11
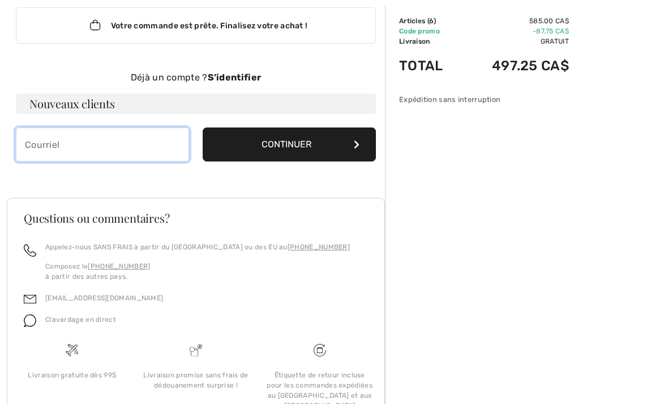
click at [31, 143] on input "email" at bounding box center [102, 144] width 173 height 34
type input "[EMAIL_ADDRESS][DOMAIN_NAME]"
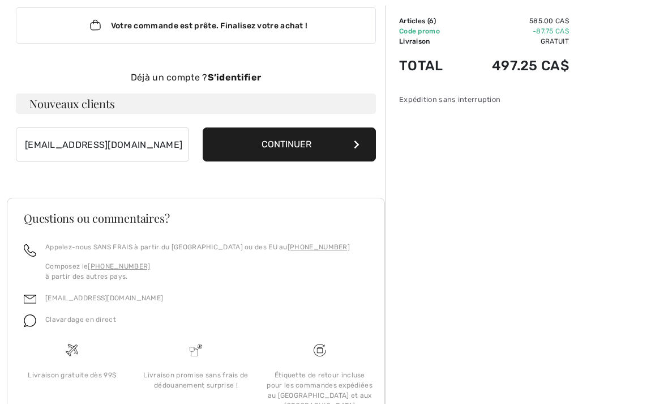
click at [356, 150] on button "Continuer" at bounding box center [289, 144] width 173 height 34
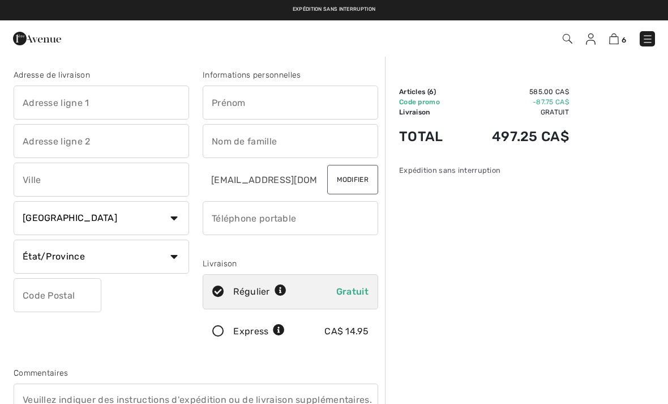
click at [35, 103] on input "text" at bounding box center [102, 103] width 176 height 34
click at [220, 103] on input "text" at bounding box center [291, 103] width 176 height 34
type input "[STREET_ADDRESS][PERSON_NAME]"
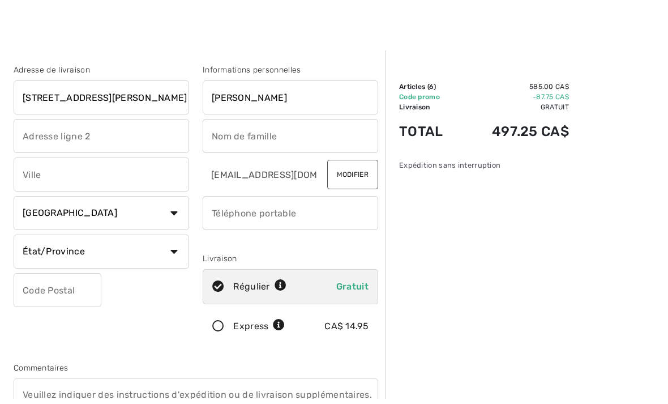
scroll to position [5, 0]
type input "[PERSON_NAME]"
click at [31, 139] on input "text" at bounding box center [102, 136] width 176 height 34
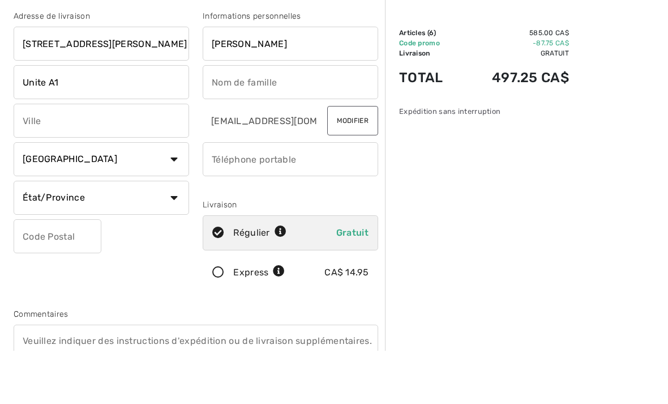
type input "Unite A1"
click at [219, 119] on input "text" at bounding box center [291, 136] width 176 height 34
type input "Lapointe"
click at [28, 157] on input "text" at bounding box center [102, 174] width 176 height 34
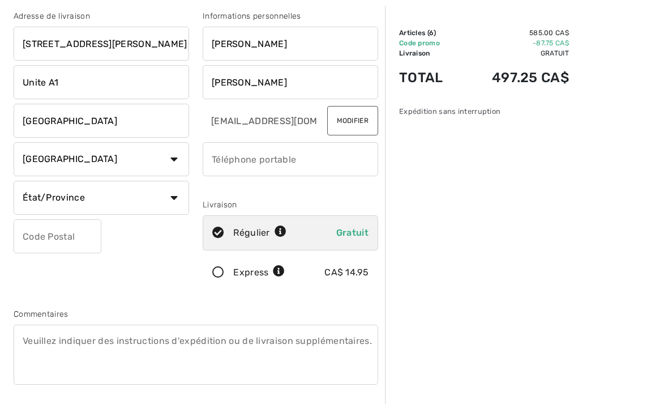
type input "[GEOGRAPHIC_DATA]"
click at [177, 200] on select "État/Province Alberta Colombie-Britannique Ile-du-Prince-Edward Manitoba Nouvea…" at bounding box center [102, 198] width 176 height 34
select select "ON"
click at [31, 238] on input "text" at bounding box center [58, 236] width 88 height 34
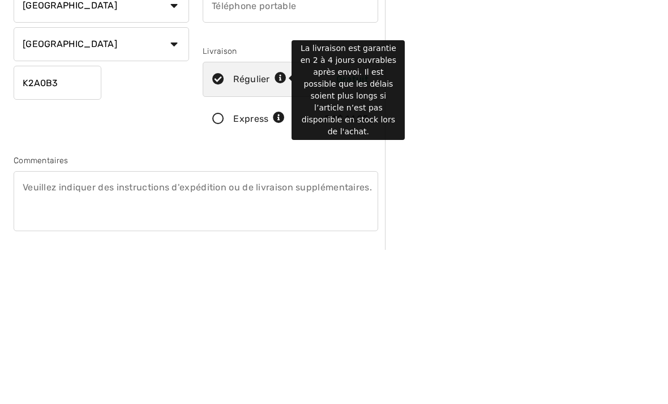
type input "K2A0B3"
click at [283, 227] on icon at bounding box center [281, 233] width 12 height 12
radio input "true"
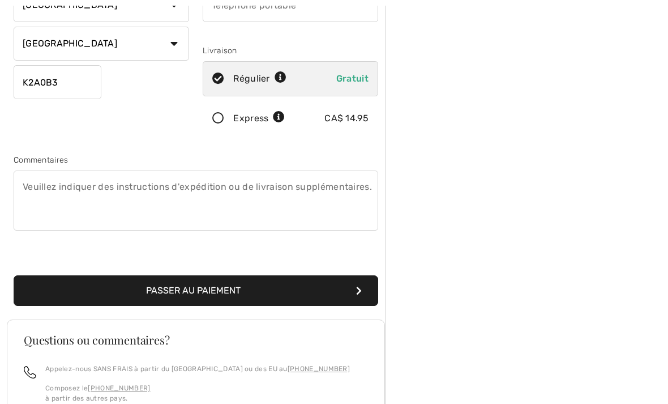
click at [462, 100] on div "Sommaire Description Articles ( 6 ) 585.00 CA$ Code promo -87.75 CA$ Livraison …" at bounding box center [526, 216] width 283 height 746
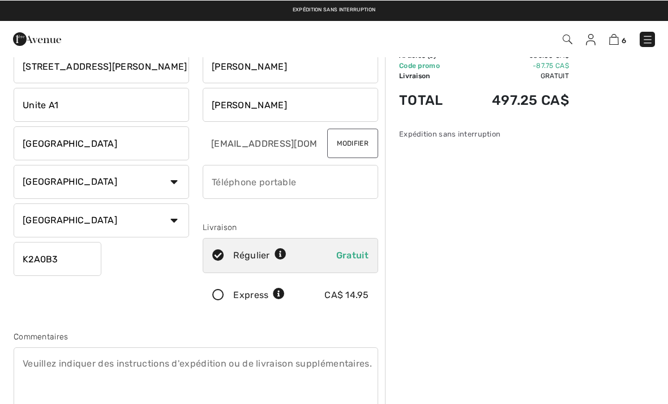
scroll to position [36, 0]
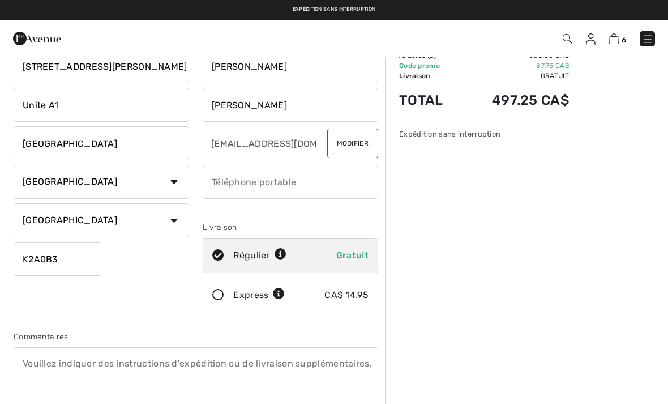
click at [221, 177] on input "phone" at bounding box center [291, 182] width 176 height 34
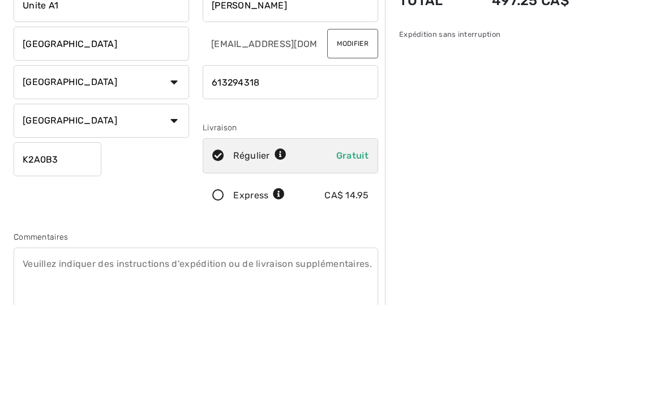
type input "6132943184"
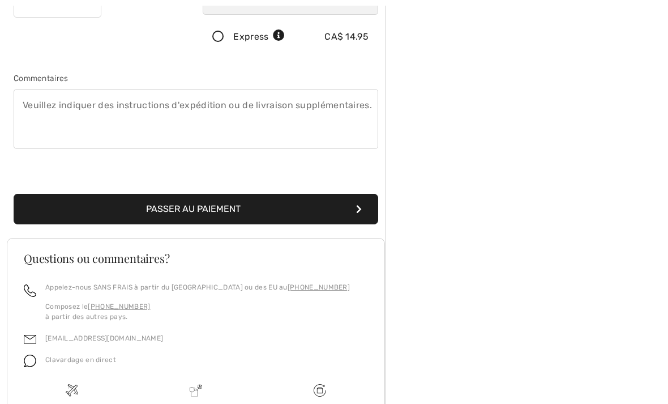
scroll to position [295, 0]
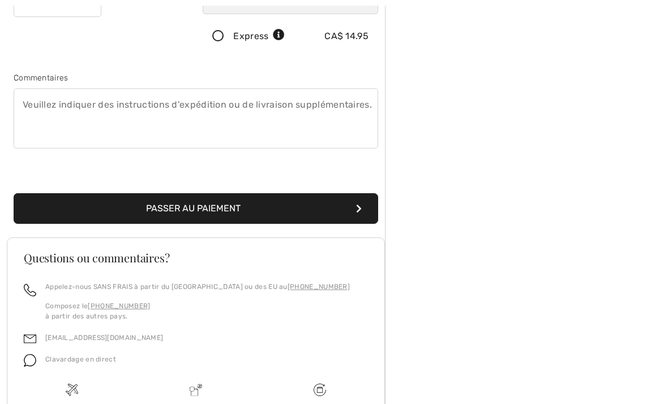
click at [32, 103] on textarea at bounding box center [196, 118] width 365 height 60
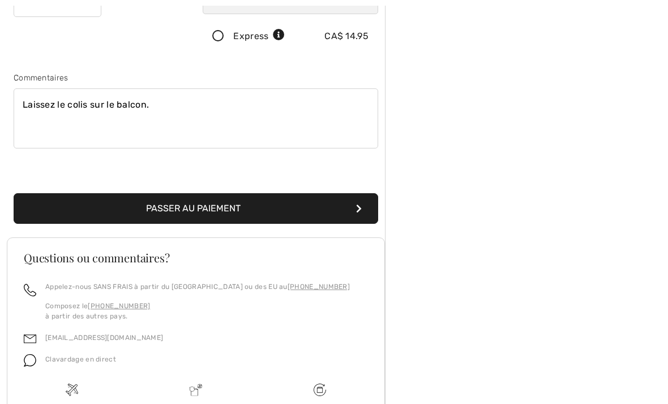
type textarea "Laissez le colis sur le balcon."
click at [360, 212] on icon "submit" at bounding box center [359, 208] width 6 height 9
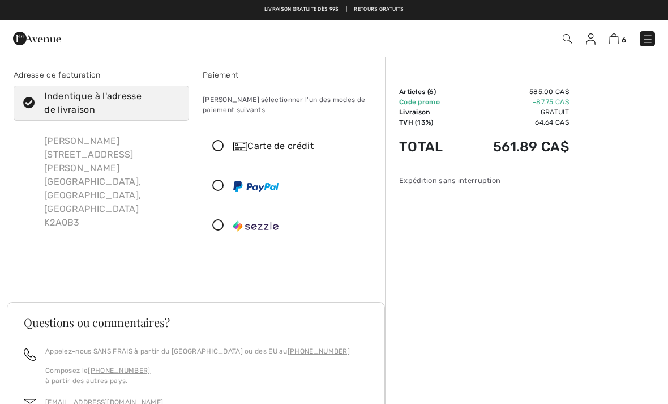
click at [221, 147] on icon at bounding box center [218, 146] width 30 height 12
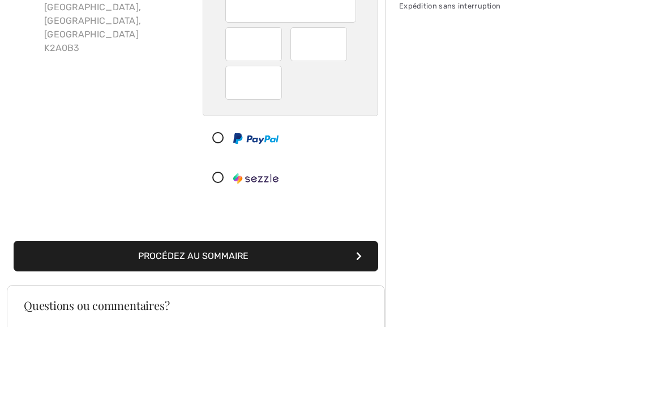
scroll to position [175, 0]
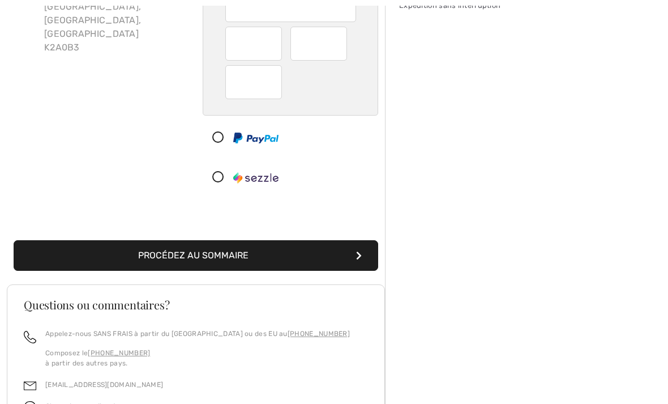
click at [362, 255] on button "Procédez au sommaire" at bounding box center [196, 255] width 365 height 31
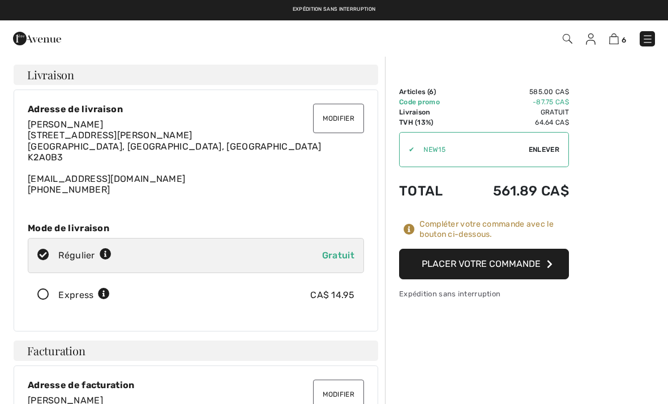
click at [550, 262] on icon "button" at bounding box center [550, 263] width 6 height 9
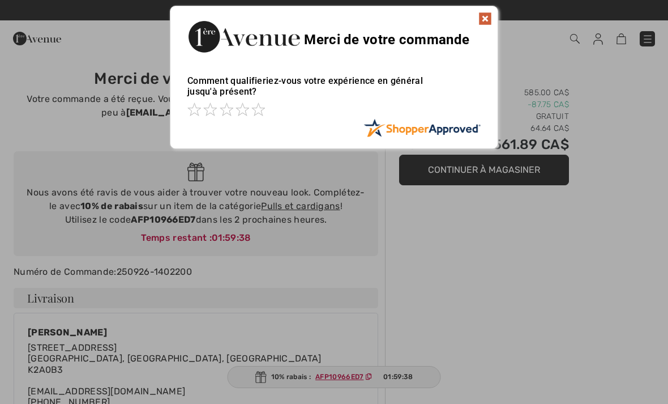
click at [482, 20] on img at bounding box center [486, 19] width 14 height 14
